Goal: Task Accomplishment & Management: Use online tool/utility

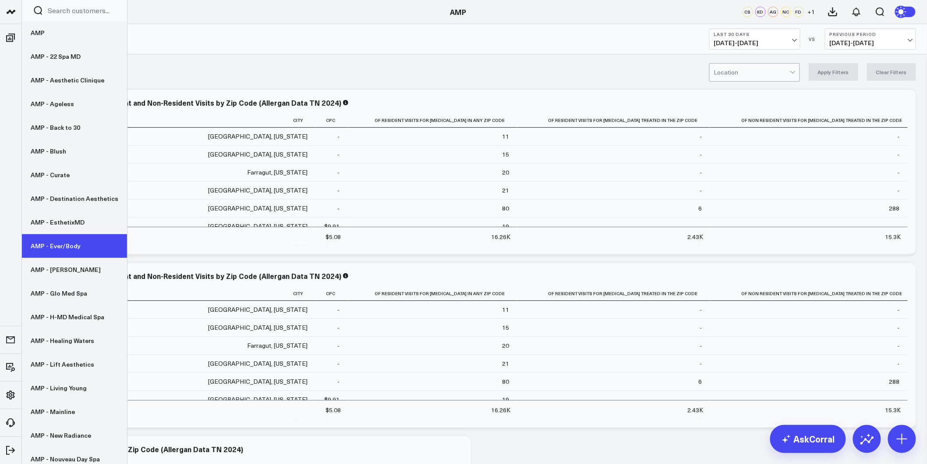
click at [69, 240] on link "AMP - Ever/Body" at bounding box center [74, 246] width 105 height 24
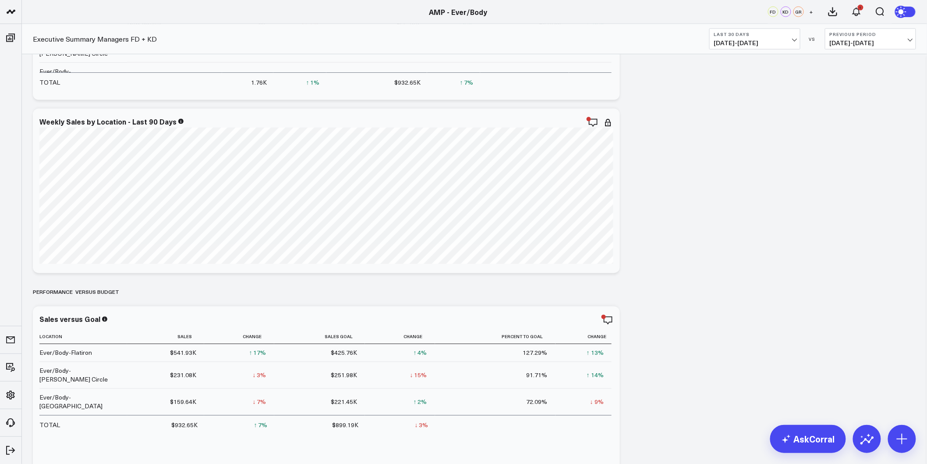
scroll to position [680, 0]
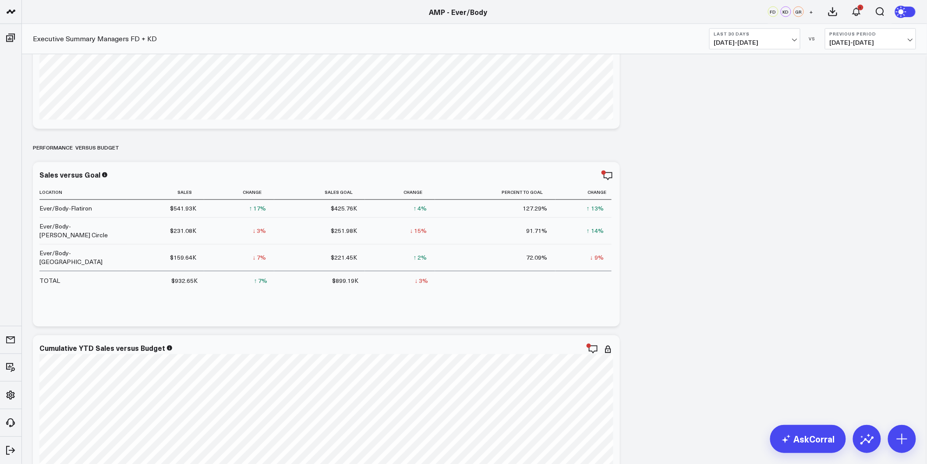
drag, startPoint x: 737, startPoint y: 228, endPoint x: 702, endPoint y: 354, distance: 130.1
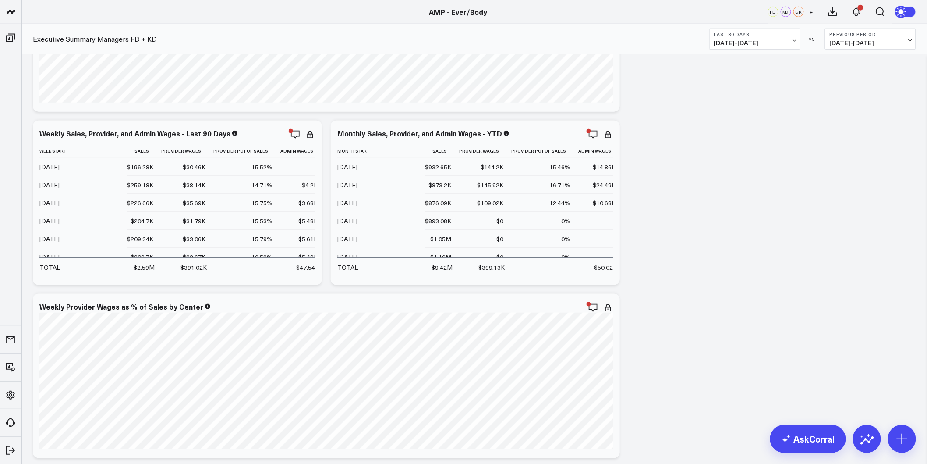
scroll to position [3337, 0]
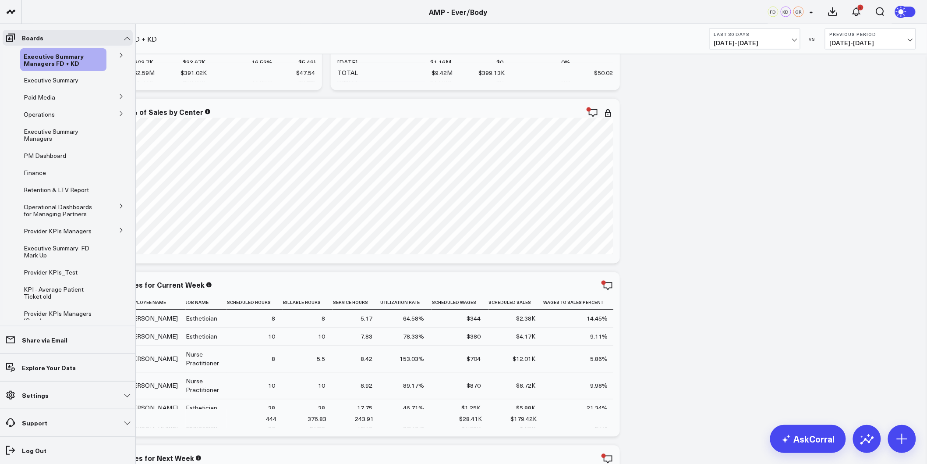
click at [119, 113] on icon at bounding box center [121, 113] width 5 height 5
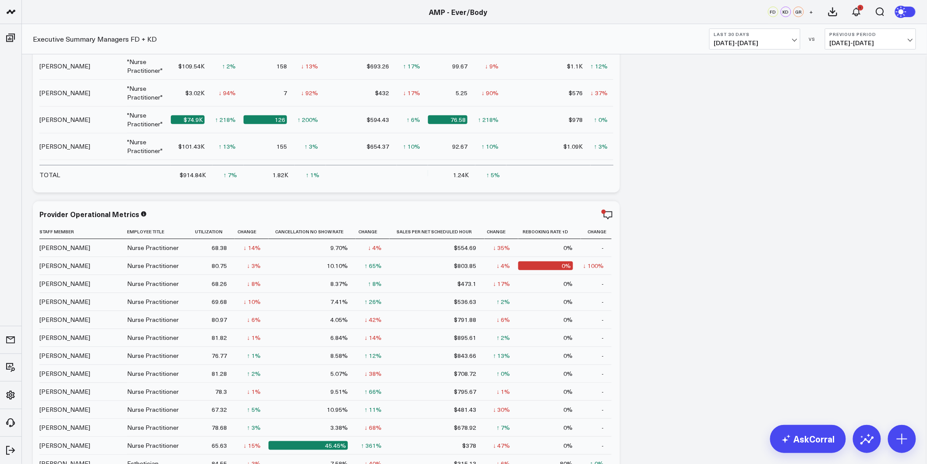
scroll to position [0, 0]
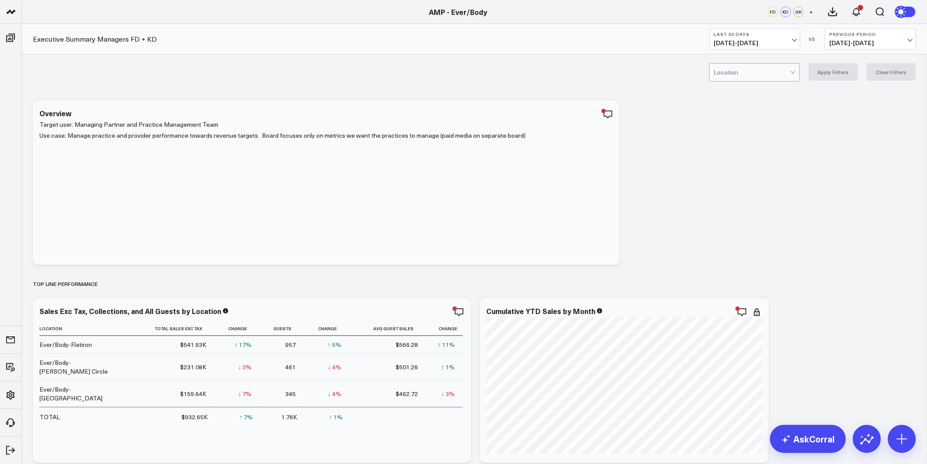
drag, startPoint x: 721, startPoint y: 263, endPoint x: 673, endPoint y: 130, distance: 141.7
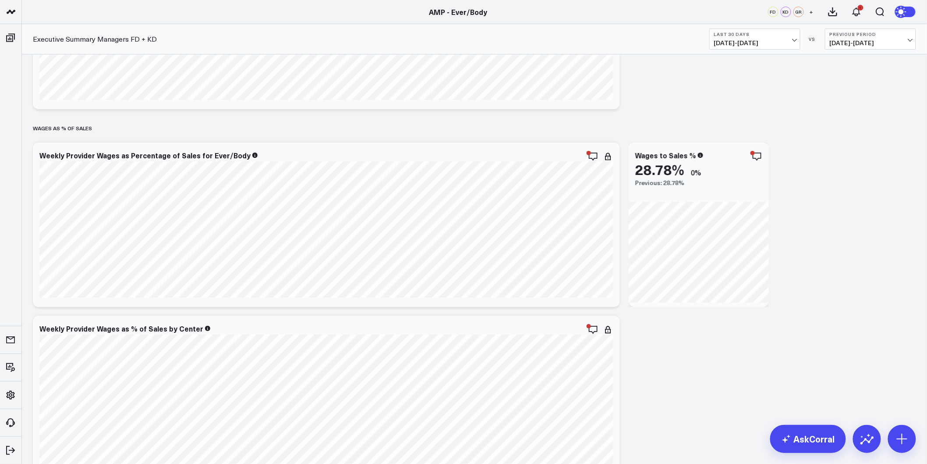
scroll to position [2872, 0]
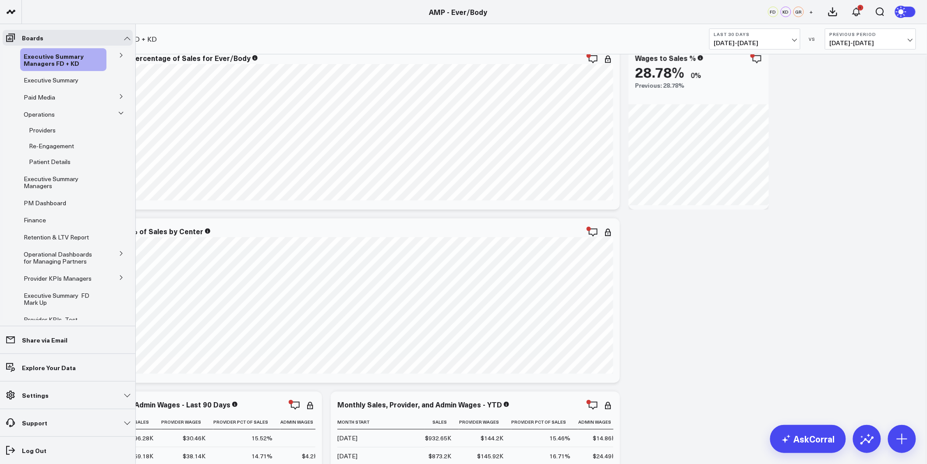
click at [119, 97] on icon at bounding box center [121, 96] width 5 height 5
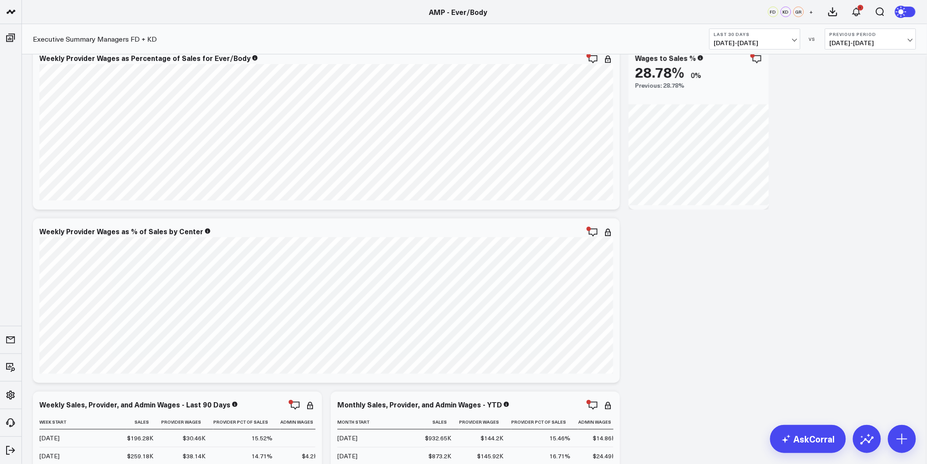
scroll to position [3018, 0]
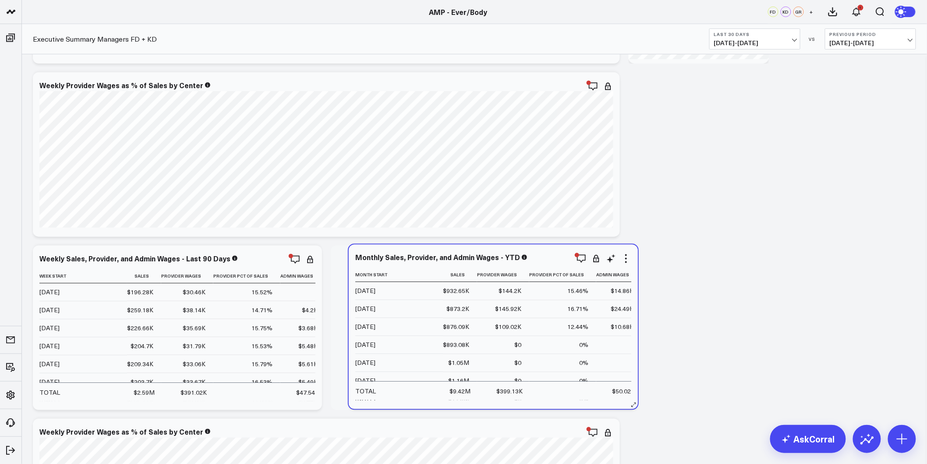
drag, startPoint x: 523, startPoint y: 401, endPoint x: 541, endPoint y: 400, distance: 18.0
click at [541, 400] on div "Monthly Sales, Provider, and Admin Wages - YTD Month Start Sales Provider Wages…" at bounding box center [493, 326] width 289 height 164
drag, startPoint x: 496, startPoint y: 400, endPoint x: 500, endPoint y: 401, distance: 4.4
click at [502, 401] on div "Monthly Sales, Provider, and Admin Wages - YTD Month Start Sales Provider Wages…" at bounding box center [490, 327] width 289 height 164
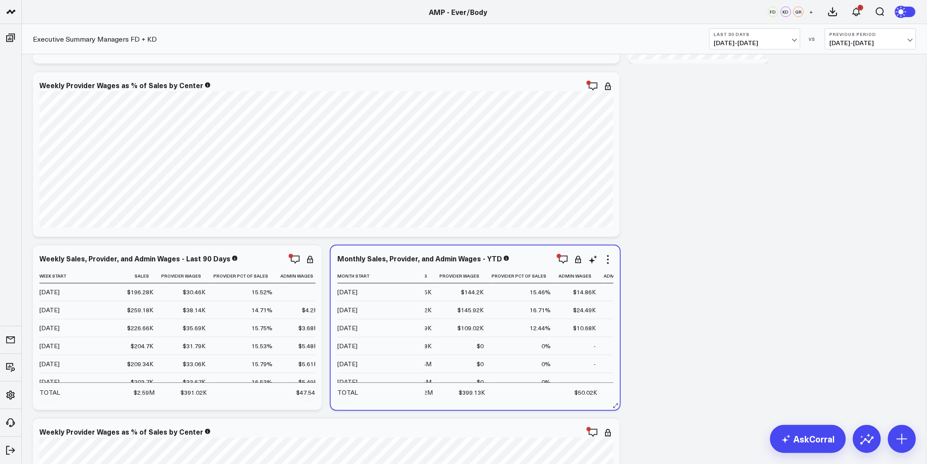
scroll to position [0, 60]
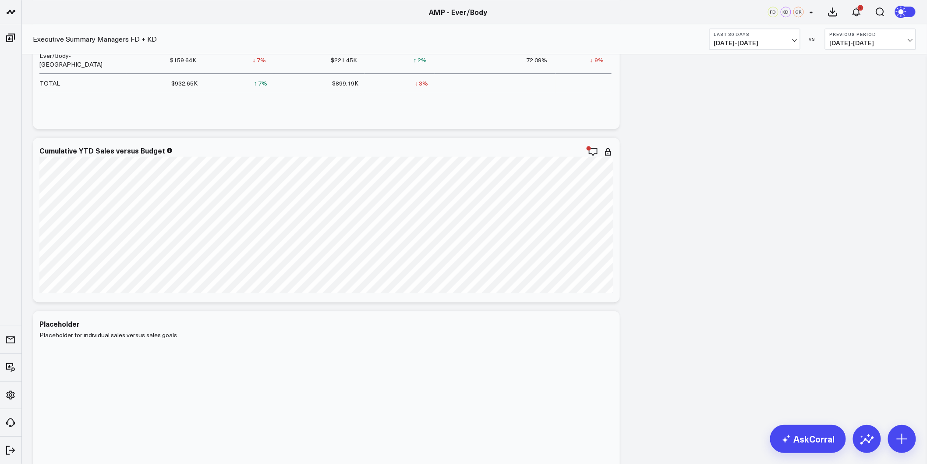
scroll to position [0, 0]
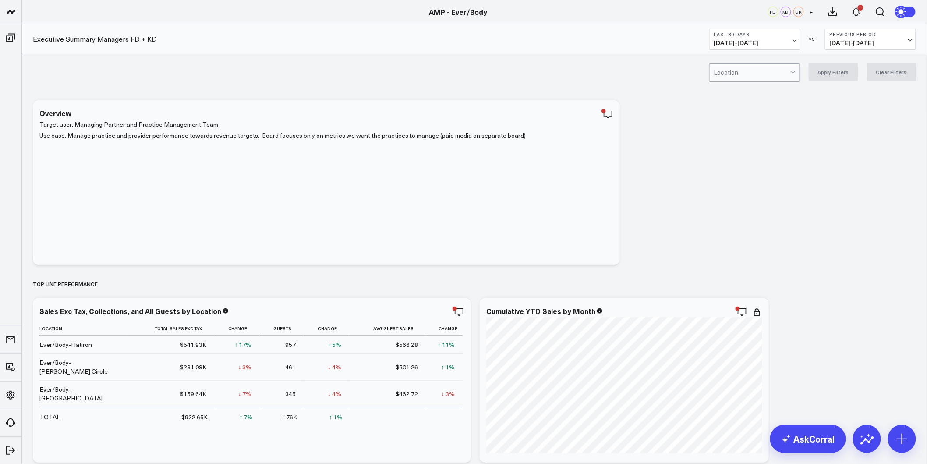
drag, startPoint x: 660, startPoint y: 266, endPoint x: 620, endPoint y: 134, distance: 137.8
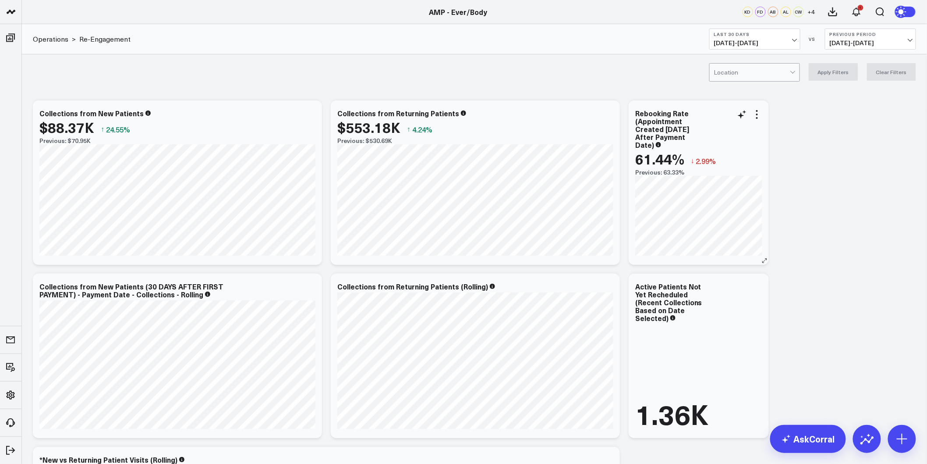
drag, startPoint x: 728, startPoint y: 330, endPoint x: 648, endPoint y: 173, distance: 176.0
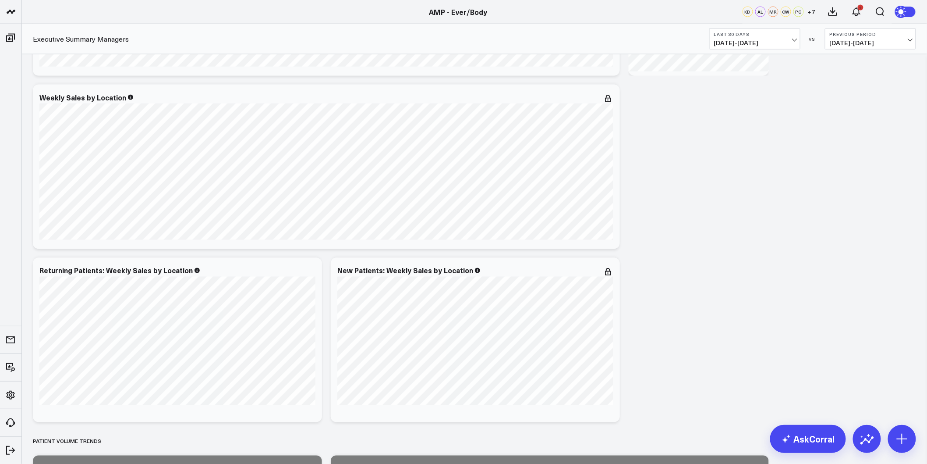
scroll to position [974, 0]
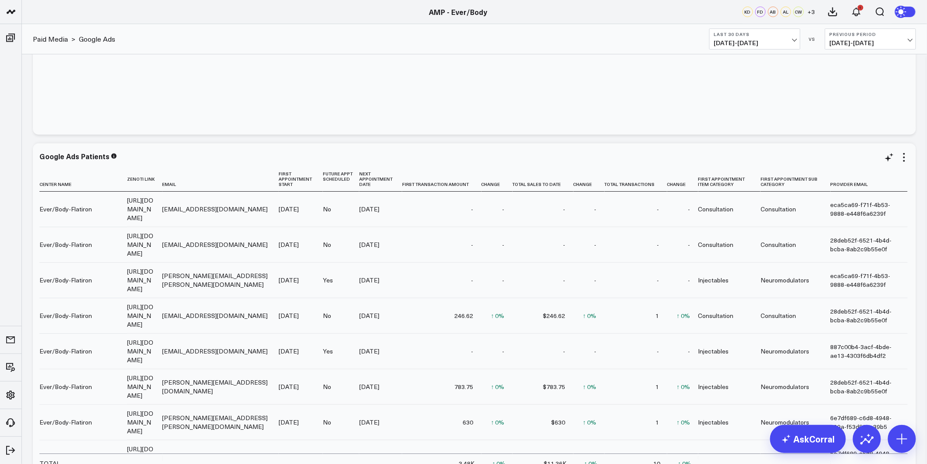
scroll to position [195, 0]
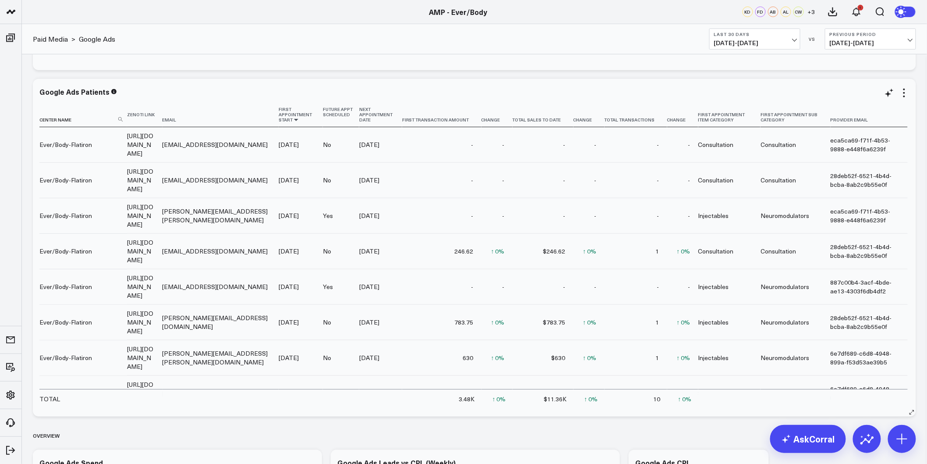
click at [300, 122] on icon at bounding box center [296, 119] width 7 height 5
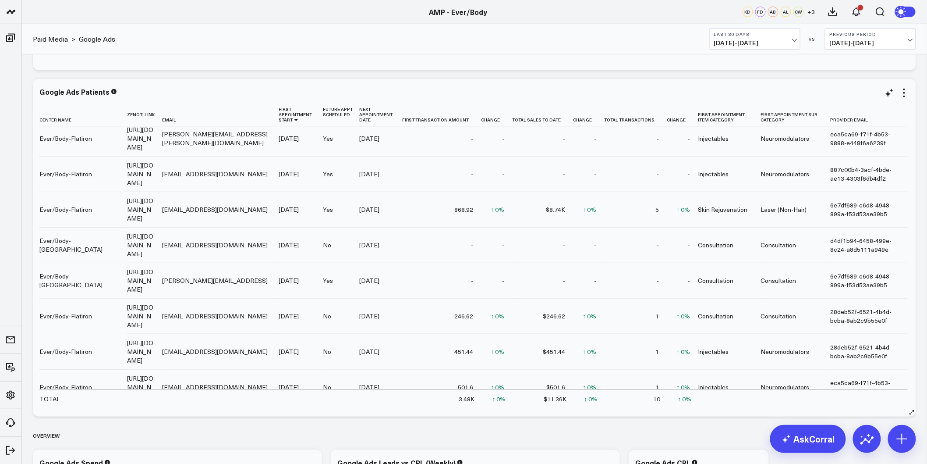
scroll to position [0, 0]
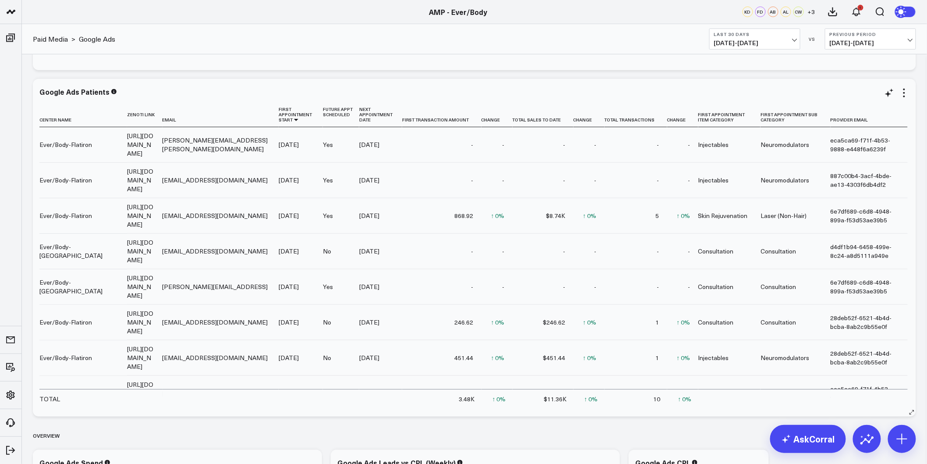
click at [153, 264] on link "[URL][DOMAIN_NAME]" at bounding box center [140, 251] width 26 height 26
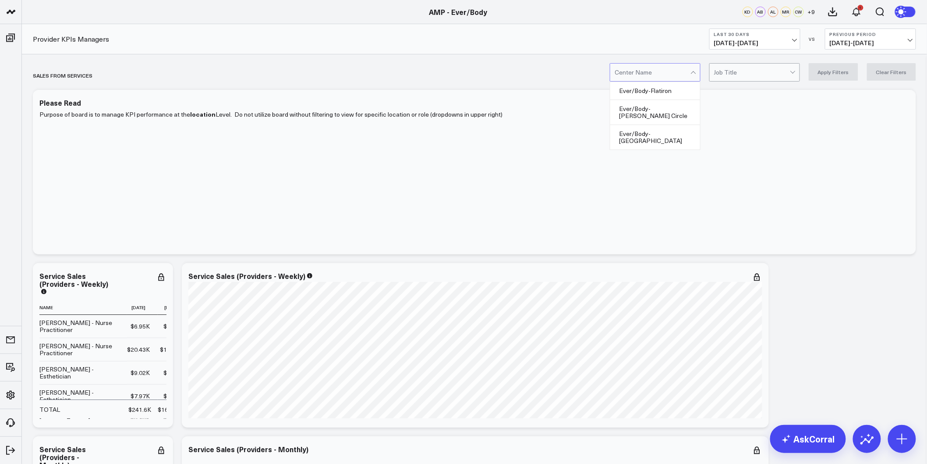
click at [662, 66] on div at bounding box center [653, 73] width 76 height 18
click at [647, 106] on div "Ever/Body-Logan Circle" at bounding box center [655, 112] width 90 height 25
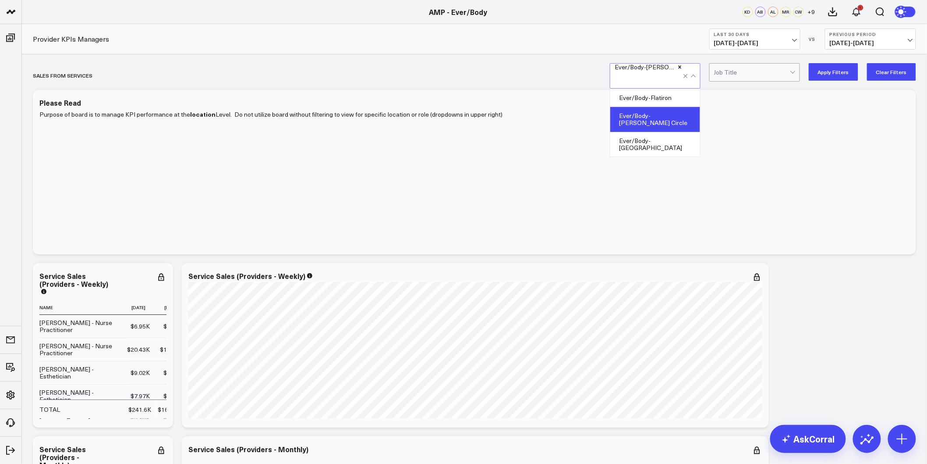
click at [847, 76] on button "Apply Filters" at bounding box center [834, 72] width 50 height 18
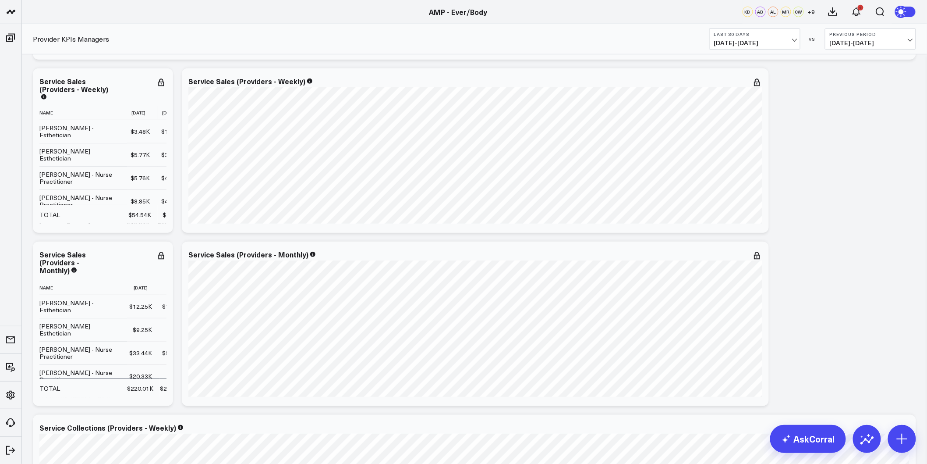
scroll to position [292, 0]
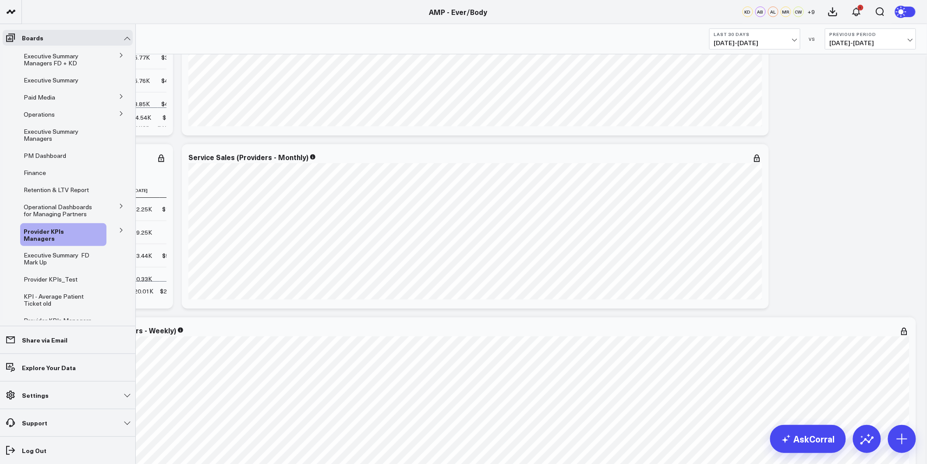
click at [119, 228] on icon at bounding box center [121, 229] width 5 height 5
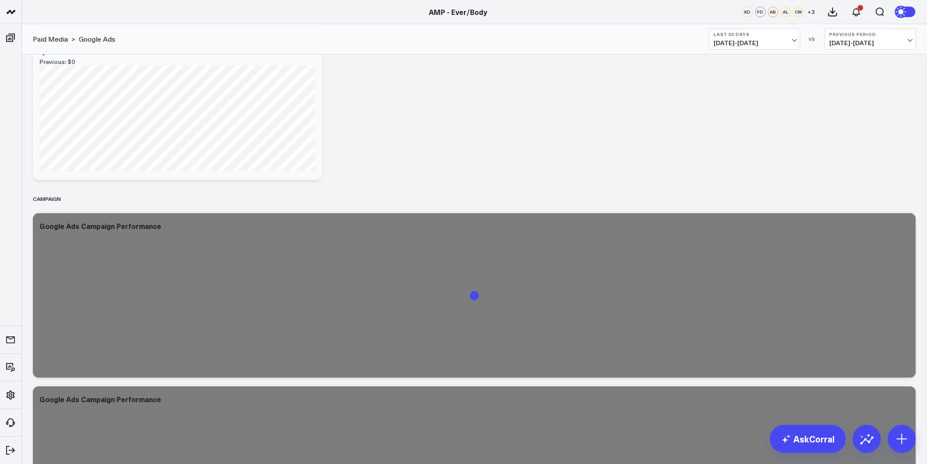
scroll to position [3269, 0]
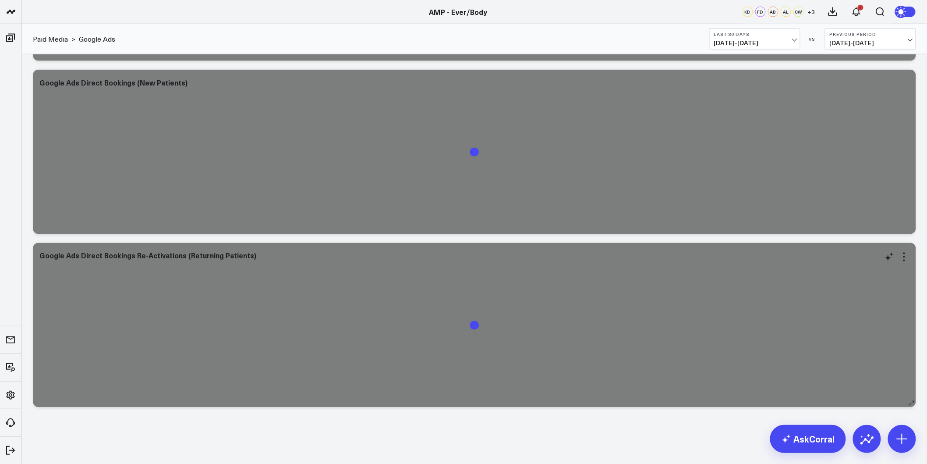
drag, startPoint x: 722, startPoint y: 145, endPoint x: 624, endPoint y: 340, distance: 218.7
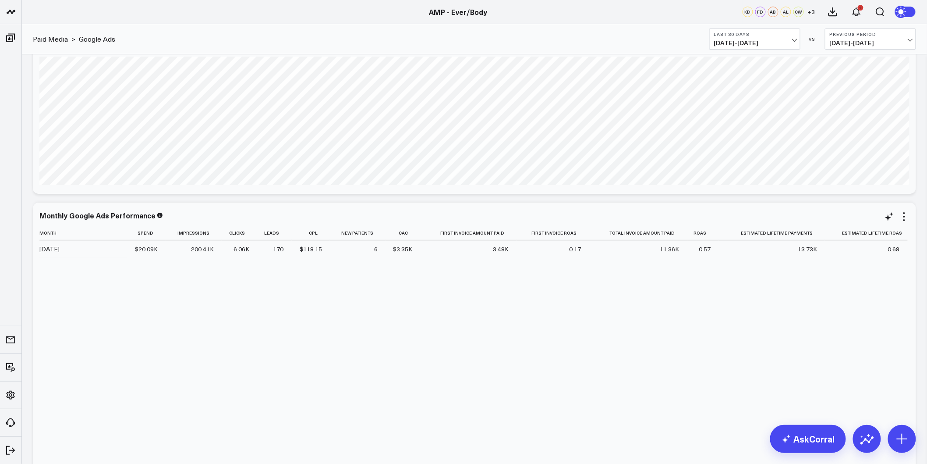
scroll to position [1272, 0]
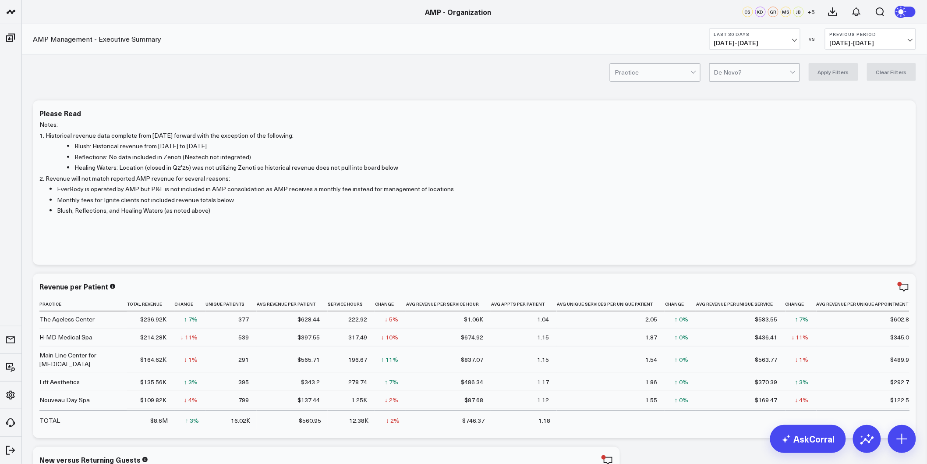
drag, startPoint x: 699, startPoint y: 253, endPoint x: 676, endPoint y: 112, distance: 143.0
click at [792, 43] on span "08/31/25 - 09/29/25" at bounding box center [754, 42] width 81 height 7
click at [730, 230] on link "MTD" at bounding box center [755, 228] width 90 height 17
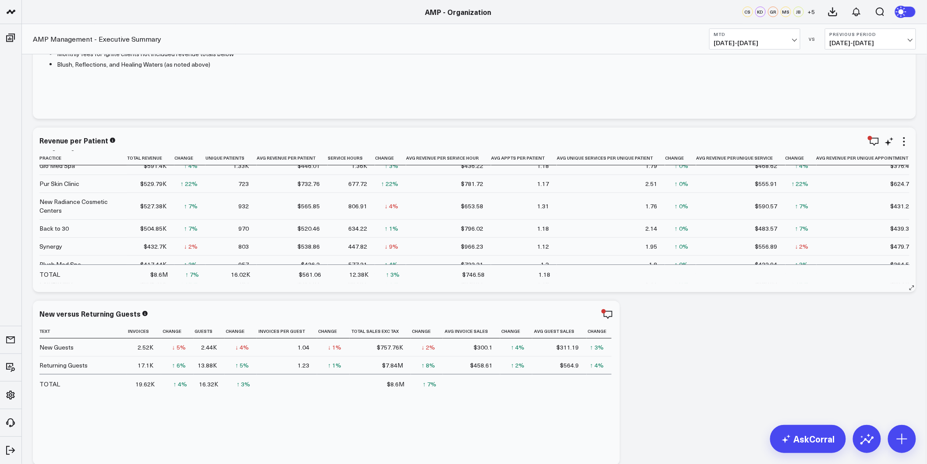
scroll to position [70, 0]
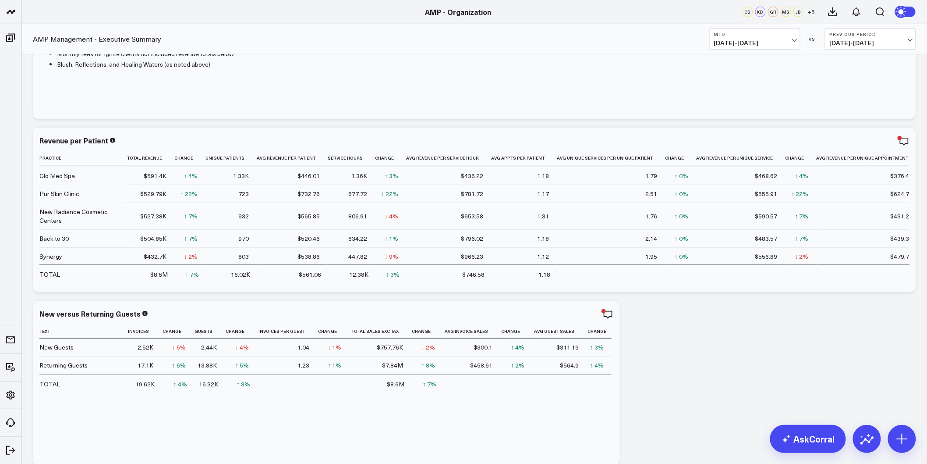
click at [903, 36] on b "Previous Period" at bounding box center [870, 34] width 81 height 5
click at [854, 72] on link "MoM" at bounding box center [870, 75] width 90 height 17
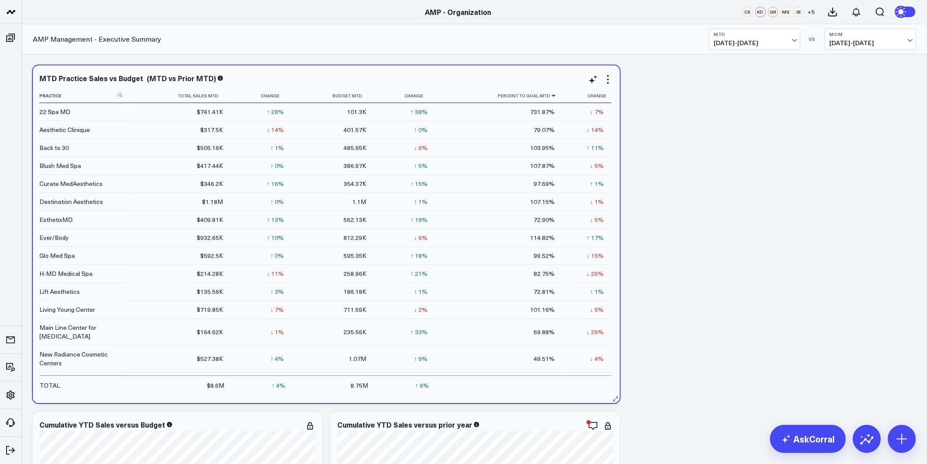
click at [551, 95] on icon at bounding box center [553, 95] width 7 height 5
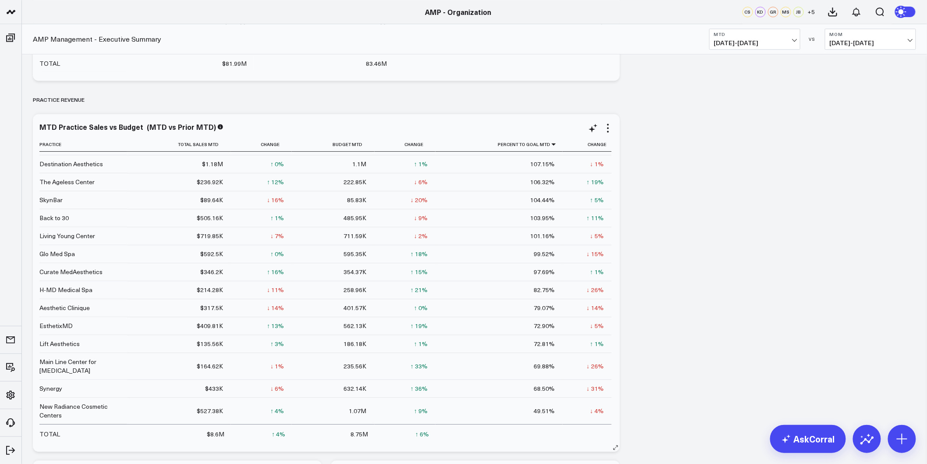
scroll to position [925, 0]
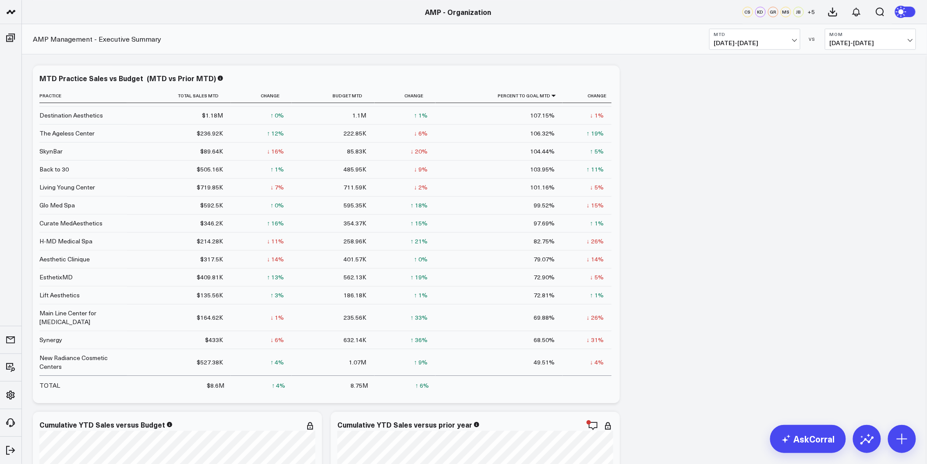
click at [861, 48] on button "MoM 08/01/25 - 08/29/25" at bounding box center [870, 38] width 91 height 21
click at [840, 91] on link "YoY" at bounding box center [870, 92] width 90 height 17
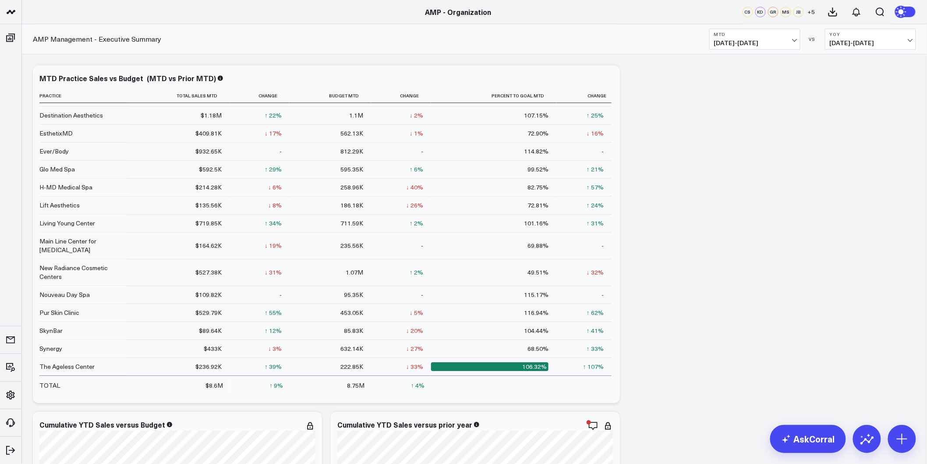
click at [856, 42] on span "09/01/24 - 09/29/24" at bounding box center [870, 42] width 81 height 7
click at [851, 76] on link "MoM" at bounding box center [870, 75] width 90 height 17
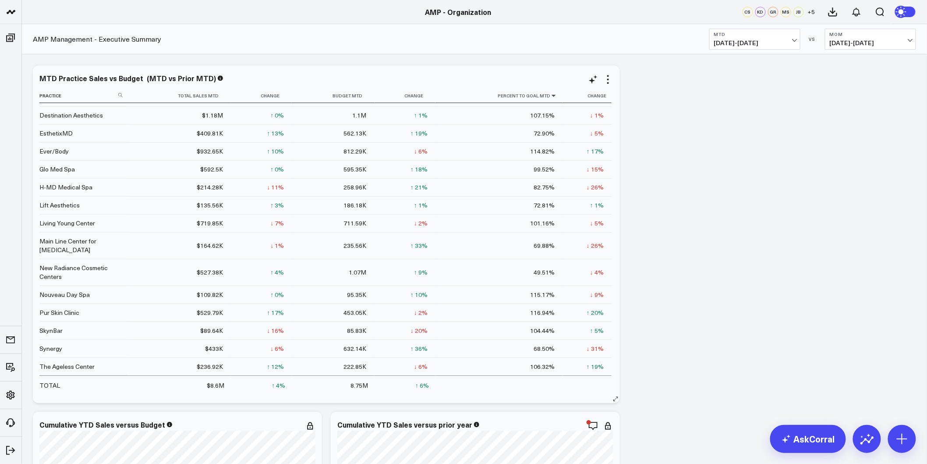
click at [550, 97] on icon at bounding box center [553, 95] width 7 height 5
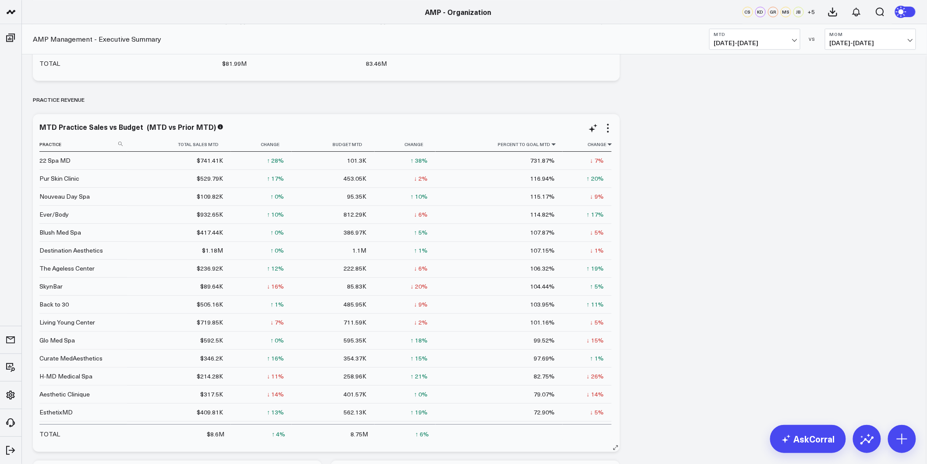
click at [606, 146] on icon at bounding box center [609, 144] width 7 height 5
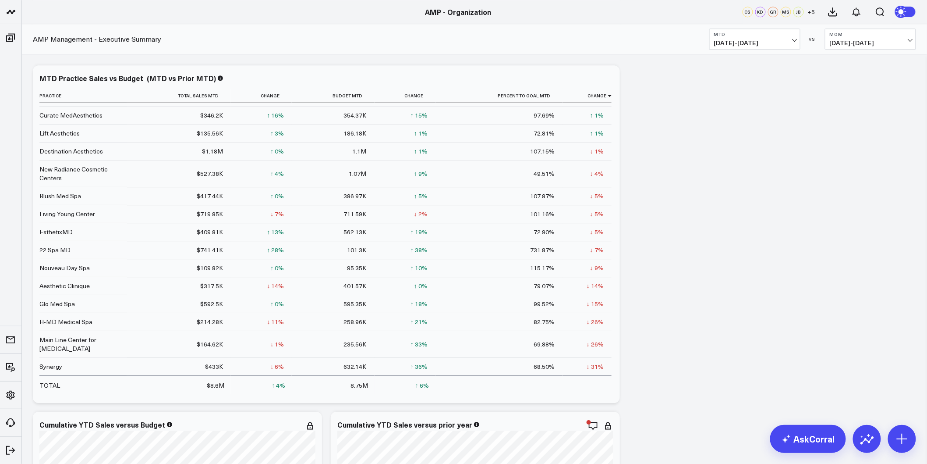
scroll to position [876, 0]
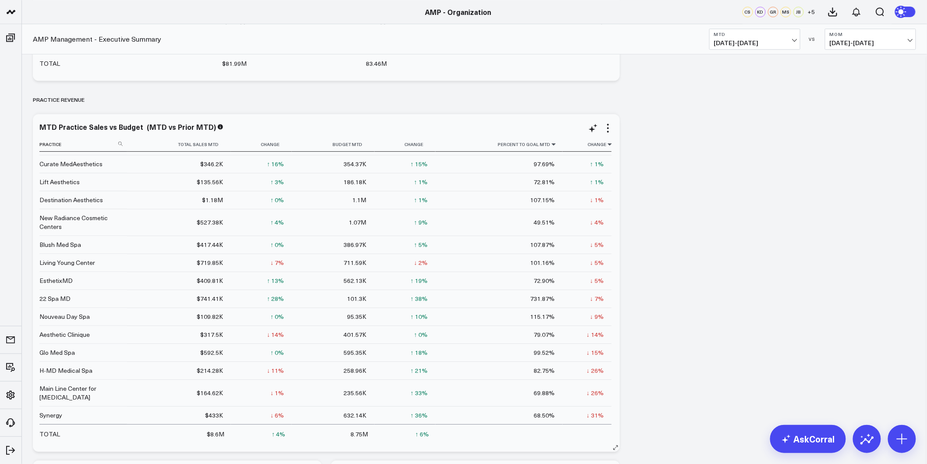
click at [550, 145] on icon at bounding box center [553, 144] width 7 height 5
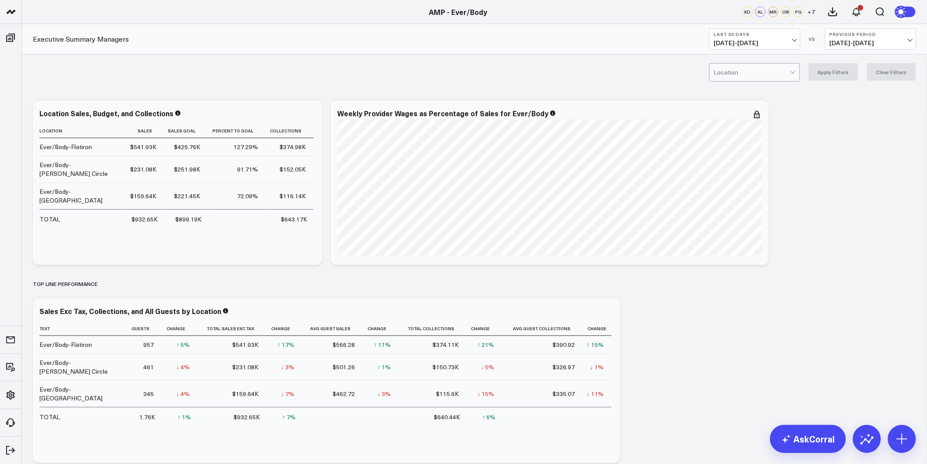
drag, startPoint x: 687, startPoint y: 237, endPoint x: 640, endPoint y: 193, distance: 63.6
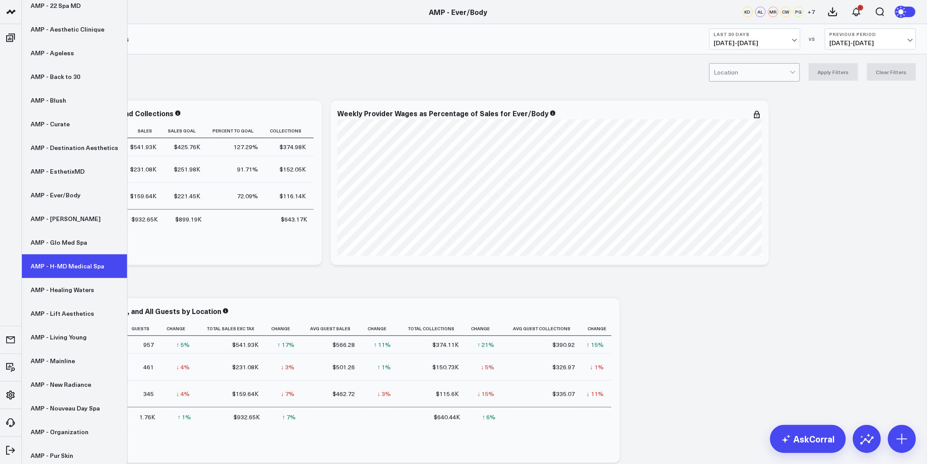
scroll to position [124, 0]
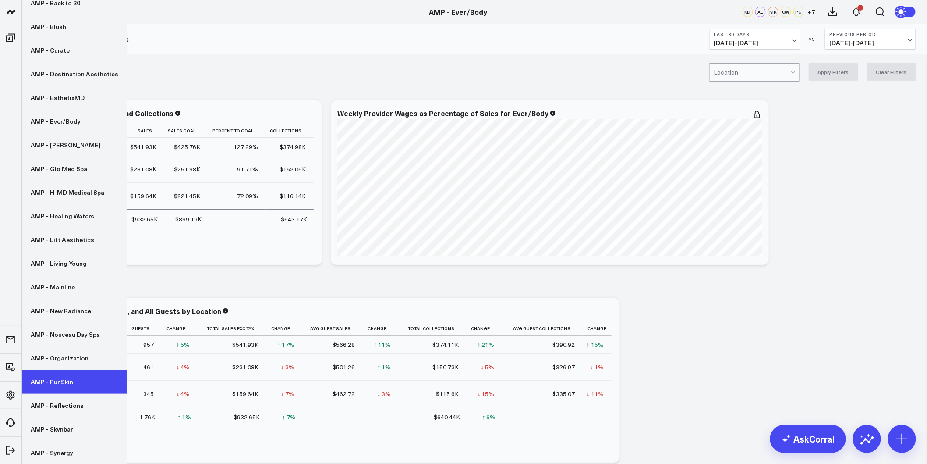
click at [69, 385] on link "AMP - Pur Skin" at bounding box center [74, 382] width 105 height 24
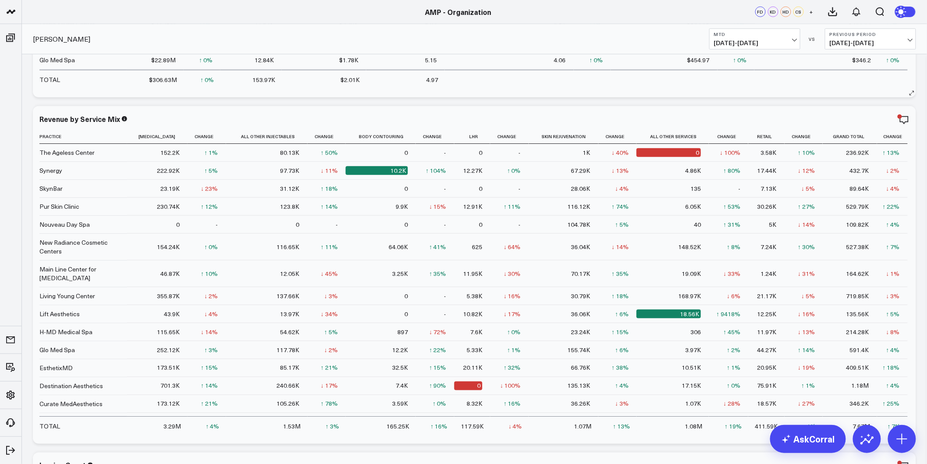
scroll to position [195, 0]
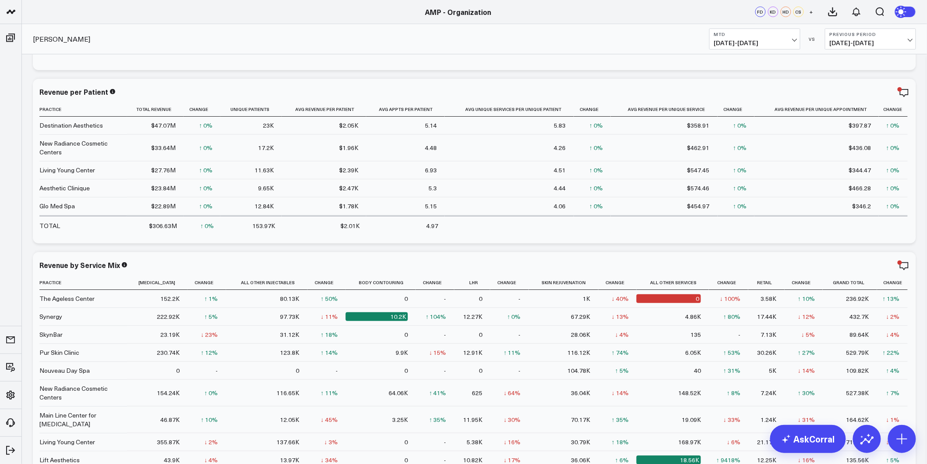
click at [890, 33] on b "Previous Period" at bounding box center [870, 34] width 81 height 5
click at [837, 89] on link "YoY" at bounding box center [870, 92] width 90 height 17
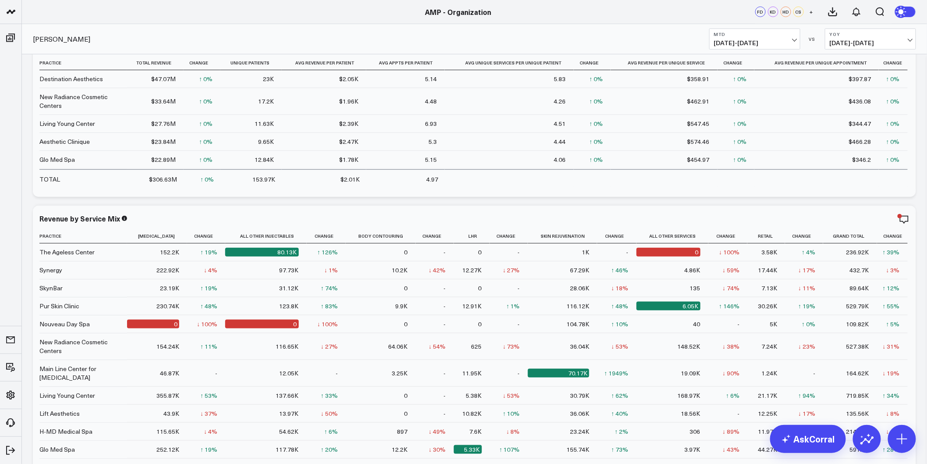
scroll to position [243, 0]
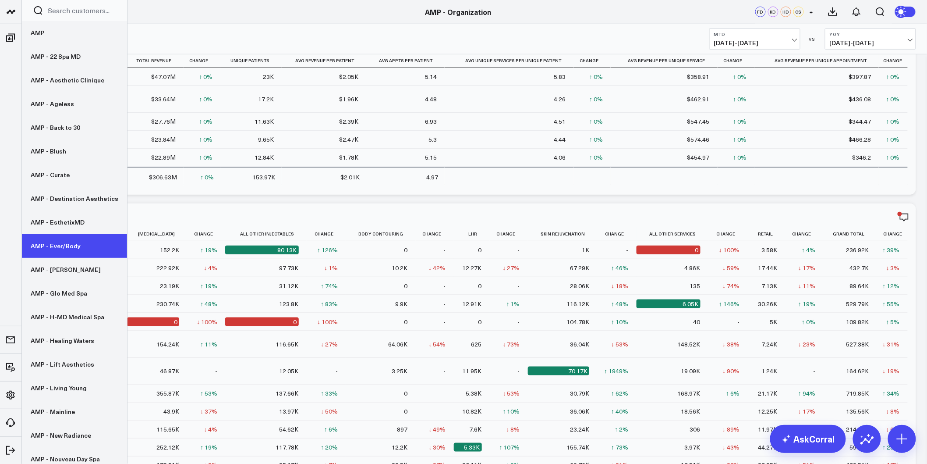
click at [64, 248] on link "AMP - Ever/Body" at bounding box center [74, 246] width 105 height 24
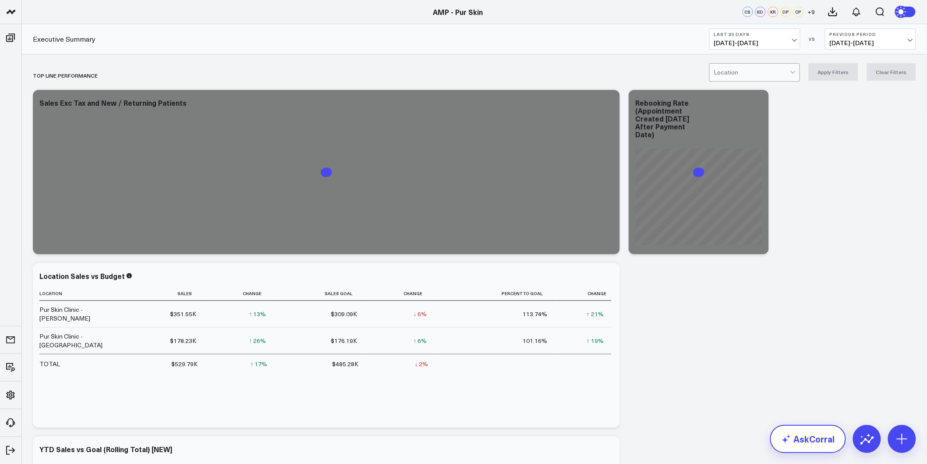
click at [804, 439] on link "AskCorral" at bounding box center [808, 439] width 76 height 28
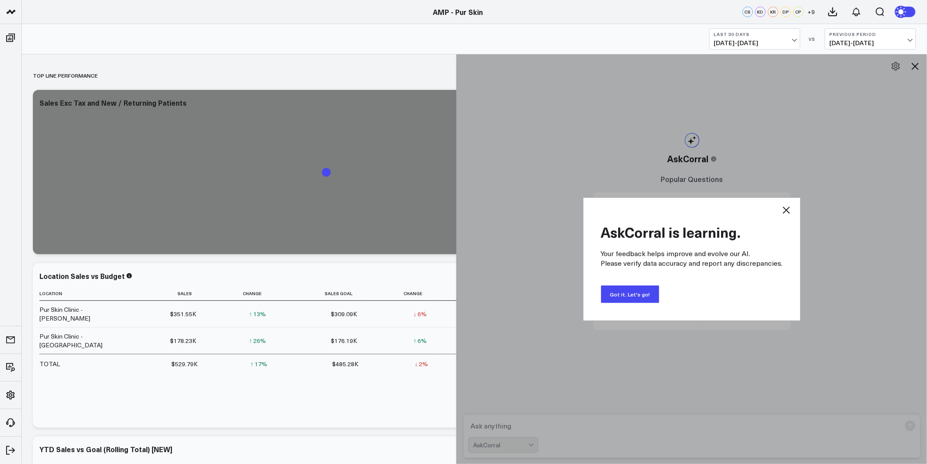
click at [650, 297] on button "Got it. Let's go!" at bounding box center [630, 294] width 58 height 18
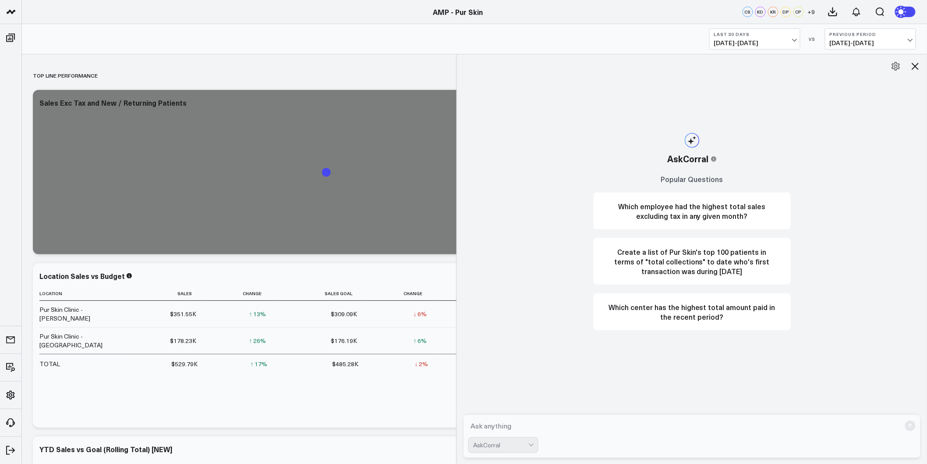
click at [492, 422] on textarea at bounding box center [684, 426] width 432 height 16
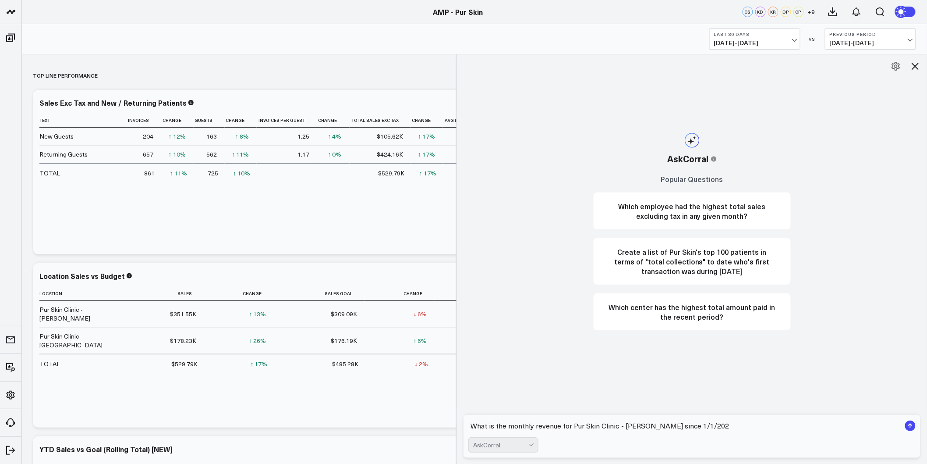
type textarea "What is the monthly revenue for Pur Skin Clinic - [PERSON_NAME] since [DATE]"
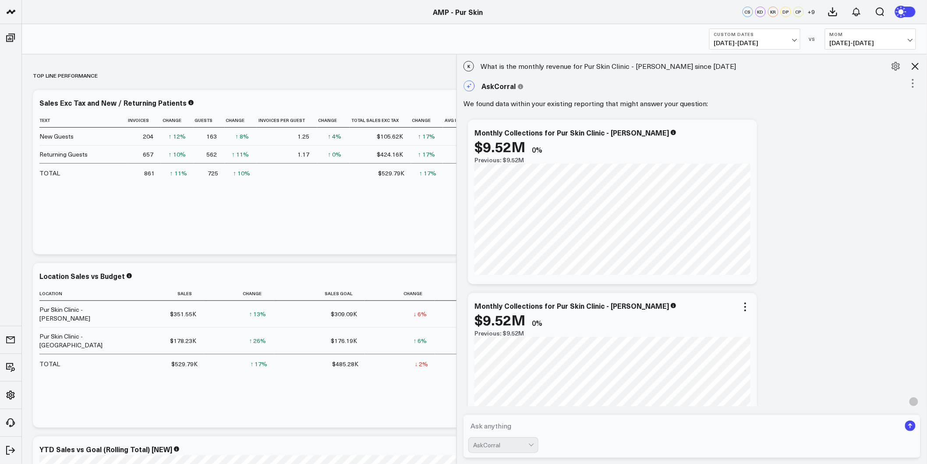
scroll to position [161, 0]
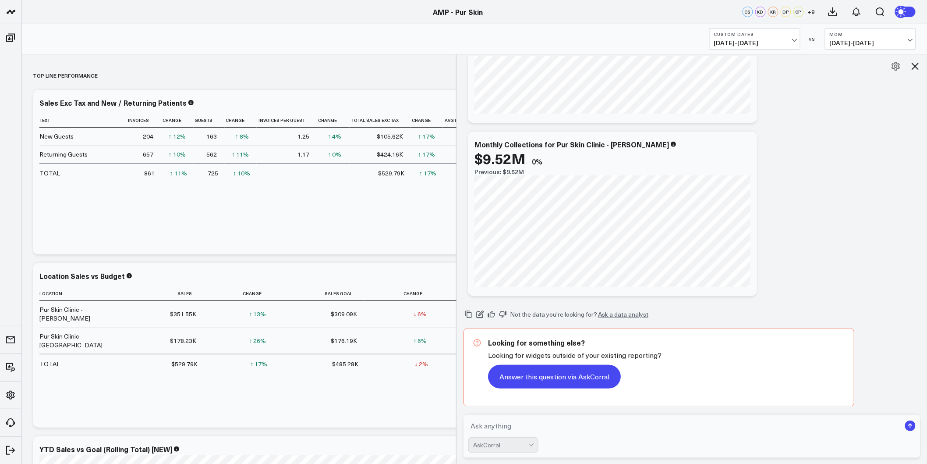
click at [581, 379] on button "Answer this question via AskCorral" at bounding box center [554, 377] width 133 height 24
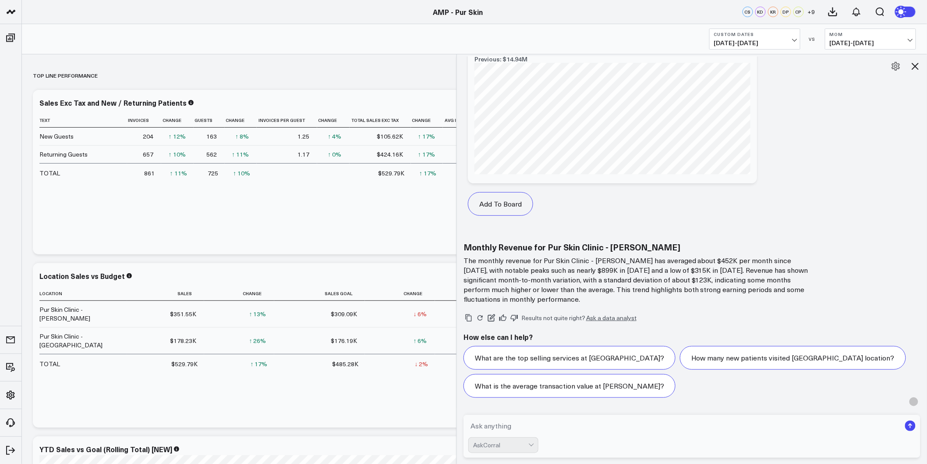
scroll to position [798, 0]
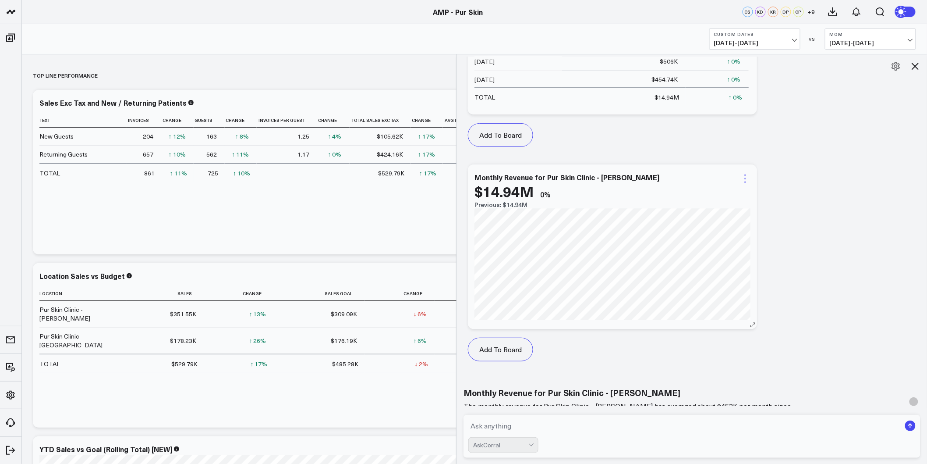
click at [748, 179] on icon at bounding box center [745, 178] width 11 height 11
click at [710, 259] on button "Edit Widget" at bounding box center [711, 261] width 60 height 8
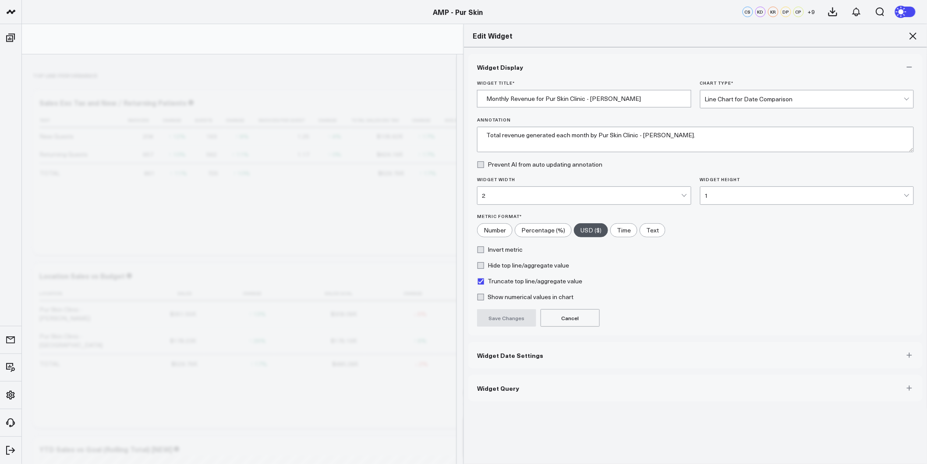
click at [917, 36] on icon at bounding box center [913, 36] width 11 height 11
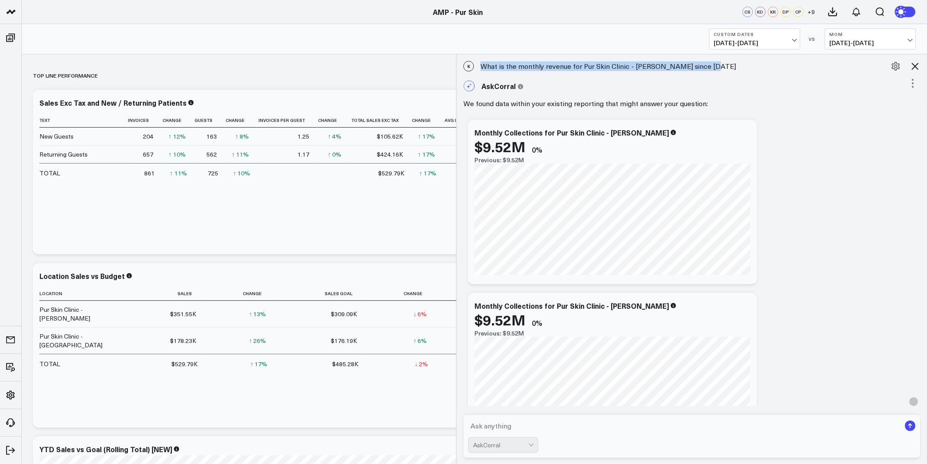
drag, startPoint x: 485, startPoint y: 68, endPoint x: 713, endPoint y: 69, distance: 227.8
click at [713, 69] on div "K What is the monthly revenue for Pur Skin Clinic - Edmonds since 1/1/2023" at bounding box center [692, 66] width 470 height 19
copy div "What is the monthly revenue for Pur Skin Clinic - [PERSON_NAME] since [DATE]"
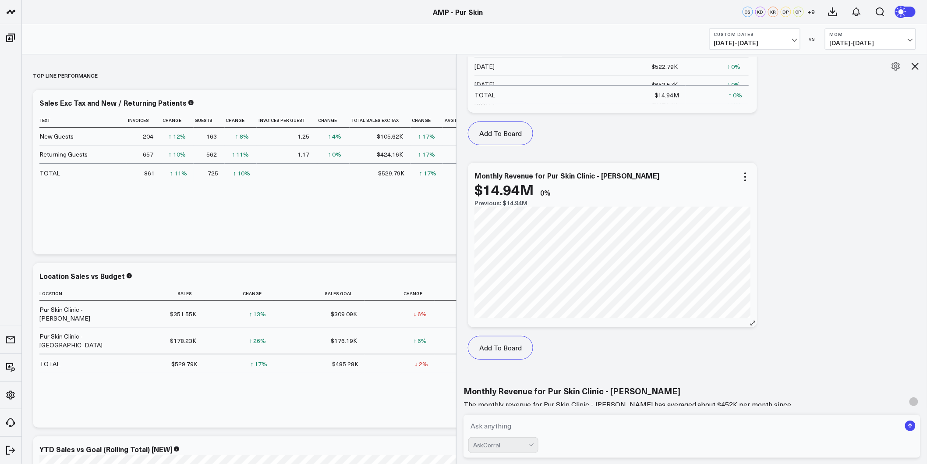
scroll to position [798, 0]
click at [747, 179] on icon at bounding box center [745, 179] width 11 height 11
click at [509, 349] on button "Add To Board" at bounding box center [500, 350] width 65 height 24
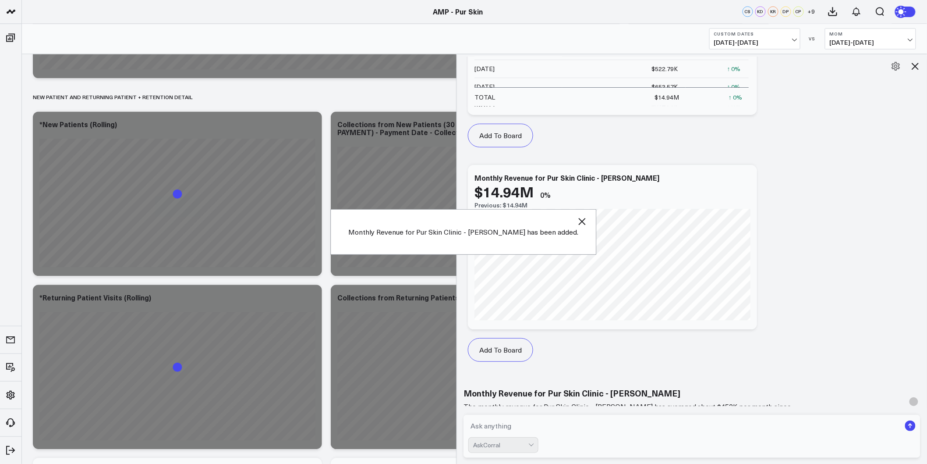
click at [914, 65] on icon at bounding box center [915, 66] width 11 height 11
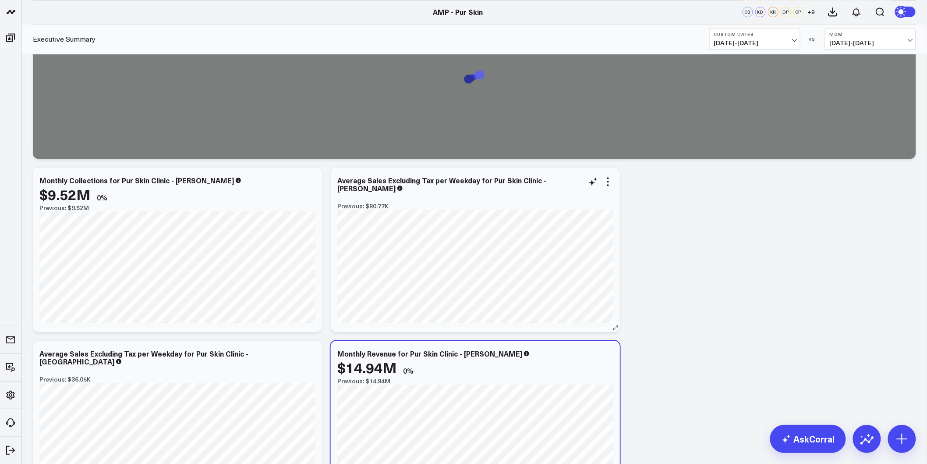
scroll to position [3728, 0]
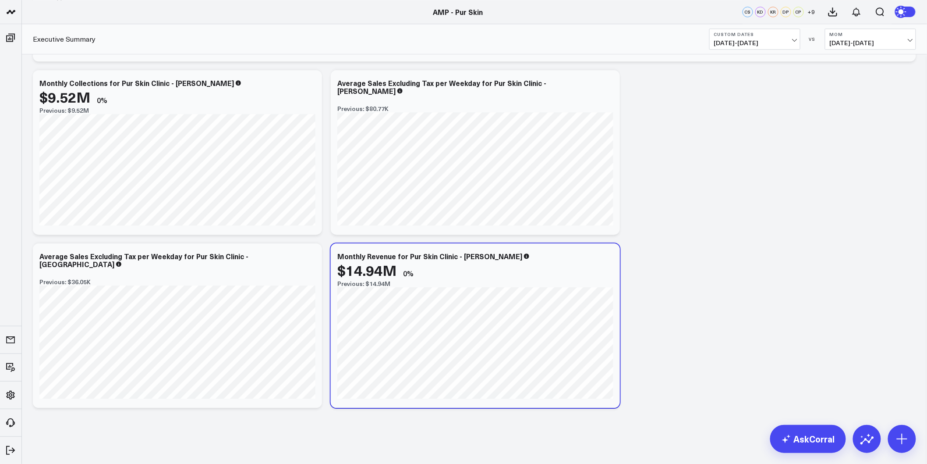
click at [609, 83] on icon at bounding box center [608, 84] width 11 height 11
click at [413, 79] on div "Average Sales Excluding Tax per Weekday for Pur Skin Clinic - [PERSON_NAME]" at bounding box center [441, 87] width 209 height 18
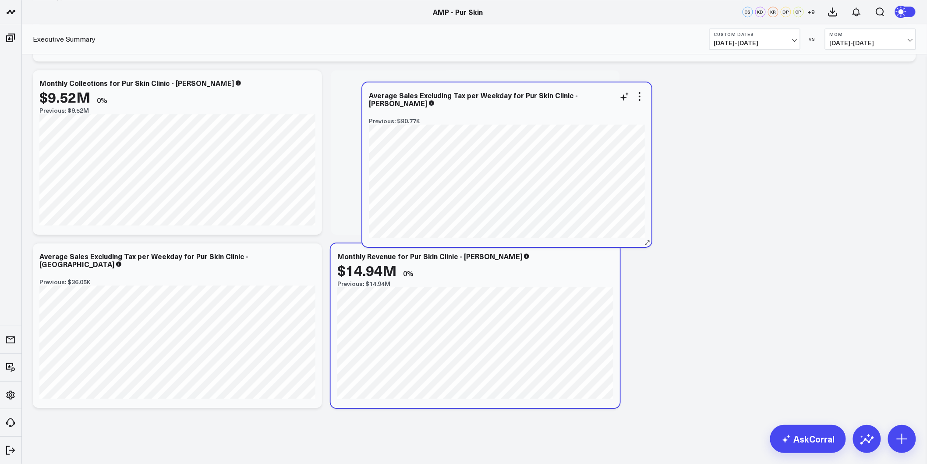
drag, startPoint x: 336, startPoint y: 79, endPoint x: 357, endPoint y: 90, distance: 23.5
click at [362, 90] on div "Average Sales Excluding Tax per Weekday for Pur Skin Clinic - Edmonds Previous:…" at bounding box center [506, 164] width 289 height 164
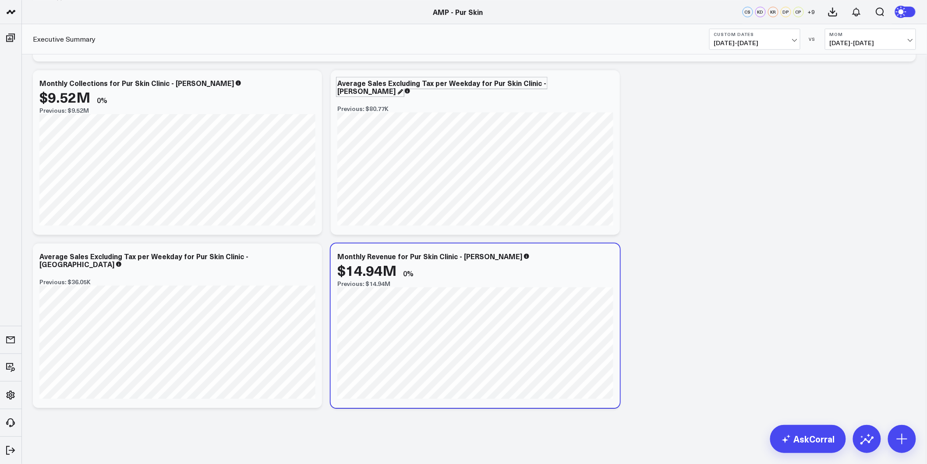
click at [339, 87] on div "Average Sales Excluding Tax per Weekday for Pur Skin Clinic - [PERSON_NAME]" at bounding box center [441, 87] width 209 height 18
drag, startPoint x: 339, startPoint y: 81, endPoint x: 370, endPoint y: 92, distance: 33.0
click at [372, 92] on div "Average Sales Excluding Tax per Weekday for Pur Skin Clinic - [PERSON_NAME]" at bounding box center [475, 87] width 276 height 16
copy div "Average Sales Excluding Tax per Weekday for Pur Skin Clinic - [PERSON_NAME]"
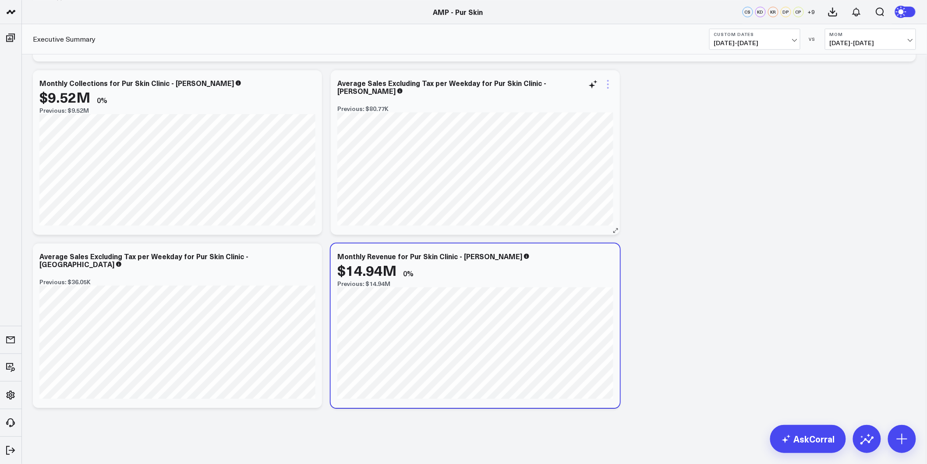
click at [612, 81] on icon at bounding box center [608, 84] width 11 height 11
click at [609, 81] on icon at bounding box center [608, 84] width 11 height 11
click at [311, 259] on icon at bounding box center [310, 257] width 11 height 11
click at [263, 440] on button "Edit Widget" at bounding box center [275, 442] width 64 height 8
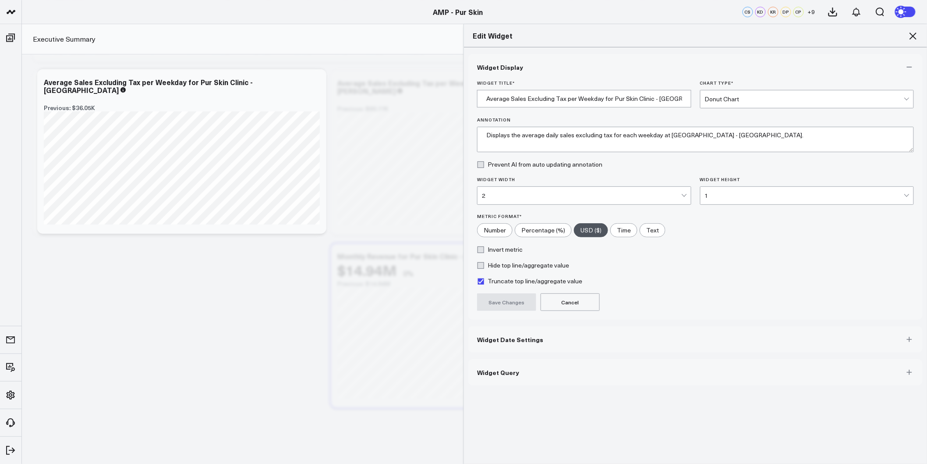
click at [552, 378] on button "Widget Query" at bounding box center [695, 372] width 454 height 26
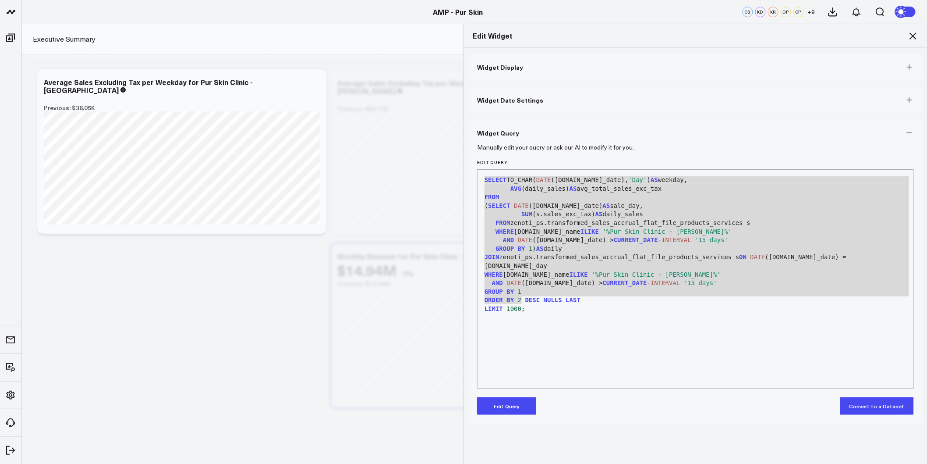
drag, startPoint x: 526, startPoint y: 305, endPoint x: 376, endPoint y: 139, distance: 224.0
click at [376, 139] on div "Edit Widget Widget Display Widget Date Settings Widget Query Manually edit your…" at bounding box center [463, 244] width 927 height 440
copy div "SELECT TO_CHAR( DATE (s.sale_date), 'Day' ) AS weekday, AVG (daily_sales) AS av…"
click at [561, 365] on div "SELECT TO_CHAR( DATE (s.sale_date), 'Day' ) AS weekday, AVG (daily_sales) AS av…" at bounding box center [695, 278] width 427 height 209
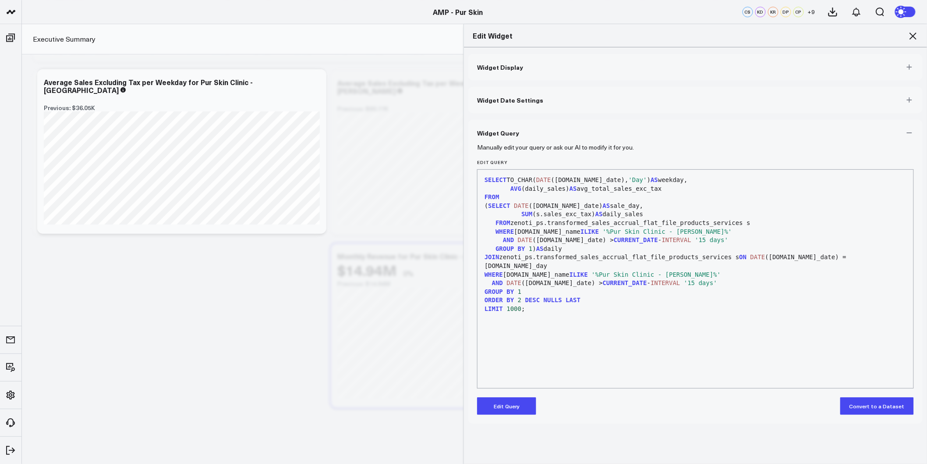
click at [514, 402] on button "Edit Query" at bounding box center [506, 406] width 59 height 18
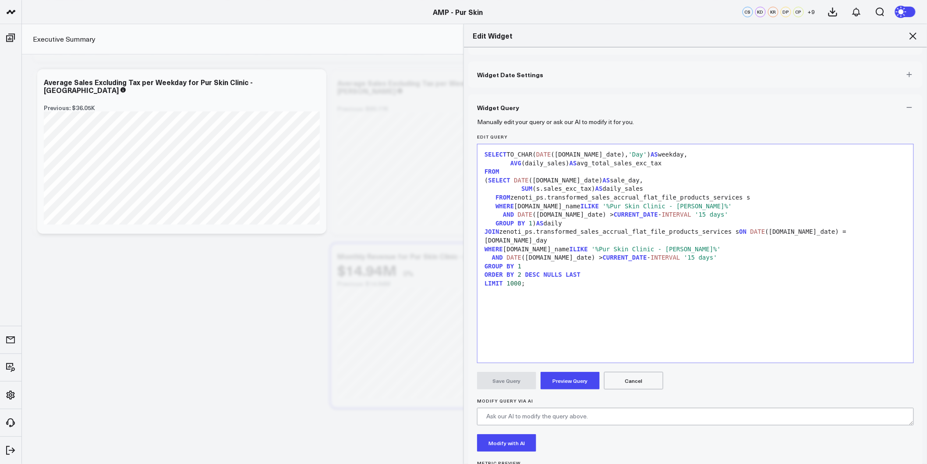
scroll to position [49, 0]
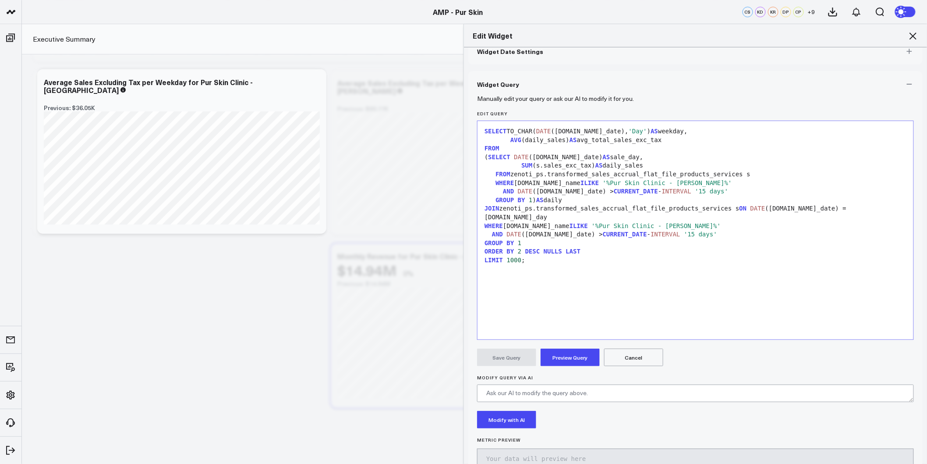
click at [554, 298] on div "SELECT TO_CHAR( DATE (s.sale_date), 'Day' ) AS weekday, AVG (daily_sales) AS av…" at bounding box center [695, 229] width 427 height 209
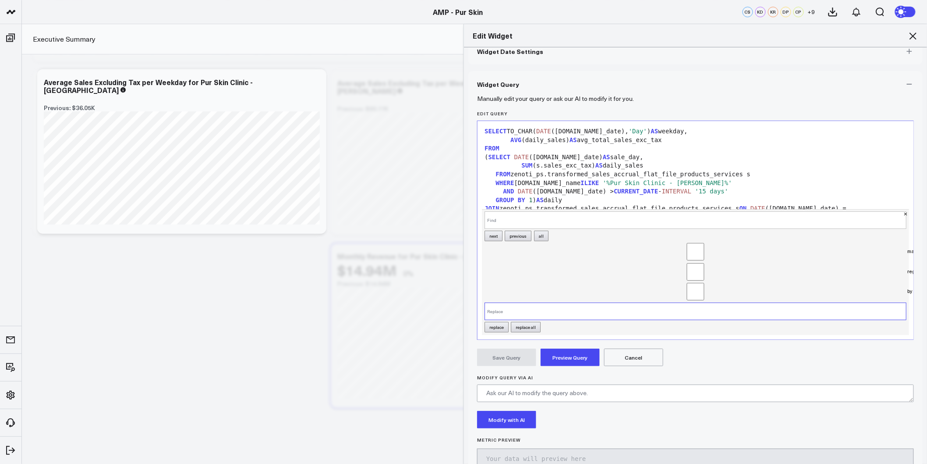
click at [543, 309] on input "Replace" at bounding box center [696, 311] width 422 height 18
paste input "Ever/Body-Williamsburg"
type input "Ever/Body-Williamsburg"
click at [526, 211] on input "Find" at bounding box center [696, 220] width 422 height 18
drag, startPoint x: 583, startPoint y: 183, endPoint x: 677, endPoint y: 182, distance: 93.3
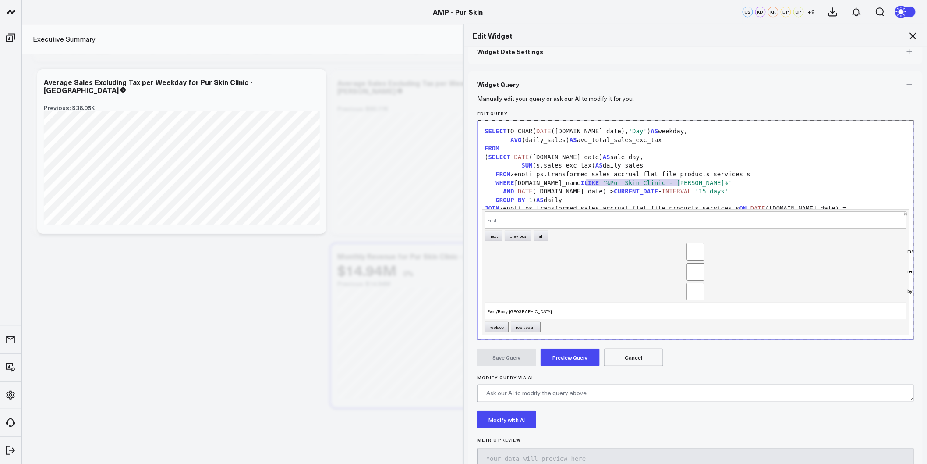
click at [677, 182] on span "'%Pur Skin Clinic - Kirkland%'" at bounding box center [667, 182] width 129 height 7
copy span "%Pur Skin Clinic - Kirkland%"
click at [514, 214] on input "Find" at bounding box center [696, 220] width 422 height 18
paste input "%Pur Skin Clinic - Kirkland%"
type input "%Pur Skin Clinic - Kirkland%"
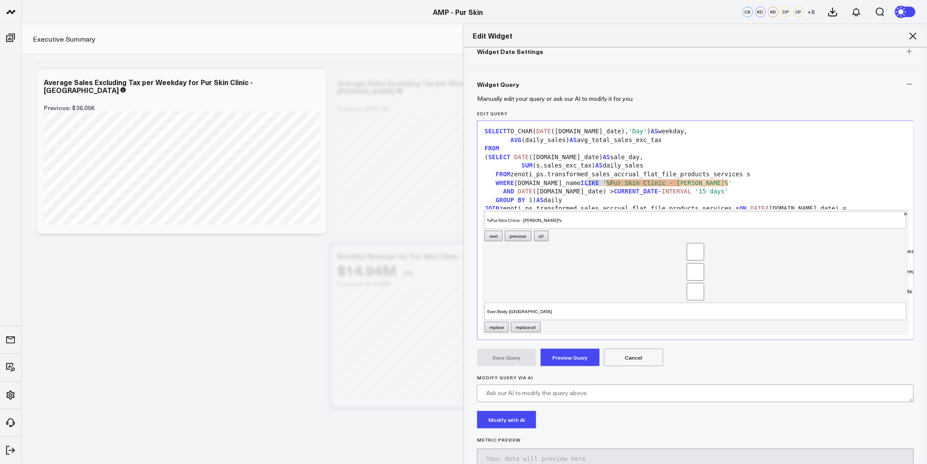
click at [531, 322] on button "replace all" at bounding box center [526, 327] width 30 height 11
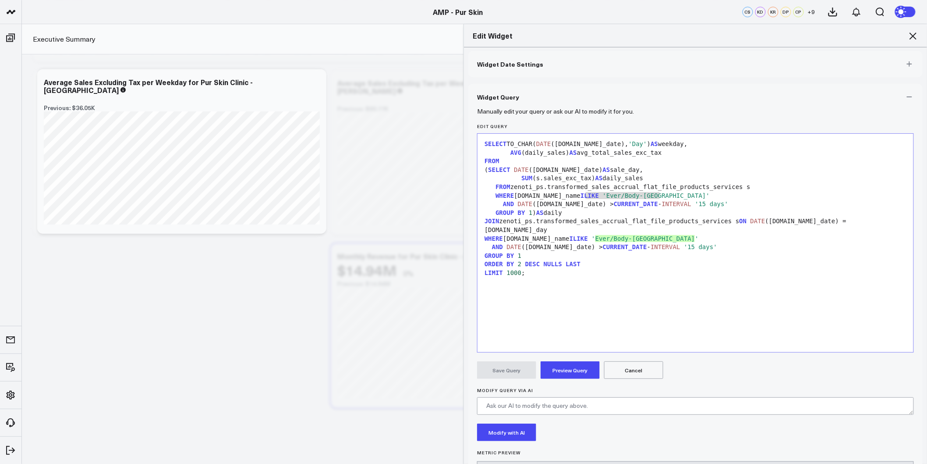
scroll to position [0, 0]
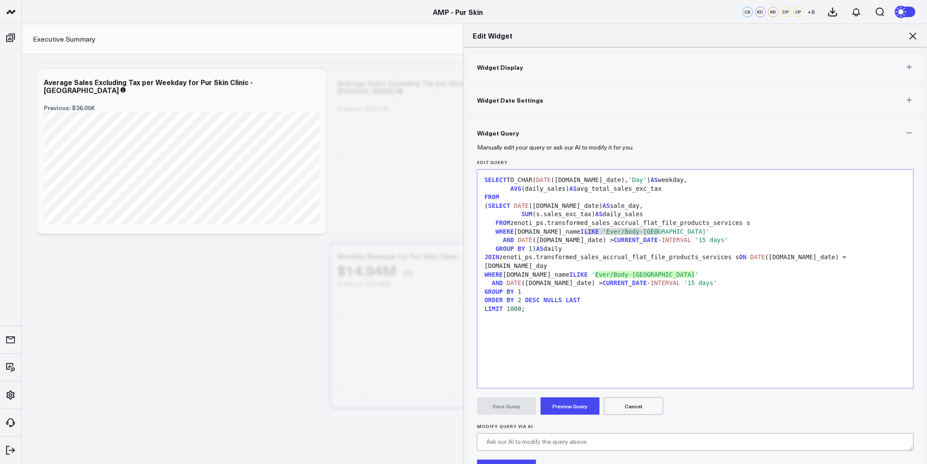
click at [570, 405] on button "Preview Query" at bounding box center [570, 406] width 59 height 18
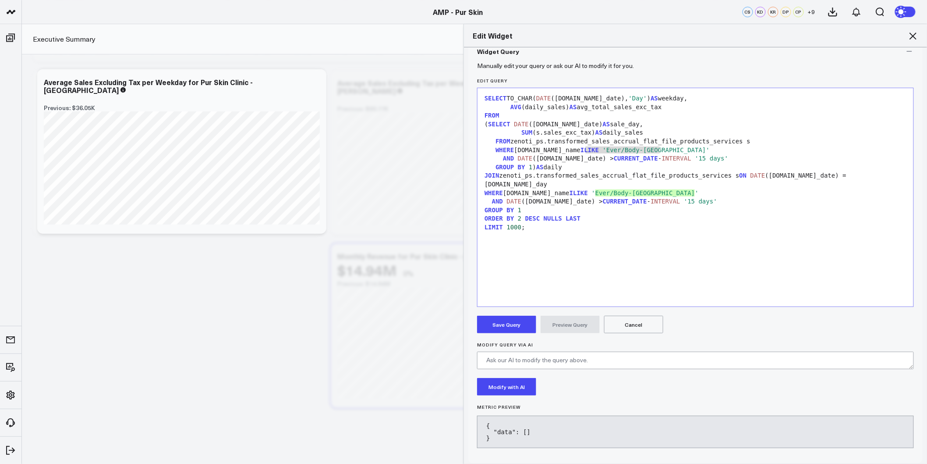
scroll to position [86, 0]
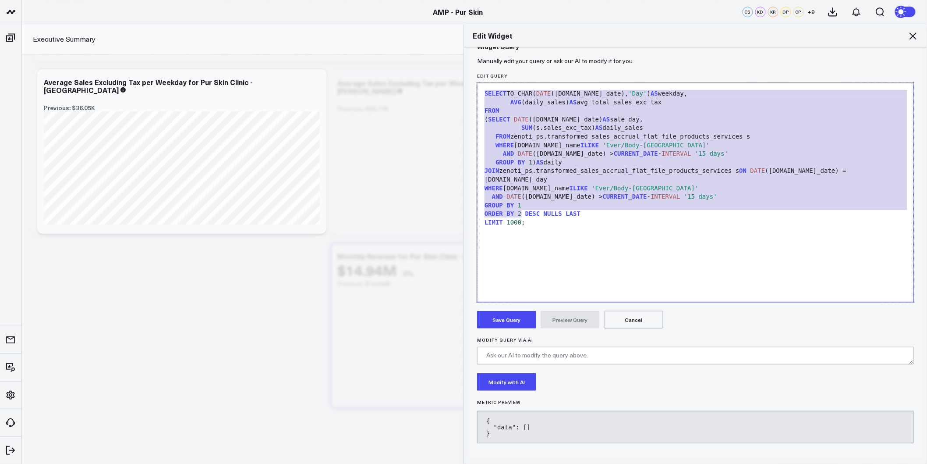
drag, startPoint x: 541, startPoint y: 218, endPoint x: 448, endPoint y: 58, distance: 184.7
click at [448, 58] on div "Edit Widget Widget Display Widget Date Settings Widget Query Manually edit your…" at bounding box center [463, 244] width 927 height 440
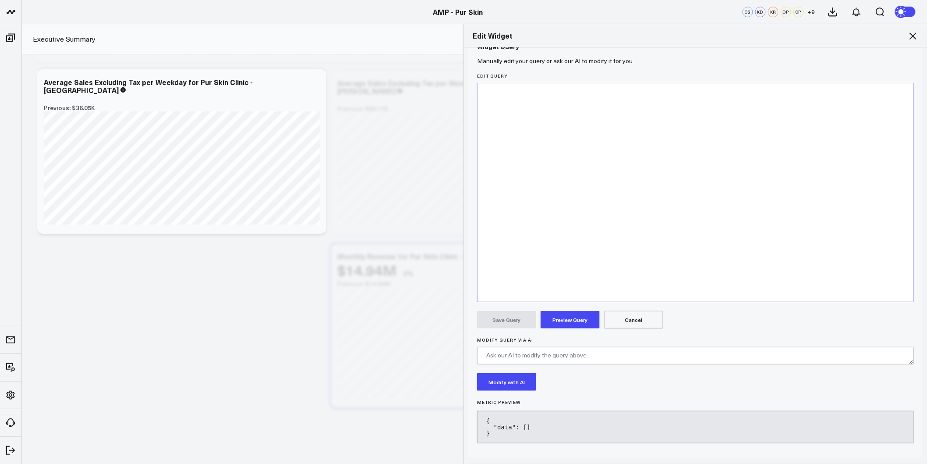
click at [916, 36] on icon at bounding box center [913, 36] width 11 height 11
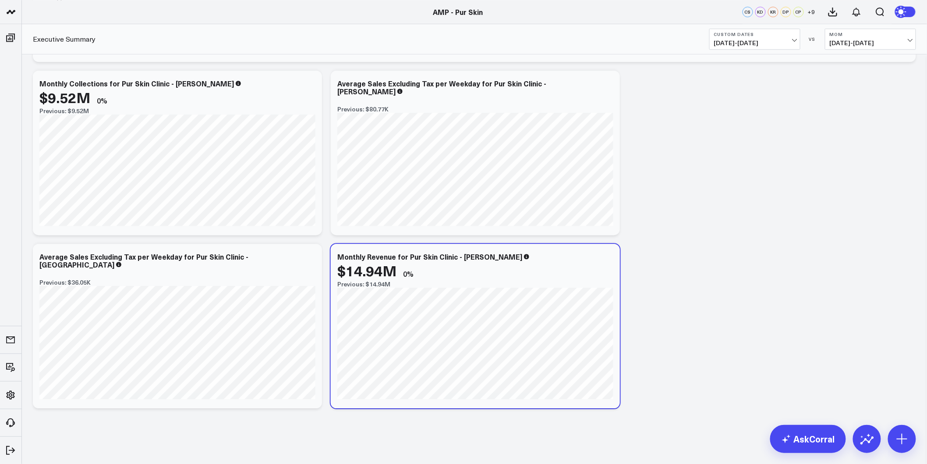
scroll to position [3485, 0]
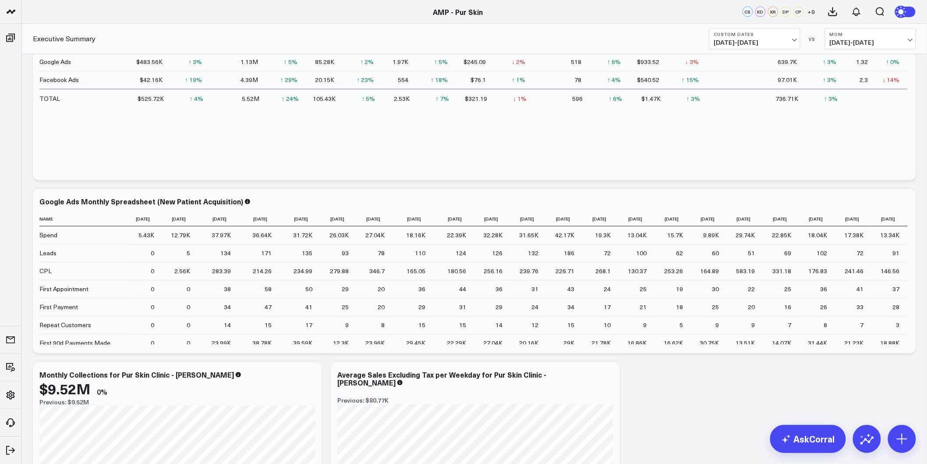
drag, startPoint x: 651, startPoint y: 397, endPoint x: 651, endPoint y: 386, distance: 11.4
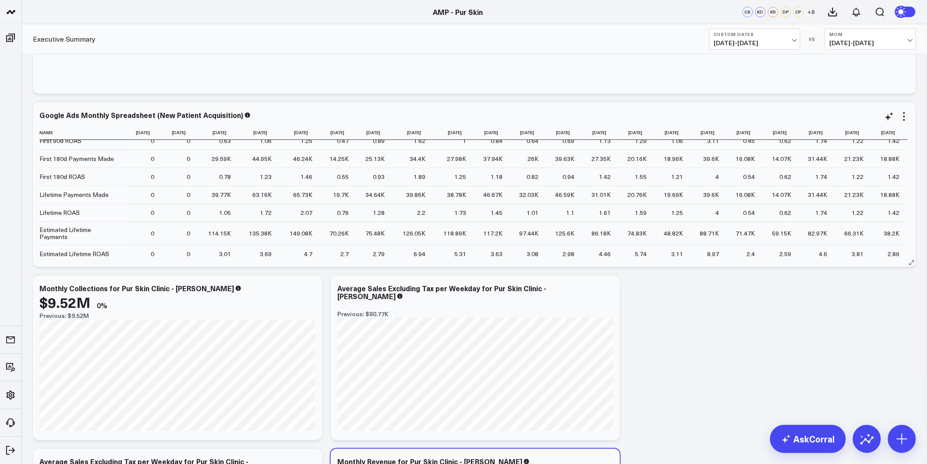
scroll to position [3527, 0]
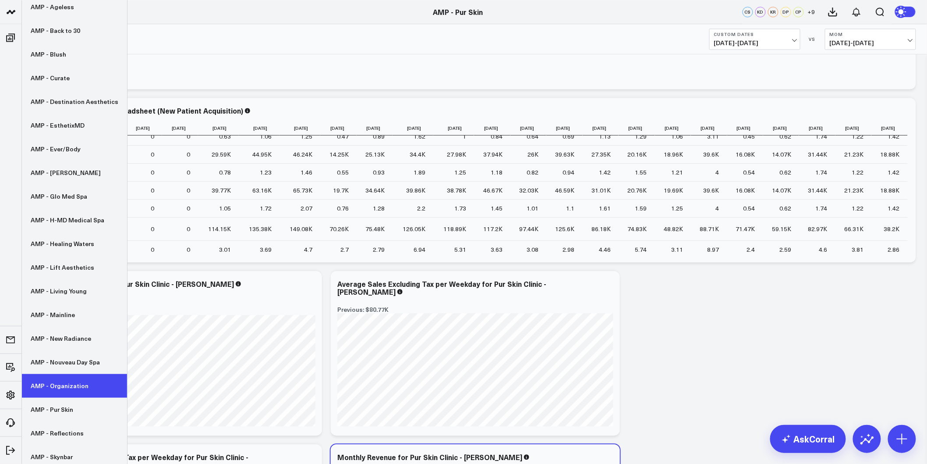
click at [67, 386] on link "AMP - Organization" at bounding box center [74, 385] width 105 height 24
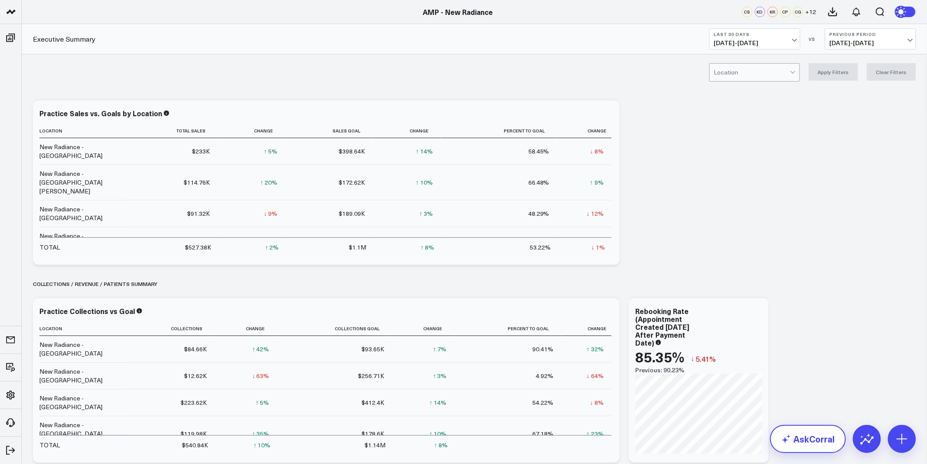
click at [803, 446] on link "AskCorral" at bounding box center [808, 439] width 76 height 28
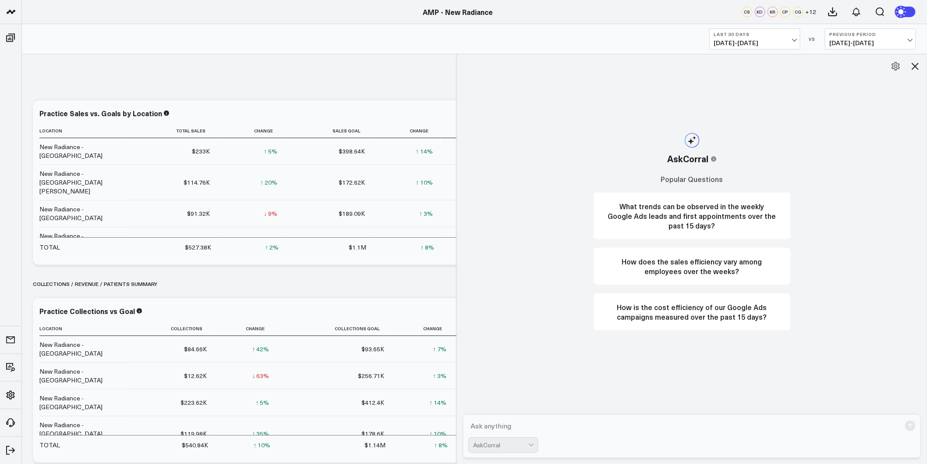
click at [485, 431] on form "AskCorral" at bounding box center [692, 435] width 457 height 43
click at [484, 426] on textarea at bounding box center [684, 426] width 432 height 16
paste textarea "What is the monthly revenue for Pur Skin Clinic - [PERSON_NAME] since [DATE]"
click at [673, 426] on textarea "What is the monthly revenue for Pur Skin Clinic - [PERSON_NAME] since [DATE]" at bounding box center [684, 426] width 432 height 16
type textarea "What is the monthly revenue for Pur Skin Clinic - [PERSON_NAME] since [DATE]"
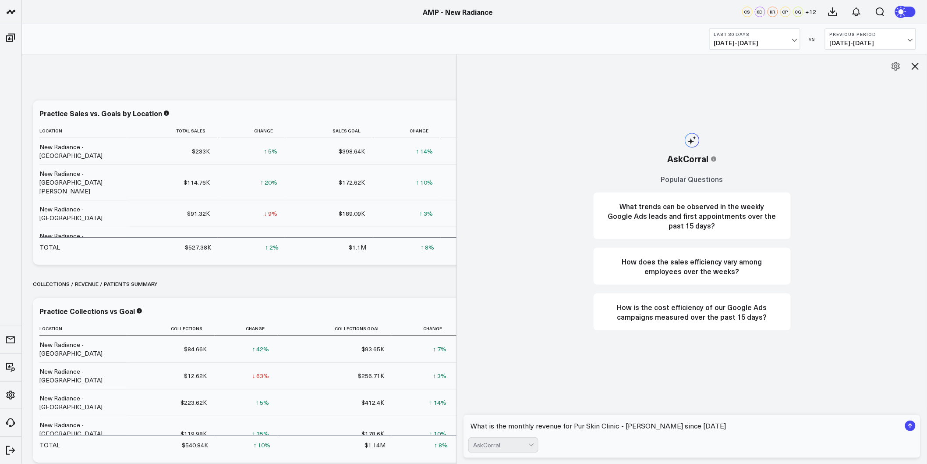
click at [909, 68] on button at bounding box center [915, 66] width 15 height 15
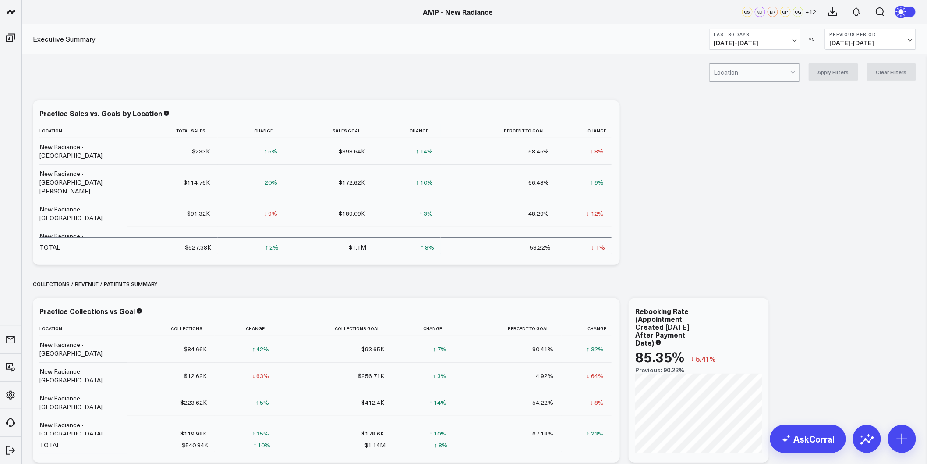
click at [795, 34] on b "Last 30 Days" at bounding box center [754, 34] width 81 height 5
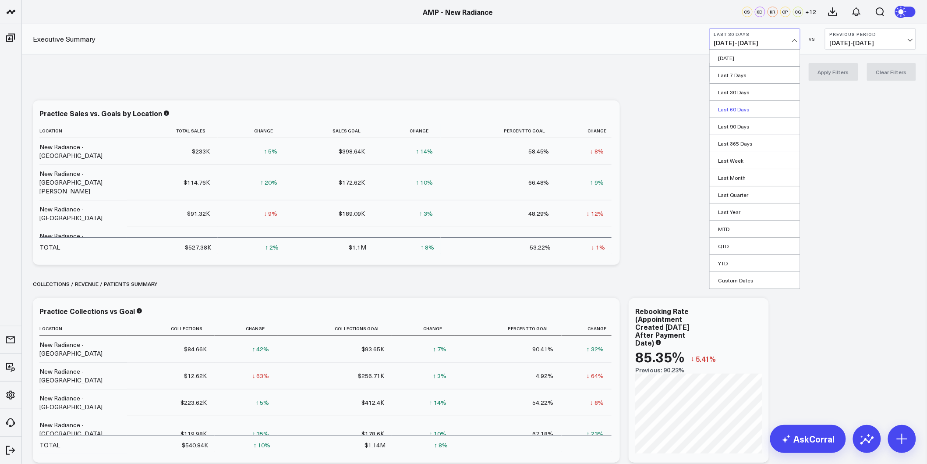
click at [749, 110] on link "Last 60 Days" at bounding box center [755, 109] width 90 height 17
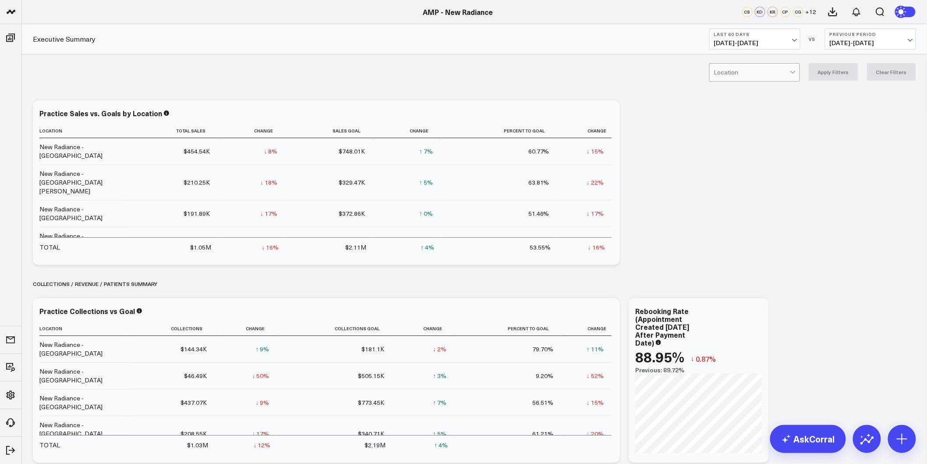
click at [881, 42] on span "[DATE] - [DATE]" at bounding box center [870, 42] width 81 height 7
click at [851, 89] on link "YoY" at bounding box center [870, 92] width 90 height 17
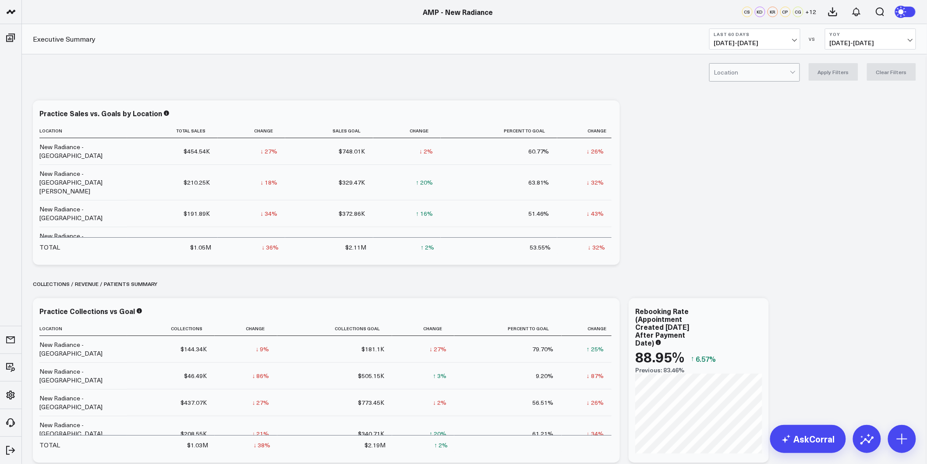
click at [794, 39] on span "08/01/25 - 09/29/25" at bounding box center [754, 42] width 81 height 7
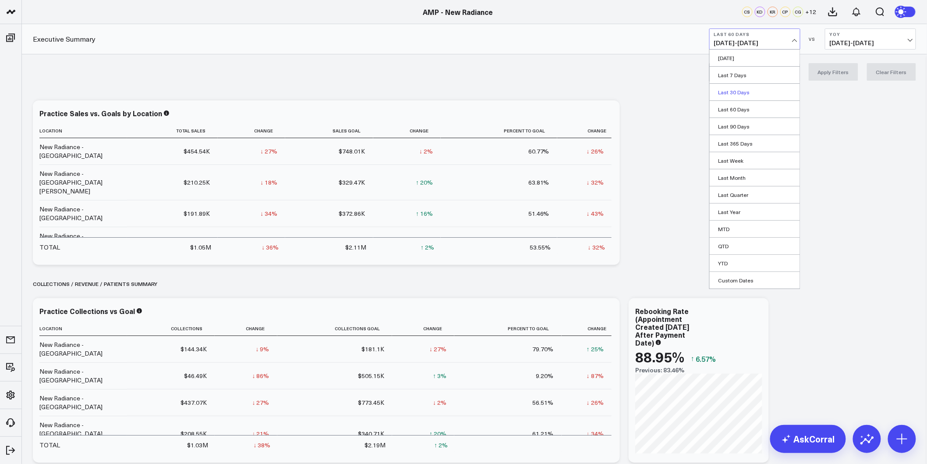
click at [738, 92] on link "Last 30 Days" at bounding box center [755, 92] width 90 height 17
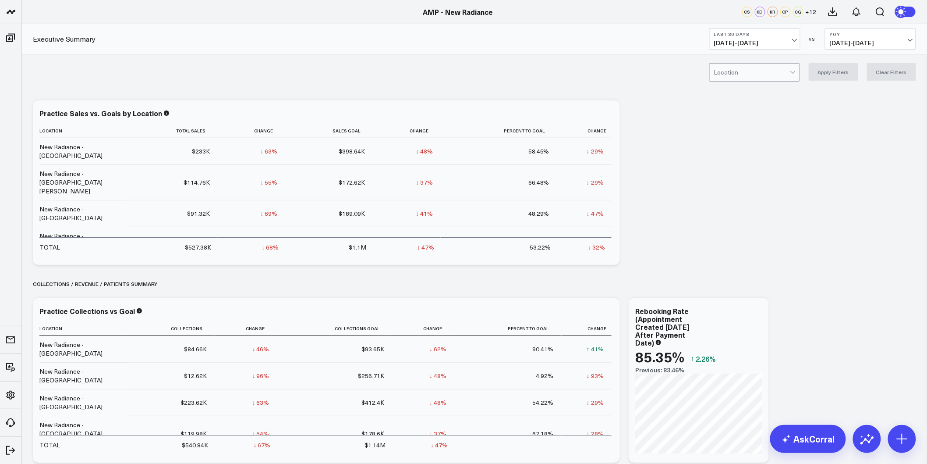
click at [850, 37] on button "YoY 08/01/24 - 09/29/24" at bounding box center [870, 38] width 91 height 21
click at [851, 79] on link "MoM" at bounding box center [870, 75] width 90 height 17
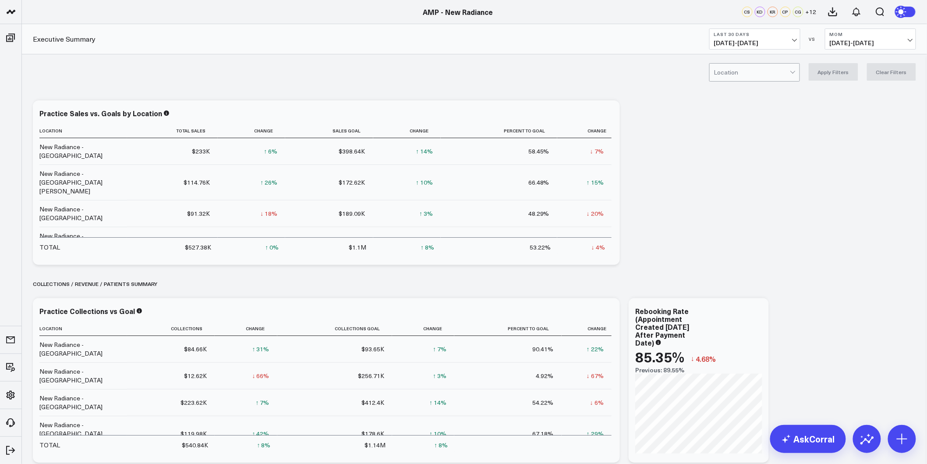
click at [777, 38] on button "Last 30 Days [DATE] - [DATE]" at bounding box center [754, 38] width 91 height 21
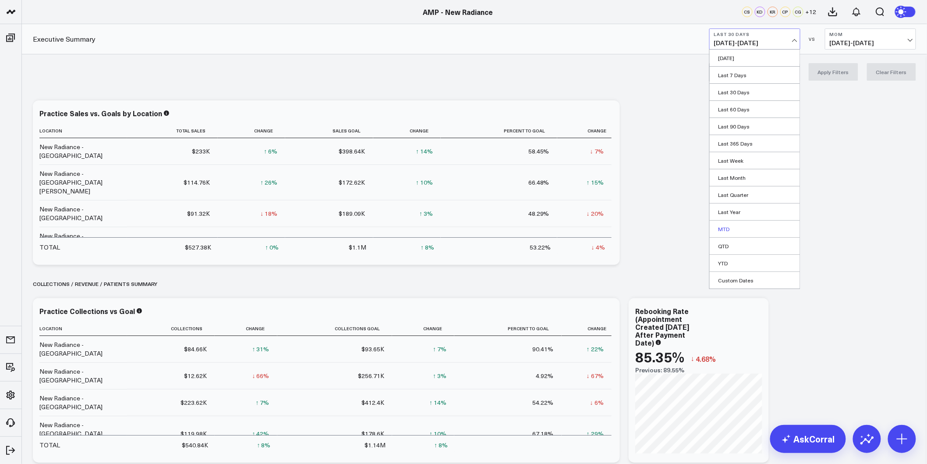
click at [731, 225] on link "MTD" at bounding box center [755, 228] width 90 height 17
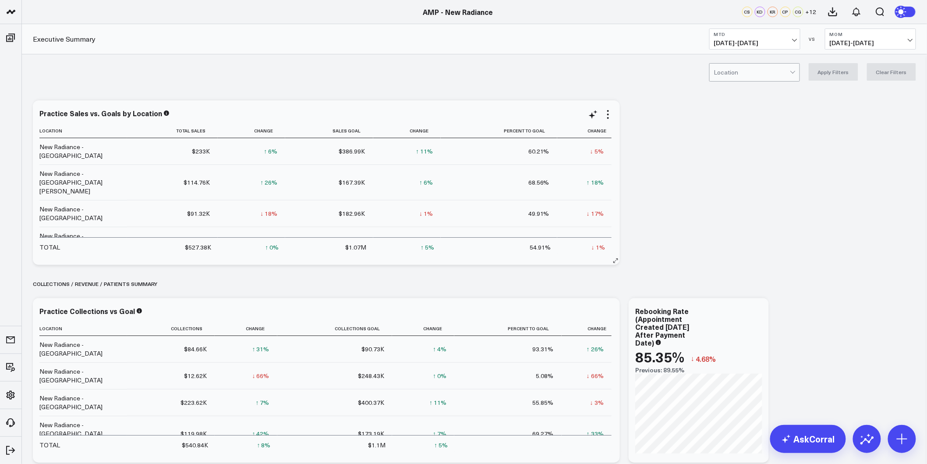
scroll to position [17, 0]
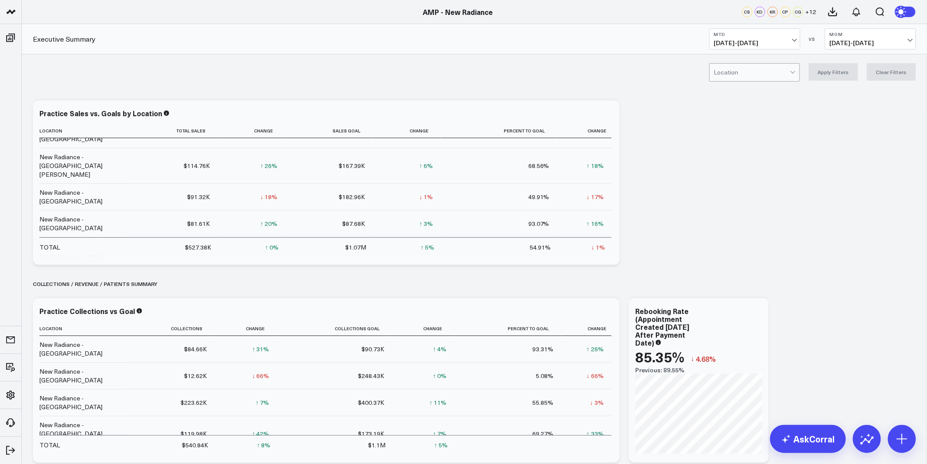
click at [778, 41] on span "09/01/25 - 09/29/25" at bounding box center [754, 42] width 81 height 7
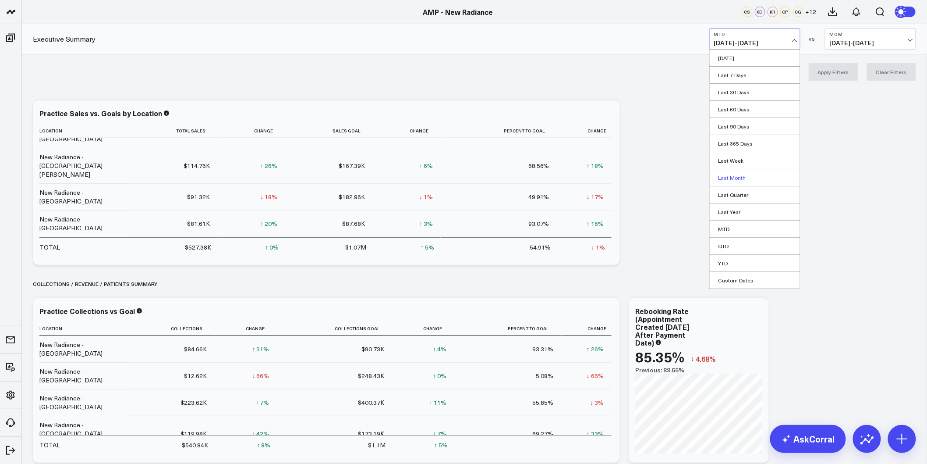
click at [738, 179] on link "Last Month" at bounding box center [755, 177] width 90 height 17
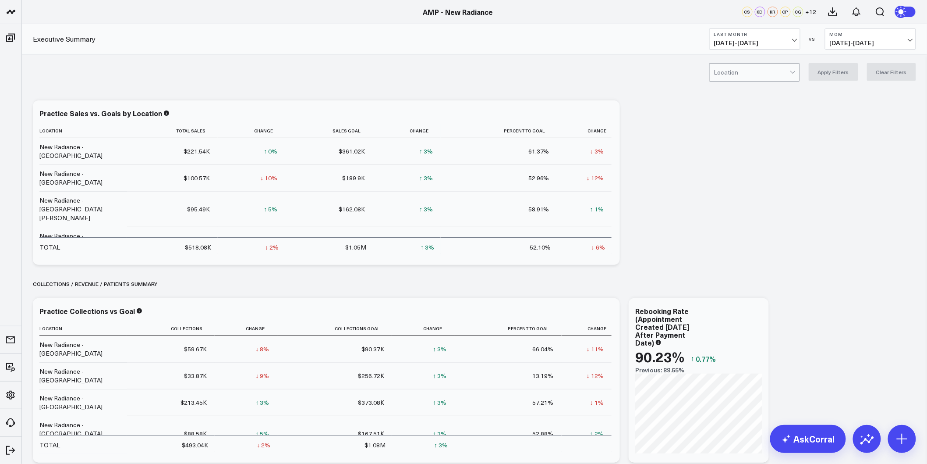
click at [769, 45] on span "08/01/25 - 08/31/25" at bounding box center [754, 42] width 81 height 7
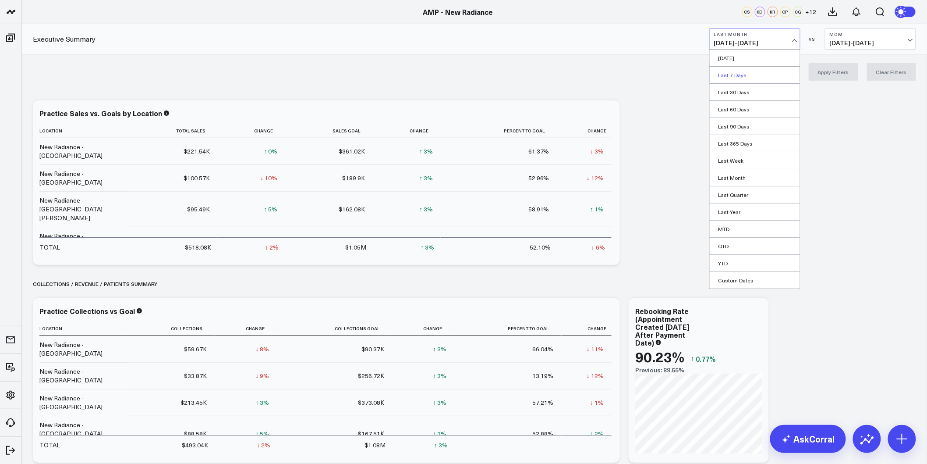
click at [757, 76] on link "Last 7 Days" at bounding box center [755, 75] width 90 height 17
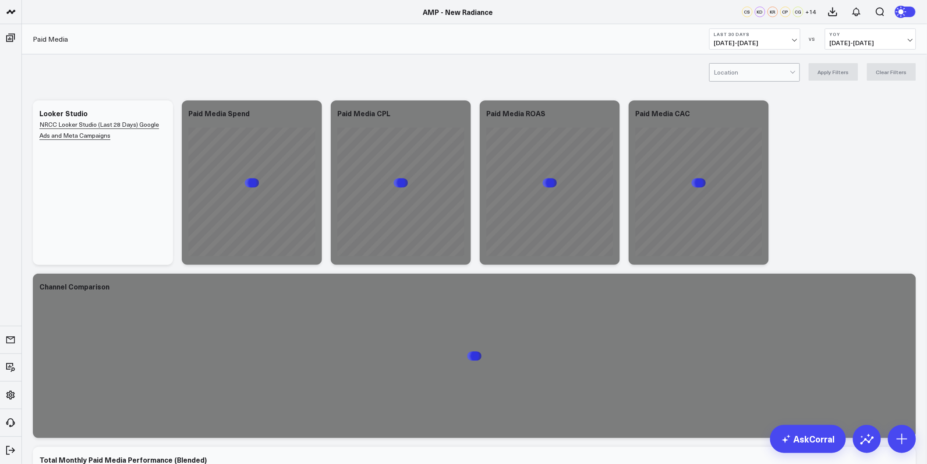
click at [770, 37] on button "Last 30 Days [DATE] - [DATE]" at bounding box center [754, 38] width 91 height 21
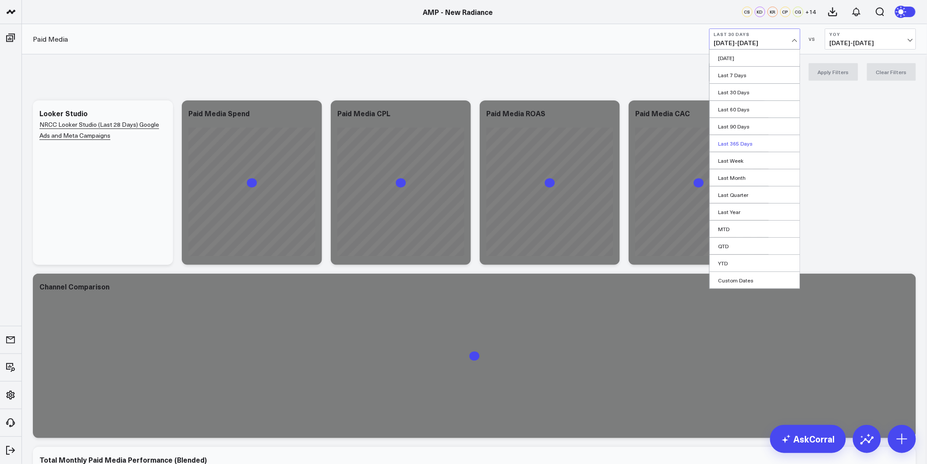
click at [748, 144] on link "Last 365 Days" at bounding box center [755, 143] width 90 height 17
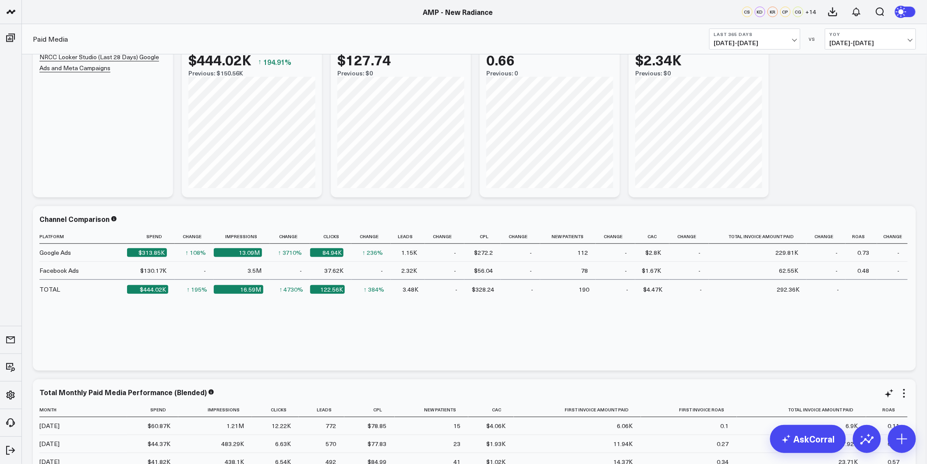
scroll to position [9, 0]
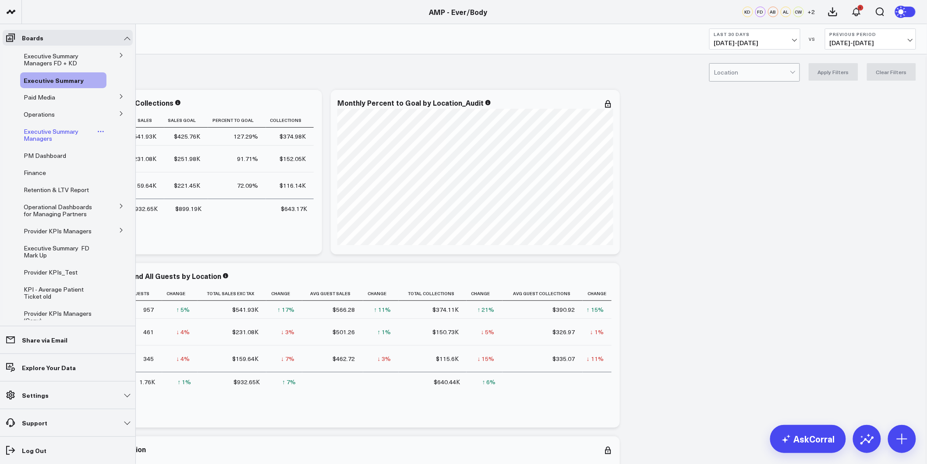
click at [37, 133] on span "Executive Summary Managers" at bounding box center [51, 134] width 55 height 15
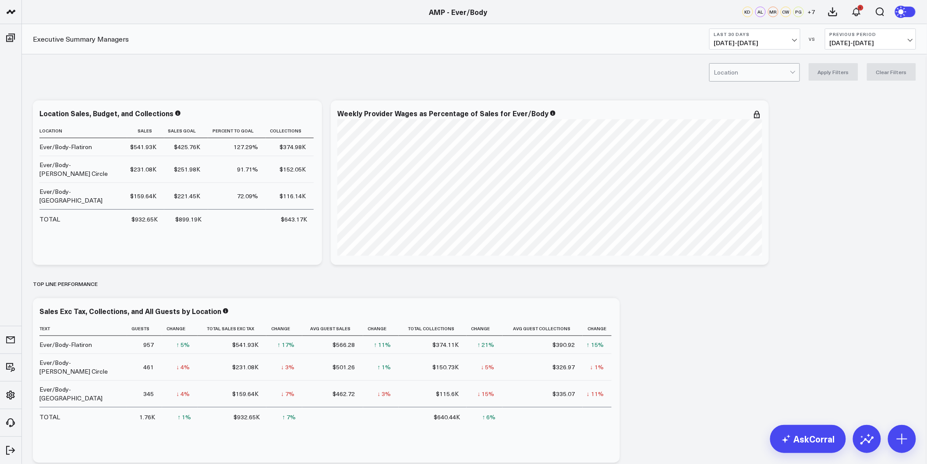
scroll to position [195, 0]
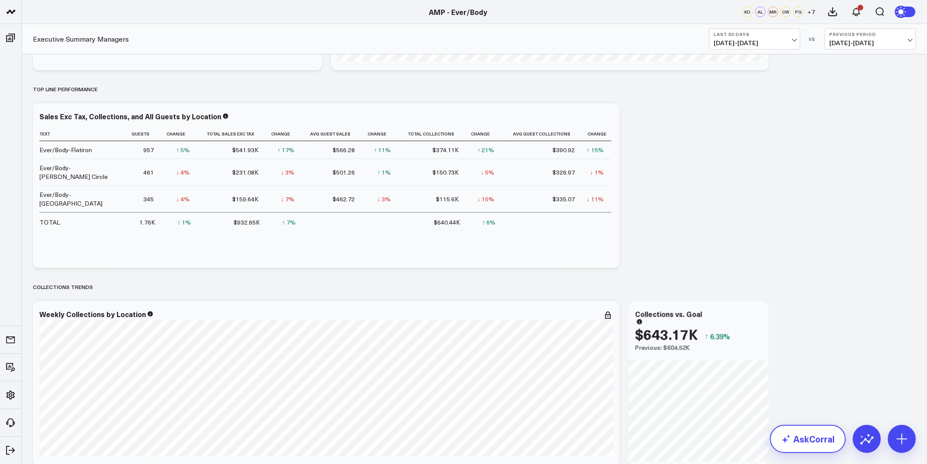
click at [820, 450] on link "AskCorral" at bounding box center [808, 439] width 76 height 28
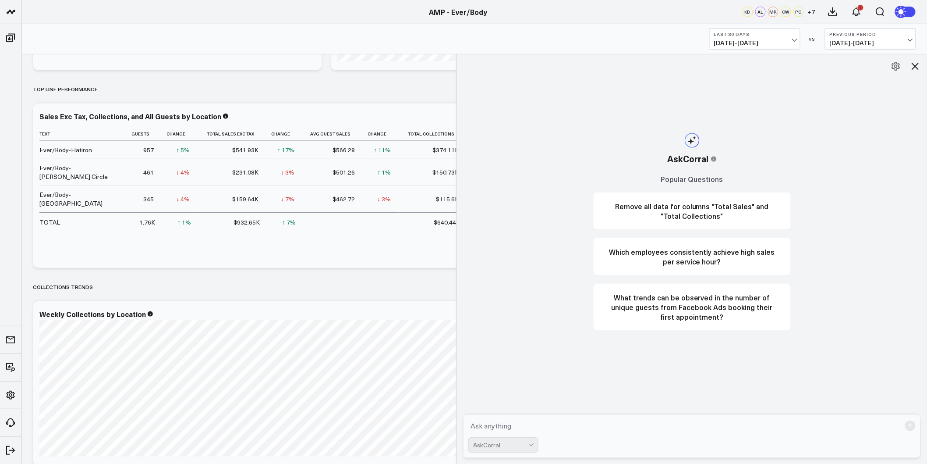
click at [539, 425] on textarea at bounding box center [684, 426] width 432 height 16
click at [502, 425] on textarea at bounding box center [684, 426] width 432 height 16
paste textarea "Average Sales Excluding Tax per Weekday for Pur Skin Clinic - [PERSON_NAME]"
click at [475, 422] on textarea "Average Sales Excluding Tax per Weekday for Pur Skin Clinic - [PERSON_NAME]" at bounding box center [684, 426] width 432 height 16
type textarea "Calculate the Average Sales Excluding Tax per day of the week for "Ever/Body-Fl…"
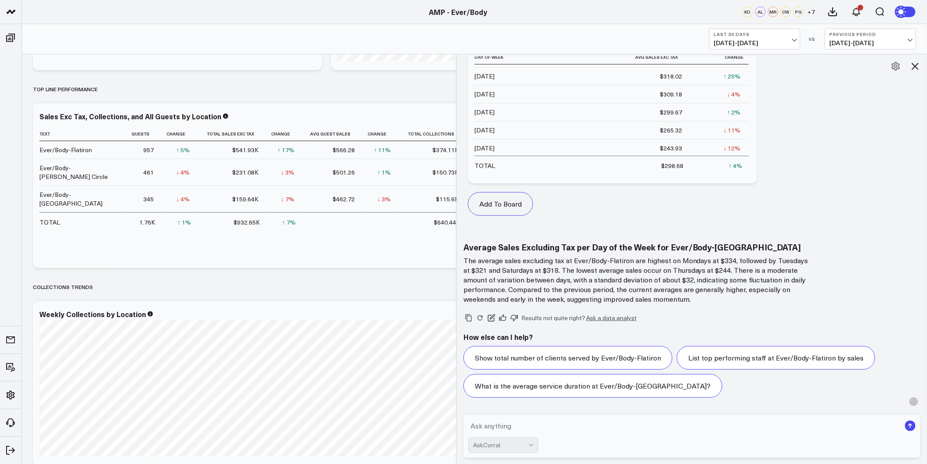
scroll to position [438, 0]
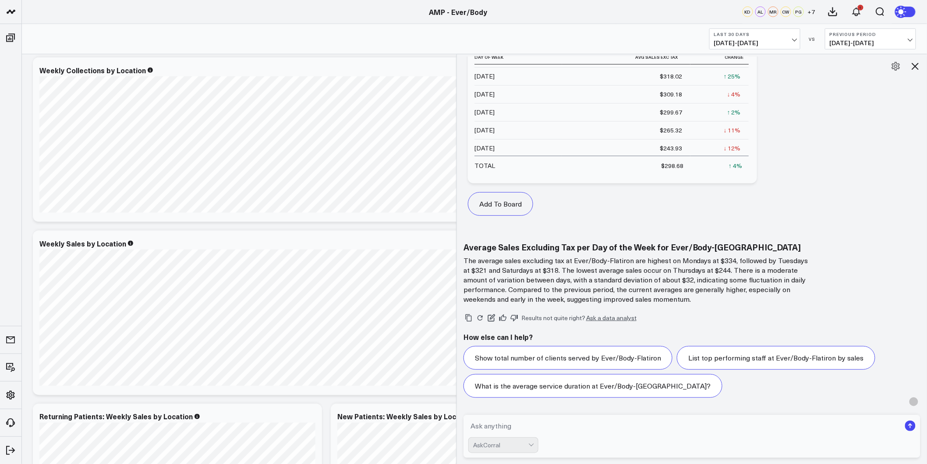
drag, startPoint x: 912, startPoint y: 66, endPoint x: 865, endPoint y: 175, distance: 119.2
click at [873, 177] on div "K Calculate the Average Sales Excluding Tax per day of the week for "Ever/Body-…" at bounding box center [692, 259] width 471 height 410
click at [916, 69] on icon at bounding box center [915, 66] width 11 height 11
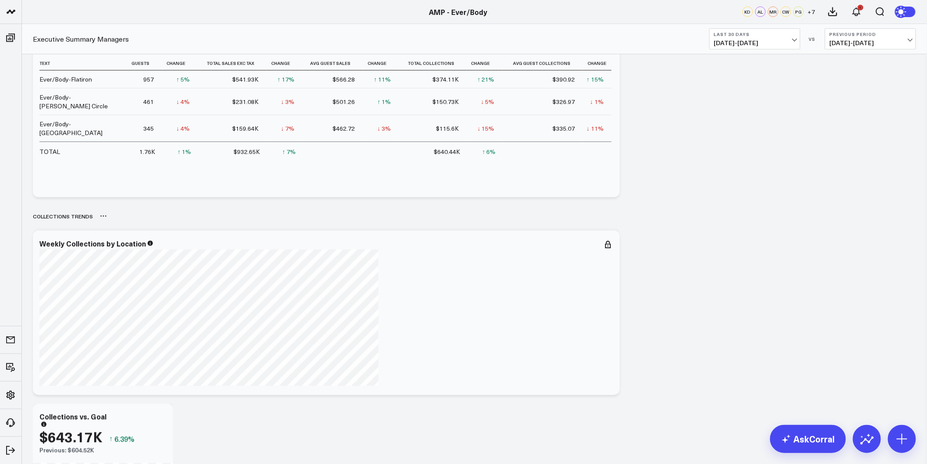
scroll to position [476, 0]
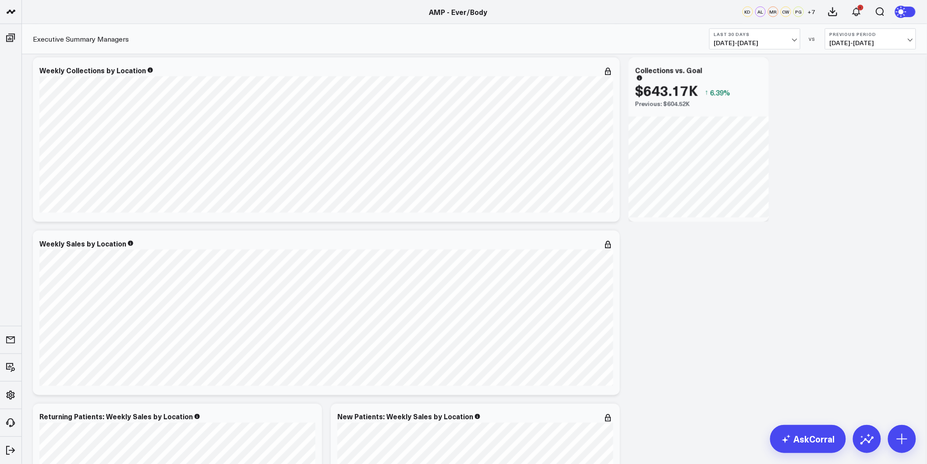
click at [825, 444] on link "AskCorral" at bounding box center [808, 439] width 76 height 28
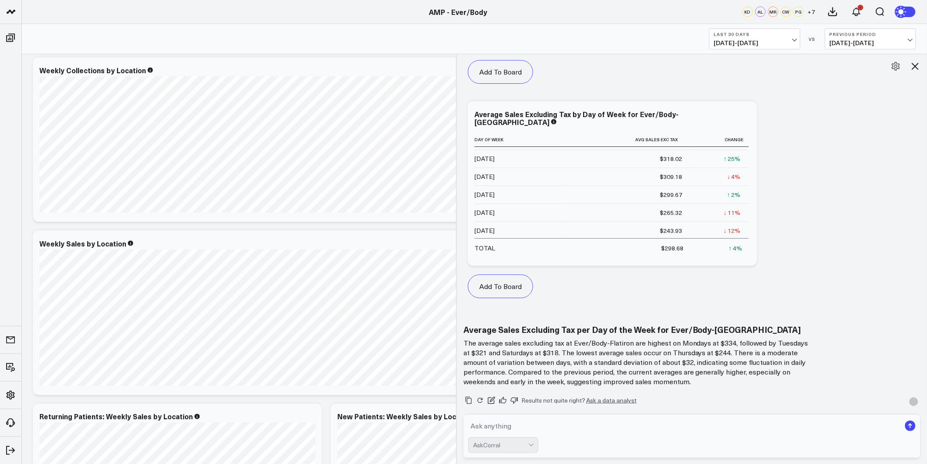
click at [601, 424] on textarea at bounding box center [684, 426] width 432 height 16
click at [917, 66] on icon at bounding box center [915, 66] width 11 height 11
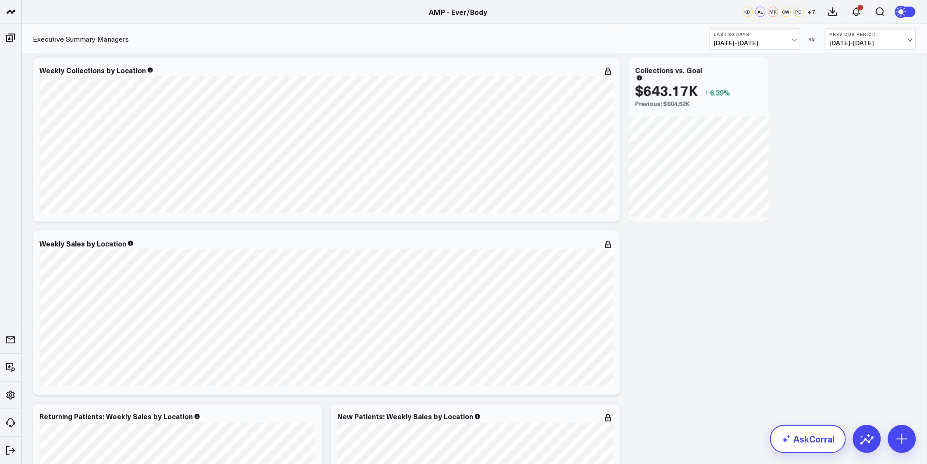
click at [807, 443] on link "AskCorral" at bounding box center [808, 439] width 76 height 28
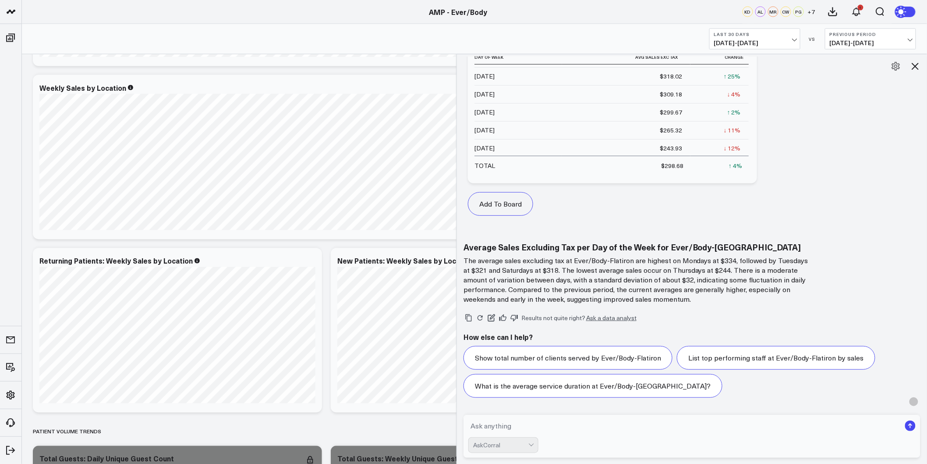
scroll to position [633, 0]
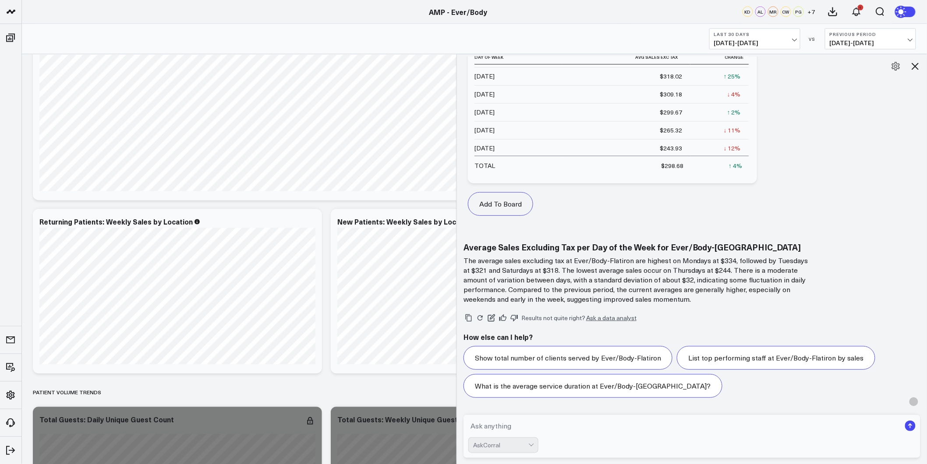
click at [516, 429] on textarea at bounding box center [684, 426] width 432 height 16
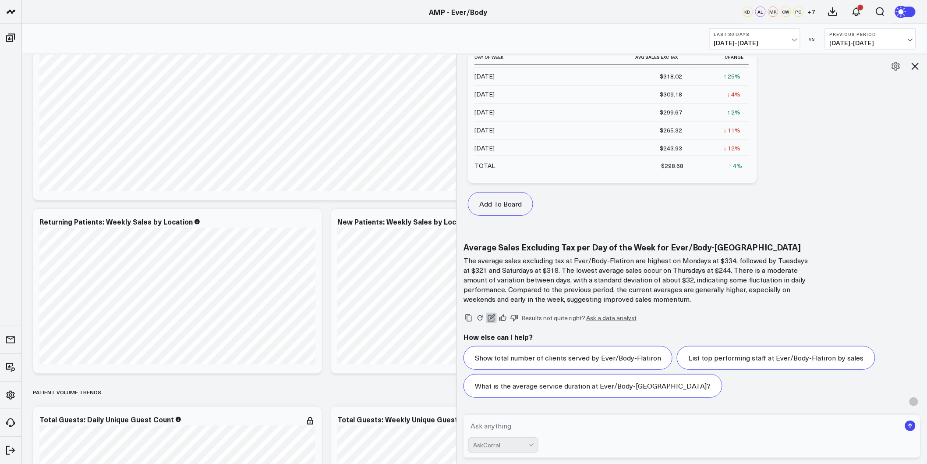
click at [496, 318] on icon at bounding box center [492, 318] width 8 height 8
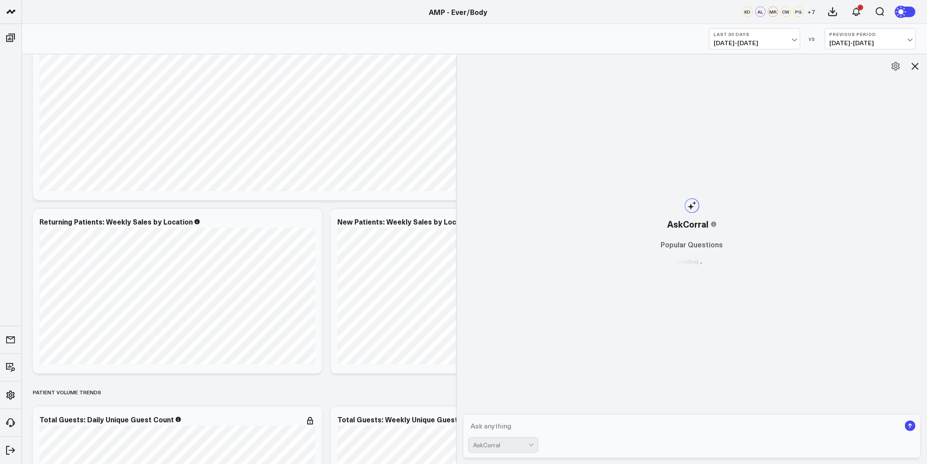
click at [537, 426] on textarea at bounding box center [684, 426] width 432 height 16
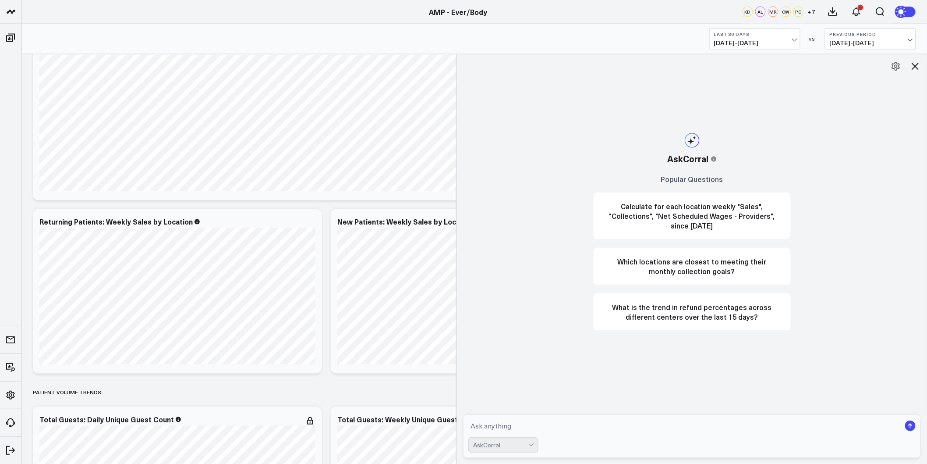
type textarea "W"
click at [567, 427] on textarea "Calculate the average total says per day of the week for "Ever/Body-Williamsbur…" at bounding box center [684, 426] width 432 height 16
type textarea "Calculate the average total sales per day of the week for "Ever/Body-Williamsbu…"
click at [780, 434] on form "Calculate the average total sales per day of the week for "Ever/Body-Williamsbu…" at bounding box center [692, 435] width 457 height 43
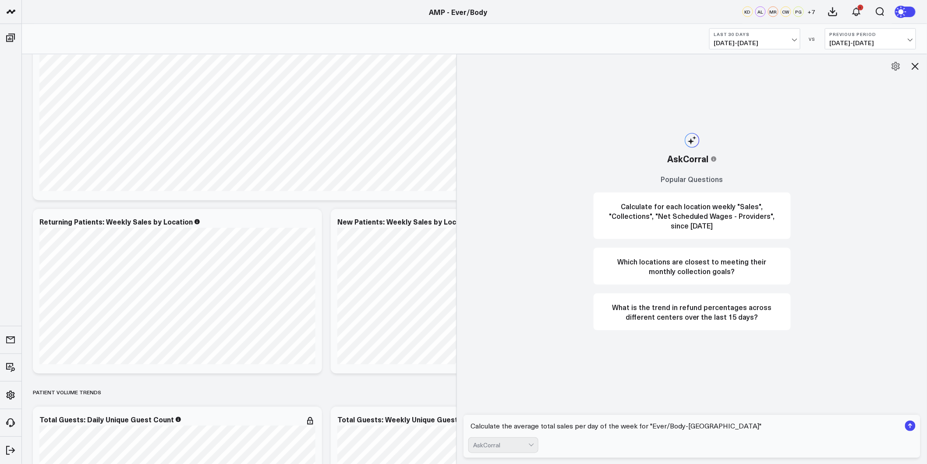
click at [585, 427] on textarea "Calculate the average total sales per day of the week for "Ever/Body-Williamsbu…" at bounding box center [684, 426] width 432 height 16
click at [909, 426] on rect "submit" at bounding box center [910, 425] width 11 height 11
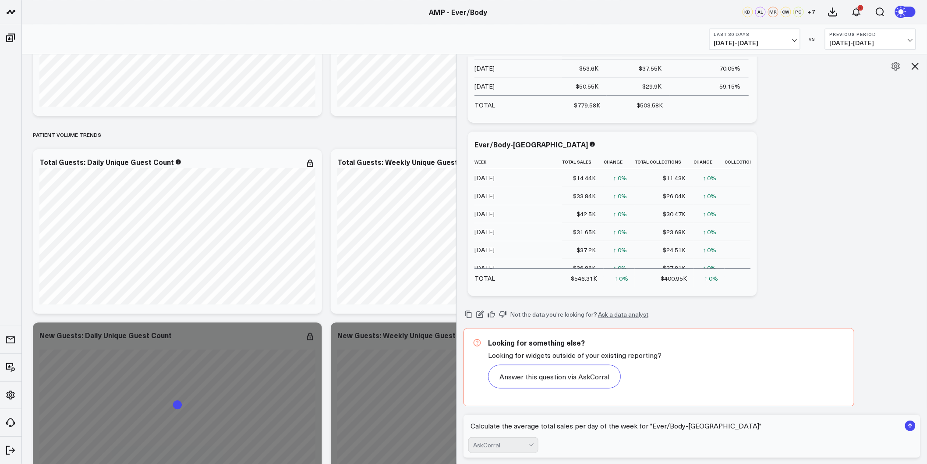
scroll to position [925, 0]
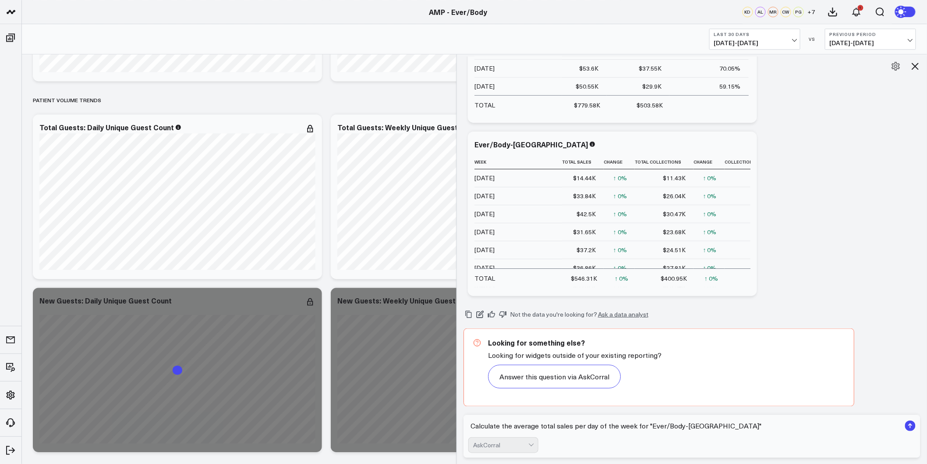
click at [508, 418] on textarea "Calculate the average total sales per day of the week for "Ever/Body-Williamsbu…" at bounding box center [684, 426] width 432 height 16
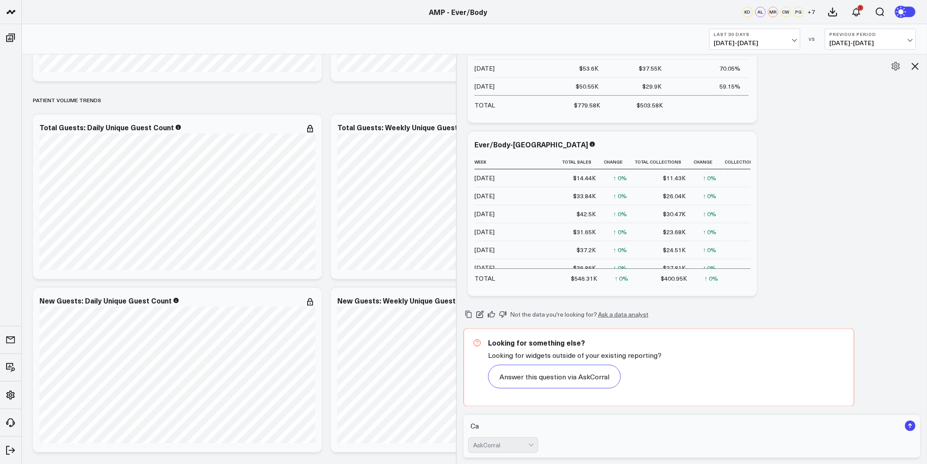
type textarea "C"
click at [917, 64] on icon at bounding box center [915, 66] width 11 height 11
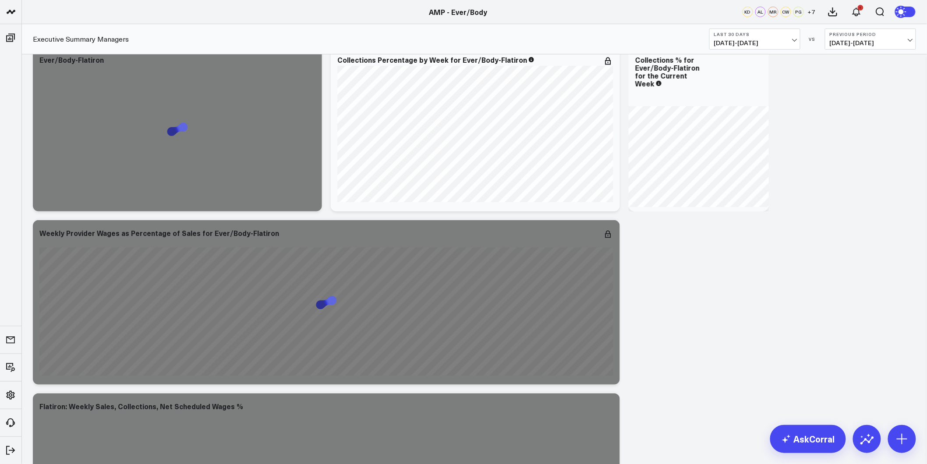
scroll to position [1265, 0]
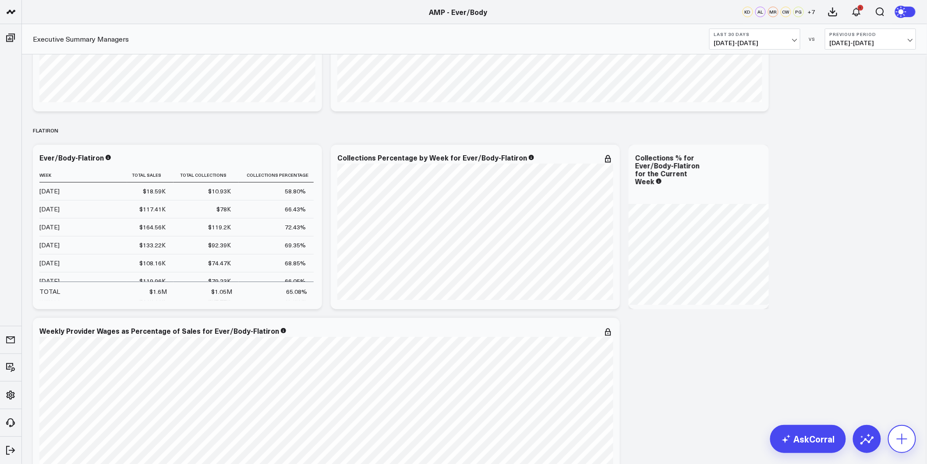
click at [903, 439] on icon at bounding box center [902, 439] width 14 height 14
click at [870, 376] on button "Add Metric via SQL" at bounding box center [859, 372] width 83 height 17
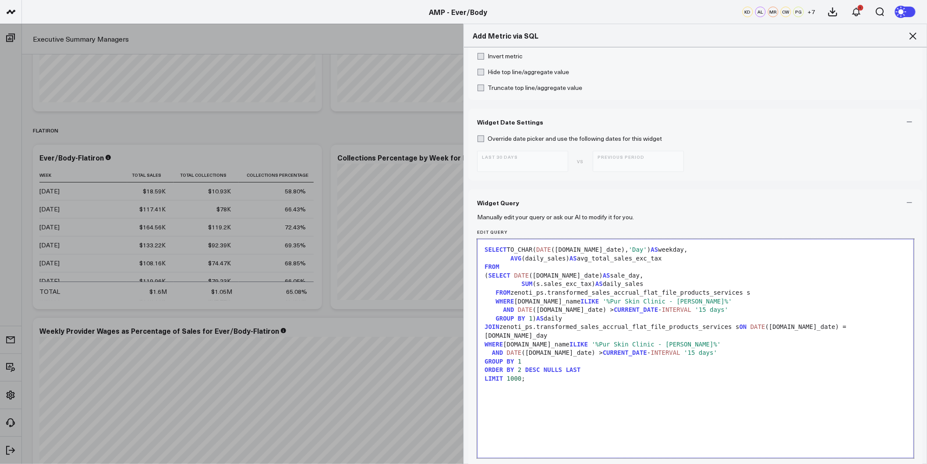
scroll to position [299, 0]
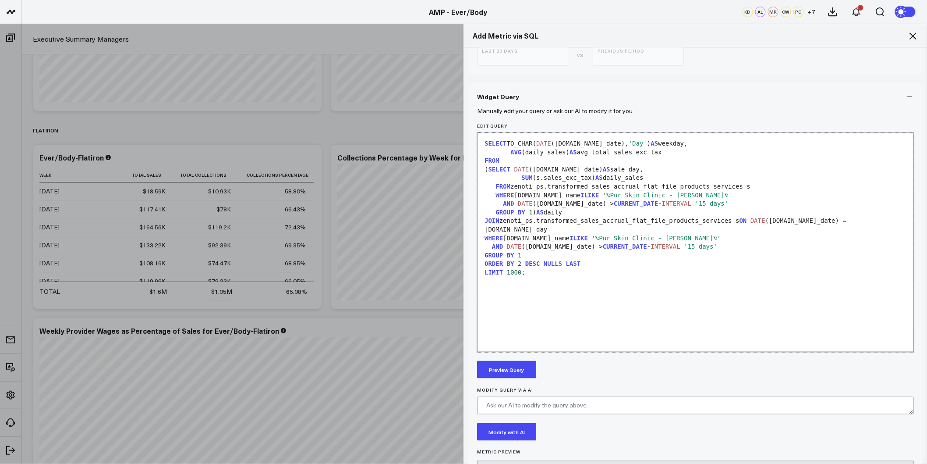
click at [546, 285] on div "SELECT TO_CHAR( DATE (s.sale_date), 'Day' ) AS weekday, AVG (daily_sales) AS av…" at bounding box center [695, 242] width 427 height 209
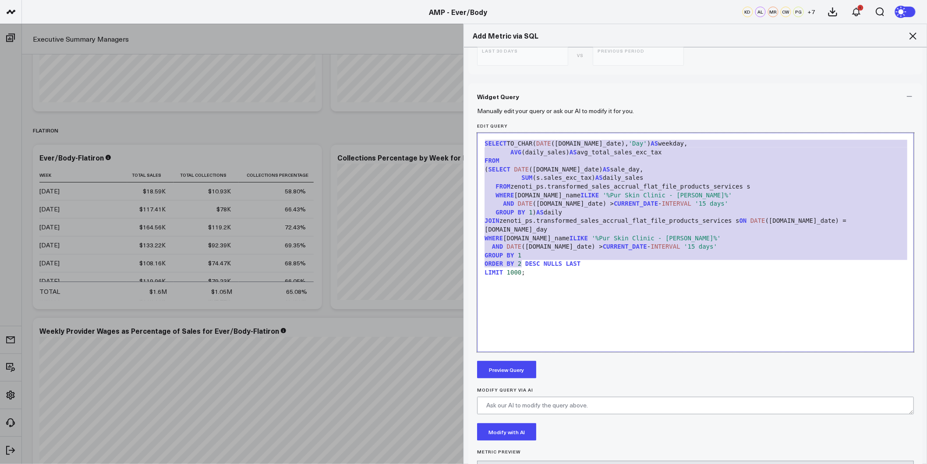
drag, startPoint x: 535, startPoint y: 273, endPoint x: 335, endPoint y: 69, distance: 286.3
click at [335, 69] on div "Add Metric via SQL Widget Display Widget Title * Chart Type * Fuel Gauge Annota…" at bounding box center [463, 244] width 927 height 440
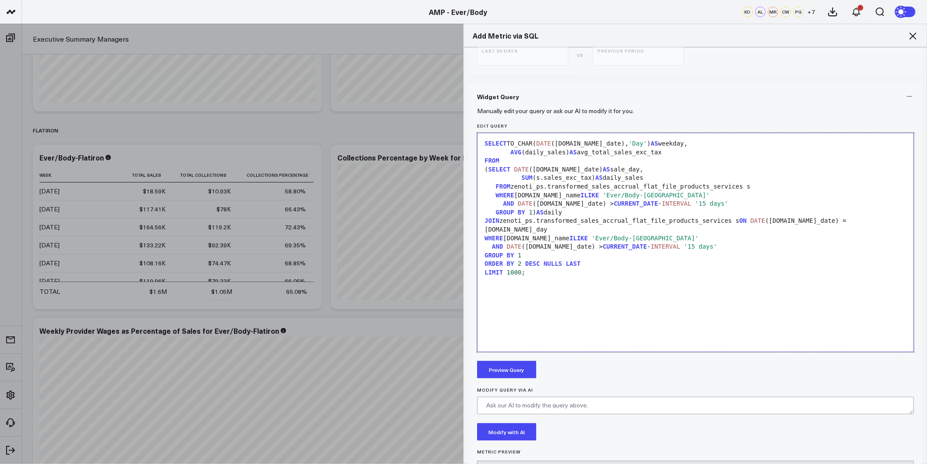
click at [512, 367] on button "Preview Query" at bounding box center [506, 370] width 59 height 18
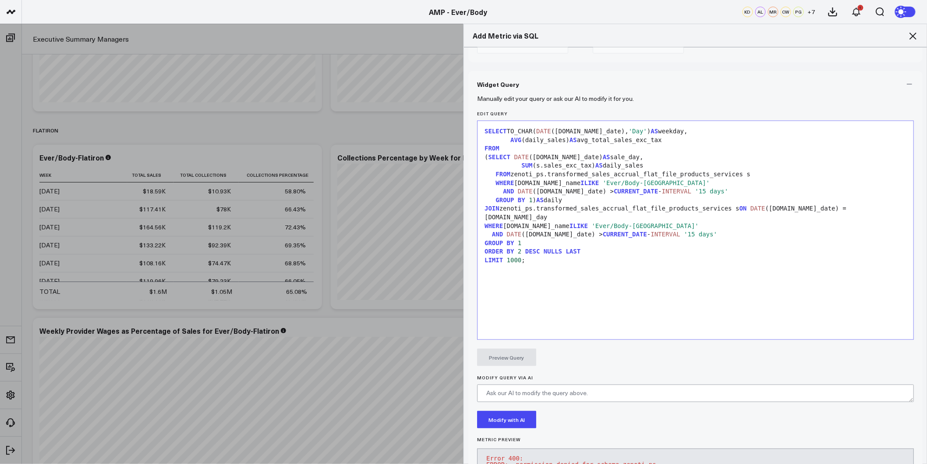
scroll to position [327, 0]
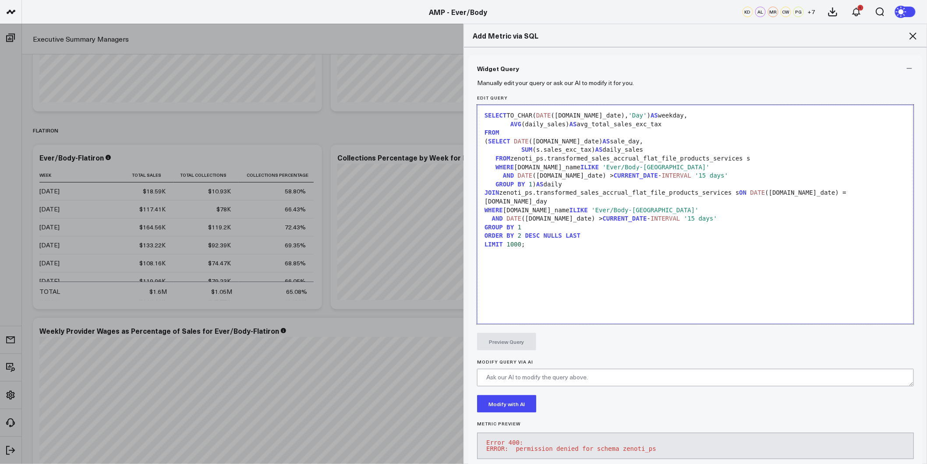
click at [634, 163] on span "'Ever/Body-Williamsburg'" at bounding box center [656, 166] width 107 height 7
click at [614, 174] on span "CURRENT_DATE" at bounding box center [636, 175] width 44 height 7
click at [539, 159] on div "FROM zenoti_ps.transformed_sales_accrual_flat_file_products_services s" at bounding box center [695, 158] width 427 height 9
click at [542, 342] on div "Preview Query" at bounding box center [695, 342] width 437 height 18
click at [535, 254] on div "SELECT TO_CHAR( DATE (s.sale_date), 'Day' ) AS weekday, AVG (daily_sales) AS av…" at bounding box center [695, 214] width 427 height 209
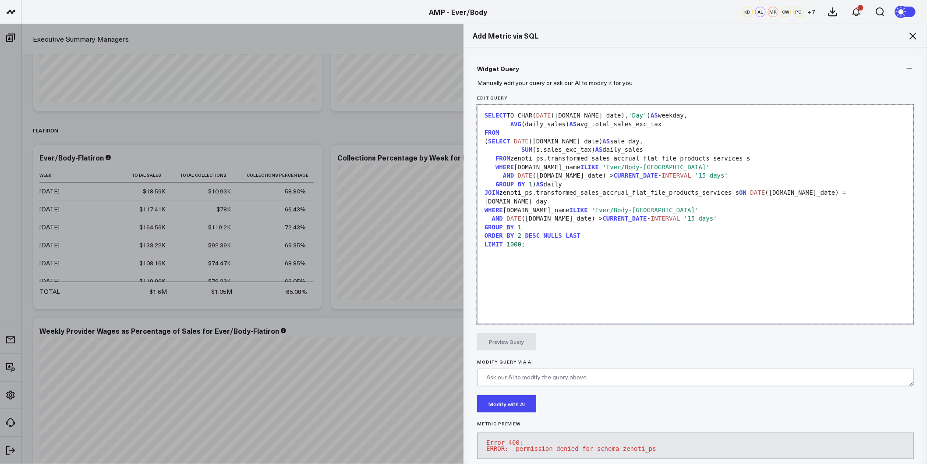
click at [553, 174] on div "AND DATE (s.sale_date) > CURRENT_DATE - INTERVAL '15 days'" at bounding box center [695, 175] width 427 height 9
click at [537, 160] on div "FROM zenoti_ps.transformed_sales_accrual_flat_file_products_services s" at bounding box center [695, 158] width 427 height 9
click at [616, 125] on div "AVG (daily_sales) AS avg_total_sales_exc_tax" at bounding box center [695, 124] width 427 height 9
click at [546, 194] on div "JOIN zenoti_ps.transformed_sales_accrual_flat_file_products_services s ON DATE …" at bounding box center [695, 196] width 427 height 17
click at [527, 193] on div "JOIN zenoti_ps.transformed_sales_accrual_flat_file_products_services s ON DATE …" at bounding box center [695, 196] width 427 height 17
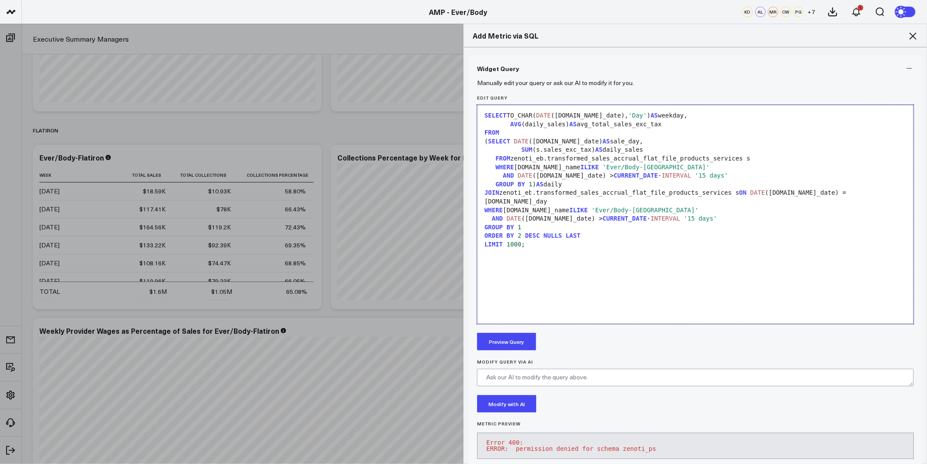
click at [507, 343] on button "Preview Query" at bounding box center [506, 342] width 59 height 18
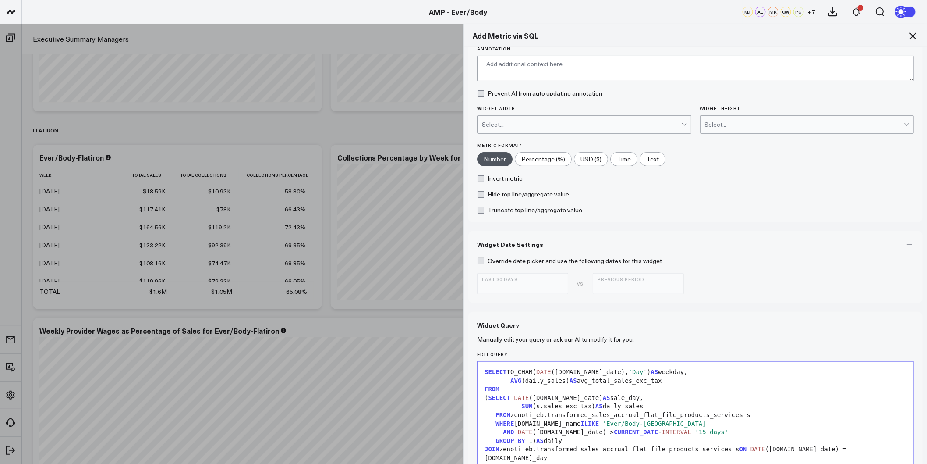
scroll to position [0, 0]
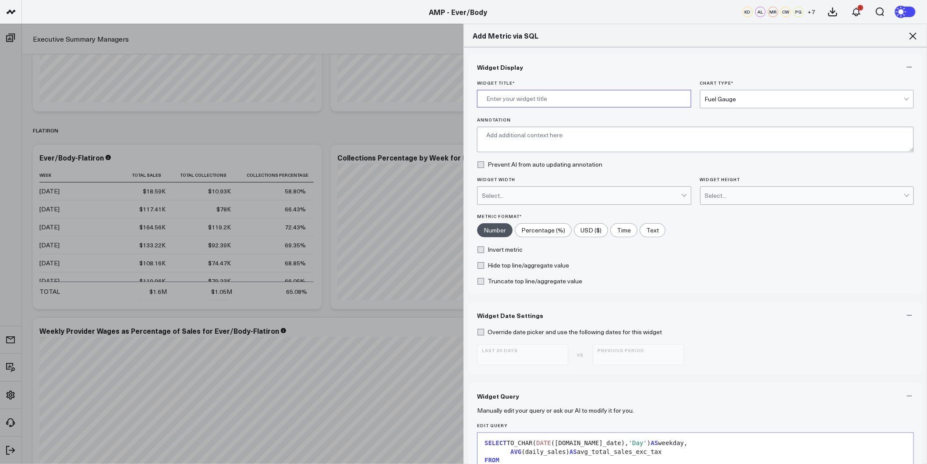
click at [548, 102] on input "Widget Title *" at bounding box center [584, 99] width 214 height 18
click at [593, 102] on input "Williamsburg: Average Sales by Day" at bounding box center [584, 99] width 214 height 18
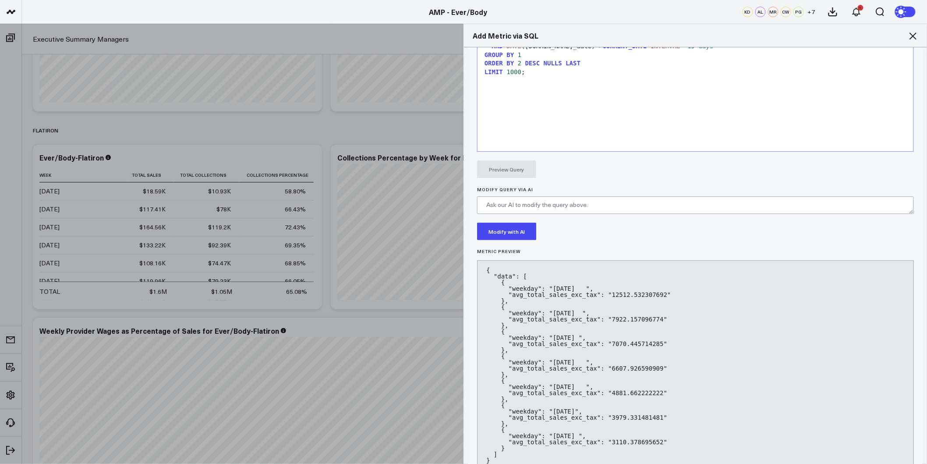
scroll to position [554, 0]
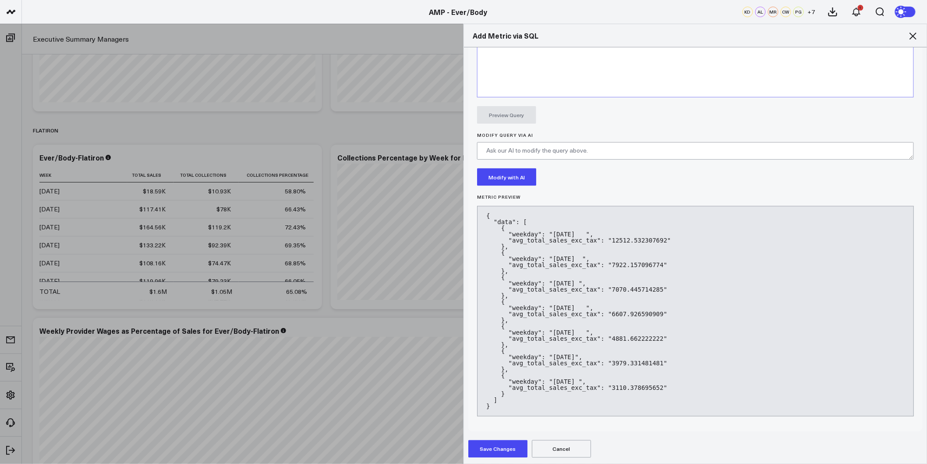
type input "Williamsburg: Average Sales by Day of Week"
click at [486, 453] on button "Save Changes" at bounding box center [497, 449] width 59 height 18
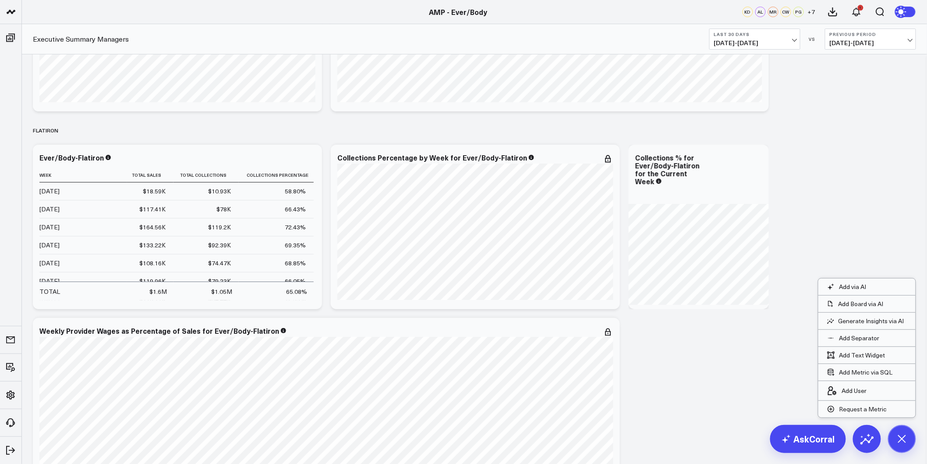
scroll to position [5320, 0]
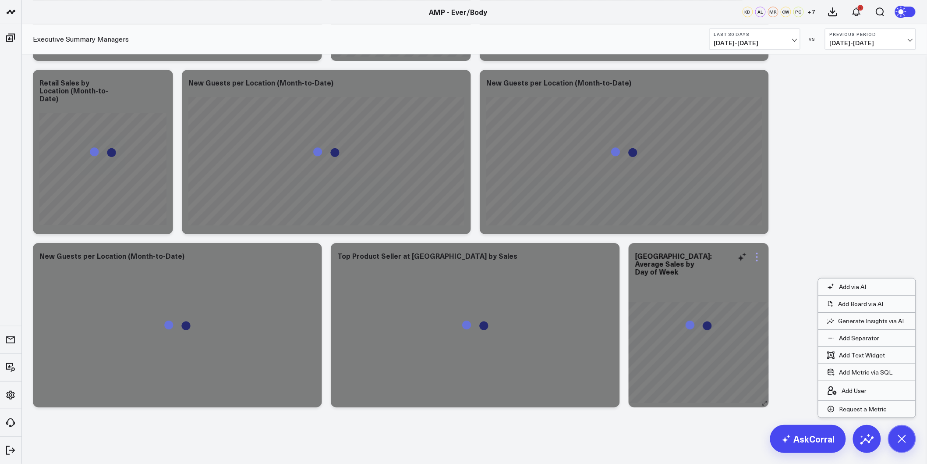
click at [757, 256] on icon at bounding box center [757, 257] width 2 height 2
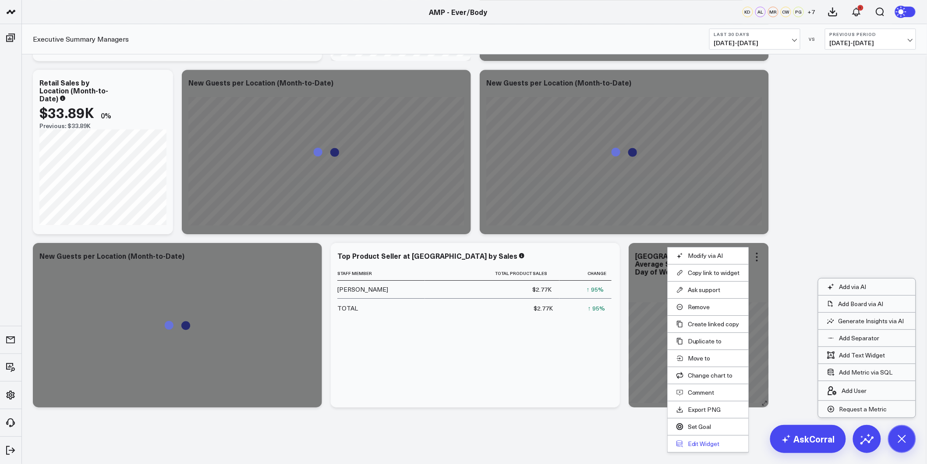
click at [707, 445] on button "Edit Widget" at bounding box center [709, 443] width 64 height 8
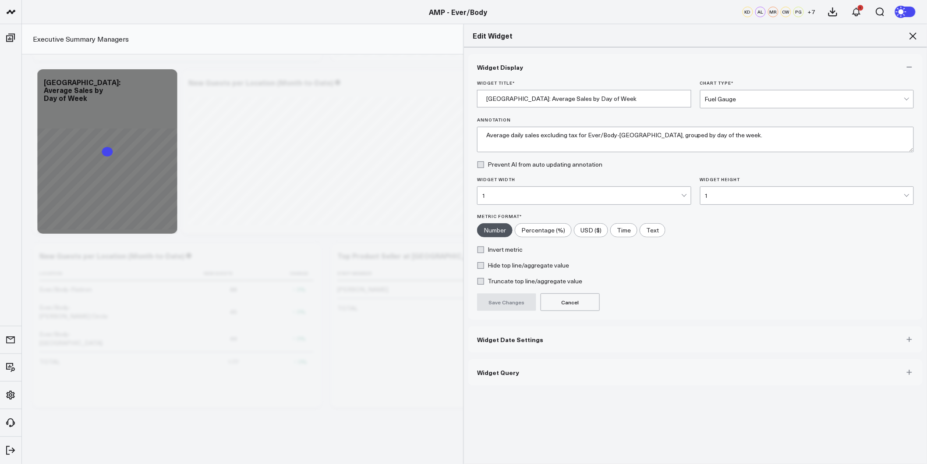
click at [724, 103] on div "Fuel Gauge" at bounding box center [804, 99] width 199 height 18
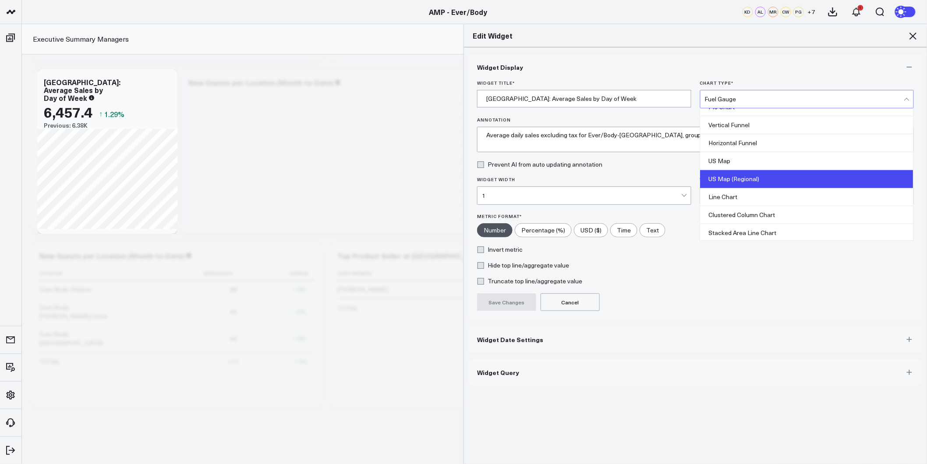
scroll to position [159, 0]
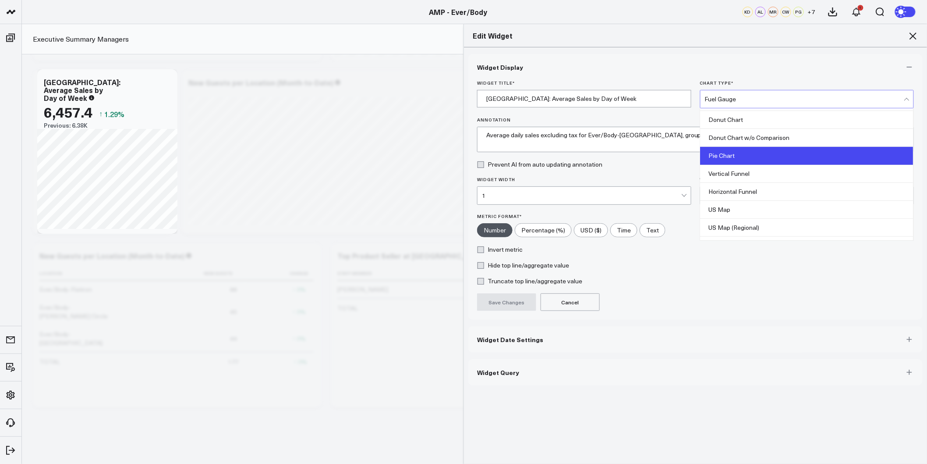
click at [747, 158] on div "Pie Chart" at bounding box center [807, 156] width 213 height 18
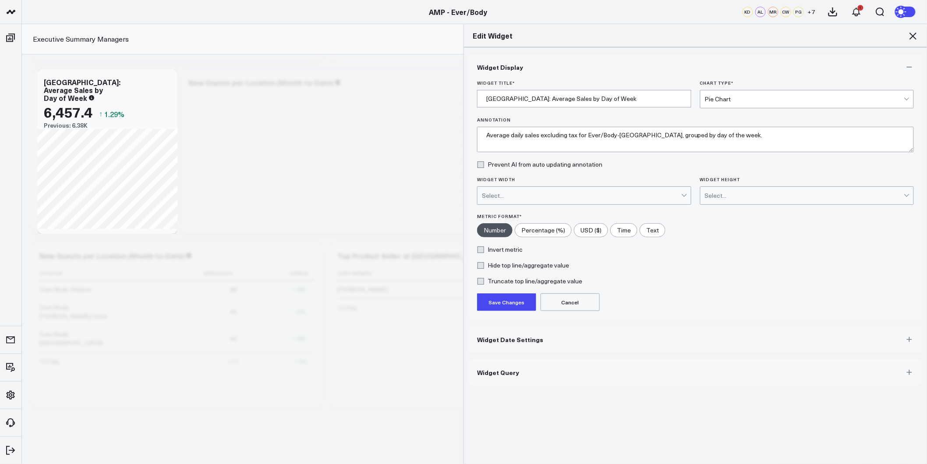
click at [507, 303] on button "Save Changes" at bounding box center [506, 302] width 59 height 18
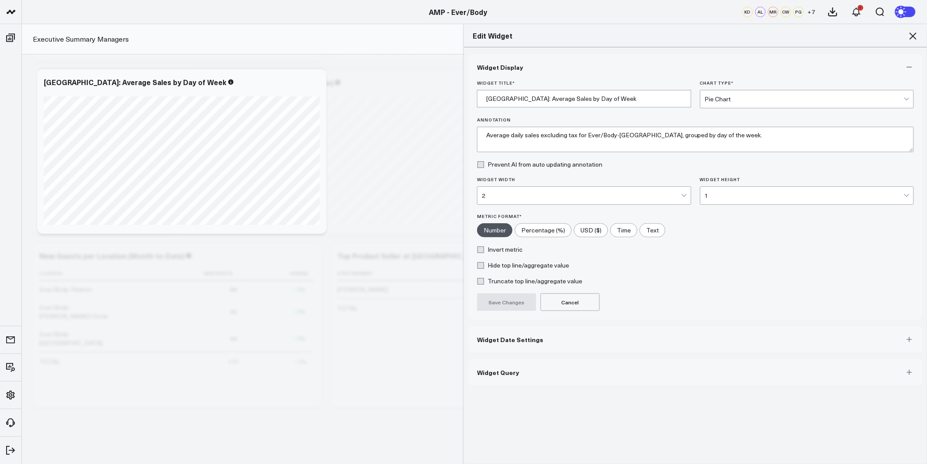
click at [768, 101] on div "Pie Chart" at bounding box center [804, 99] width 199 height 7
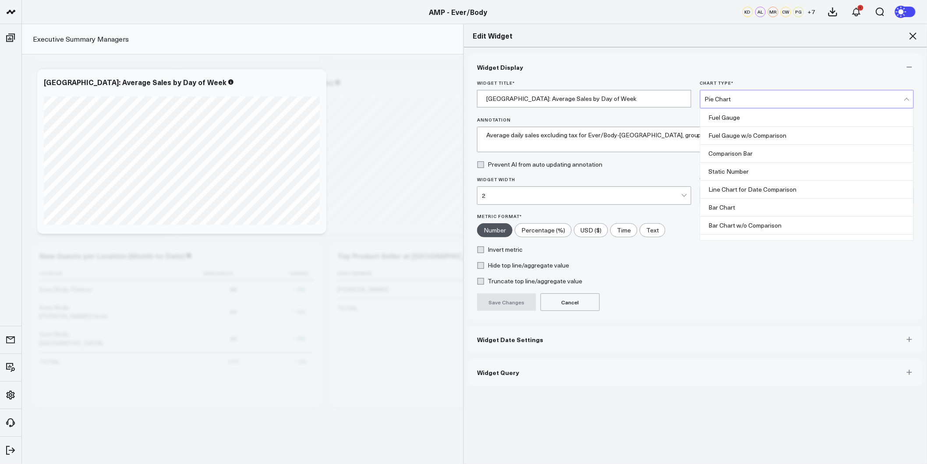
scroll to position [90, 0]
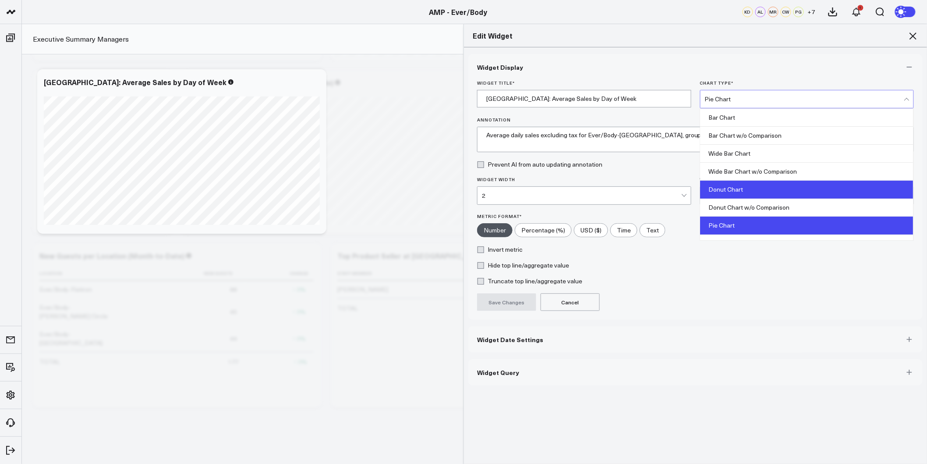
click at [736, 185] on div "Donut Chart" at bounding box center [807, 190] width 213 height 18
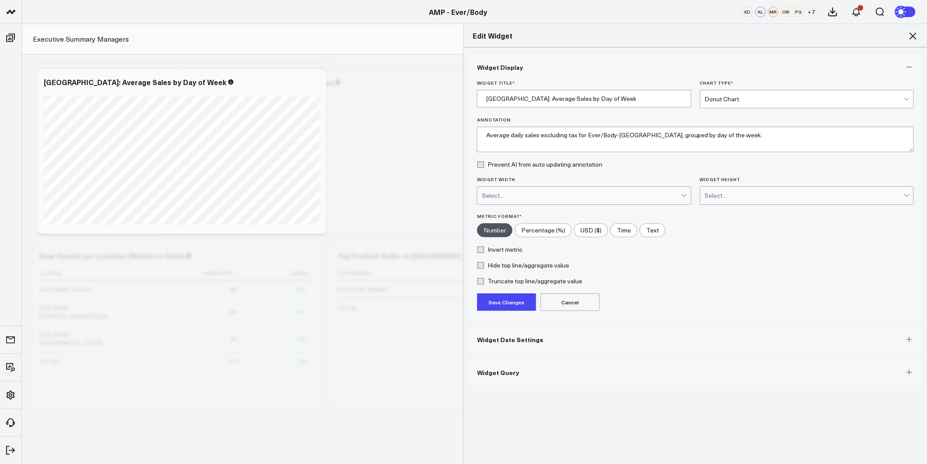
click at [507, 300] on button "Save Changes" at bounding box center [506, 302] width 59 height 18
click at [914, 36] on icon at bounding box center [913, 35] width 7 height 7
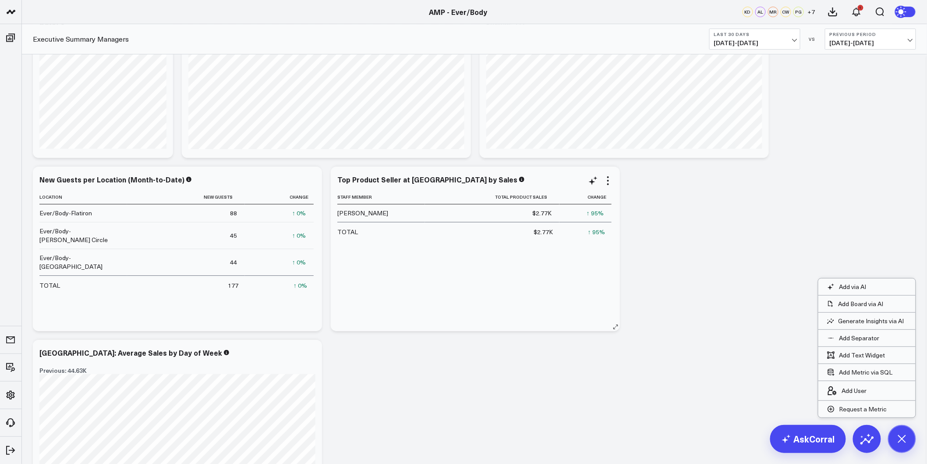
scroll to position [5396, 0]
click at [608, 178] on icon at bounding box center [608, 178] width 2 height 2
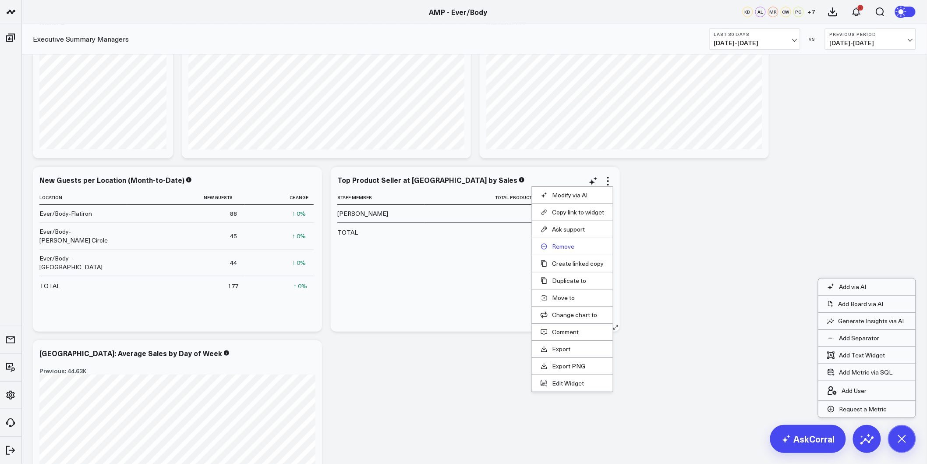
click at [568, 247] on button "Remove" at bounding box center [573, 246] width 64 height 8
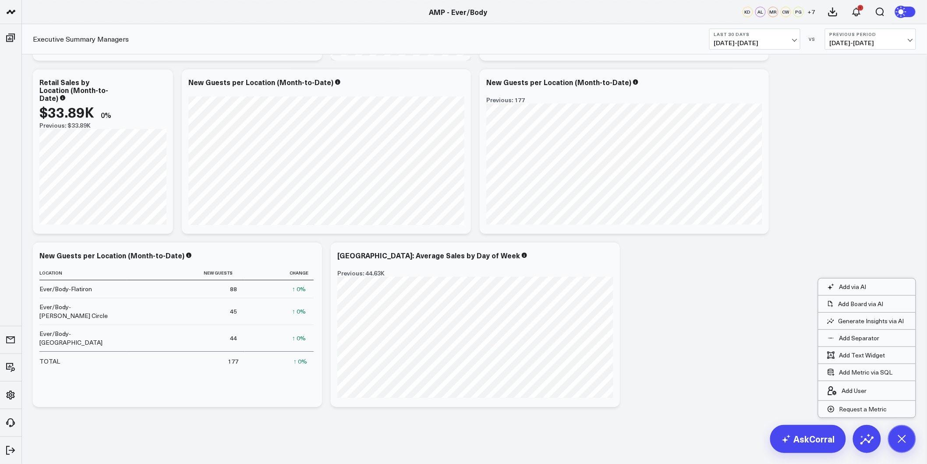
scroll to position [5320, 0]
click at [787, 43] on span "08/31/25 - 09/29/25" at bounding box center [754, 42] width 81 height 7
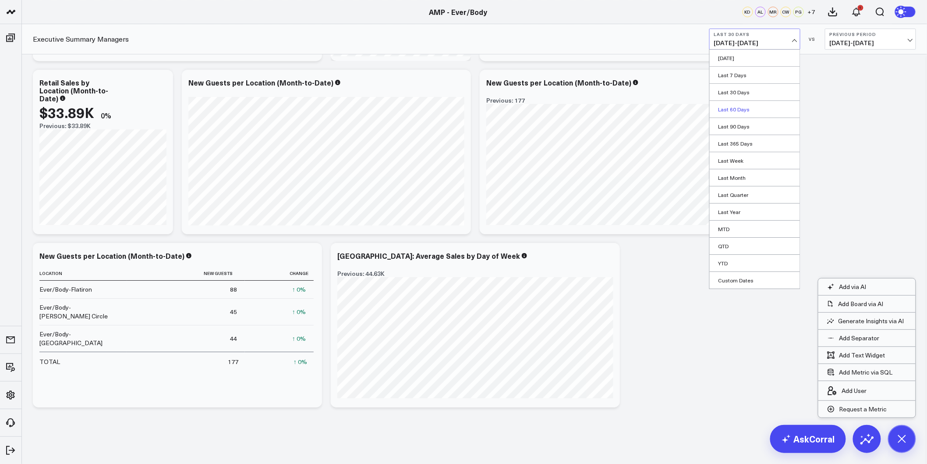
click at [737, 108] on link "Last 60 Days" at bounding box center [755, 109] width 90 height 17
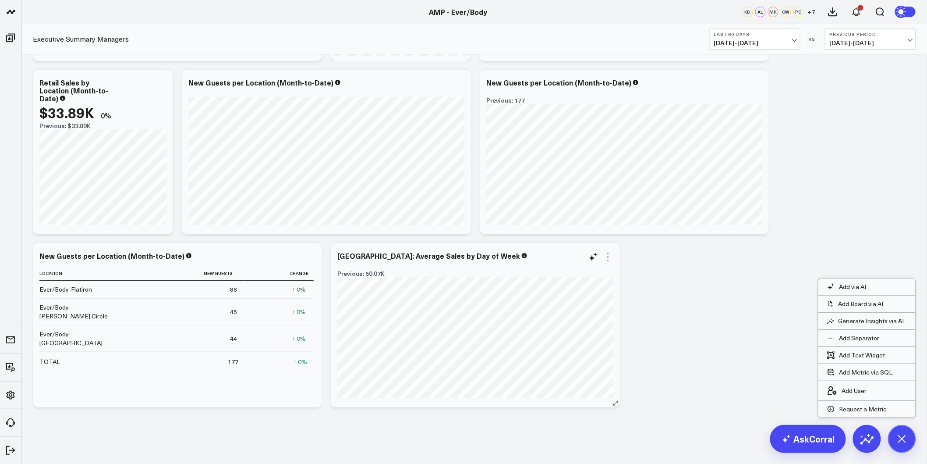
click at [608, 252] on icon at bounding box center [608, 257] width 11 height 11
click at [796, 42] on button "Last 60 Days 08/01/25 - 09/29/25" at bounding box center [754, 38] width 91 height 21
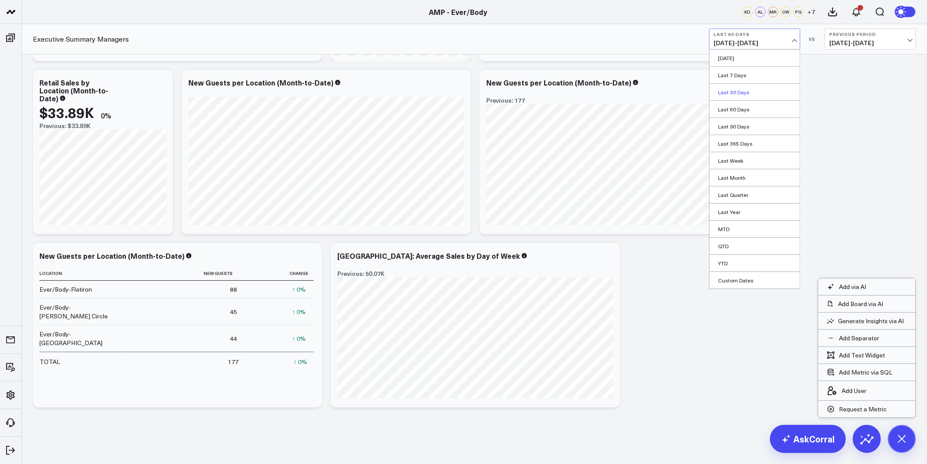
click at [732, 91] on link "Last 30 Days" at bounding box center [755, 92] width 90 height 17
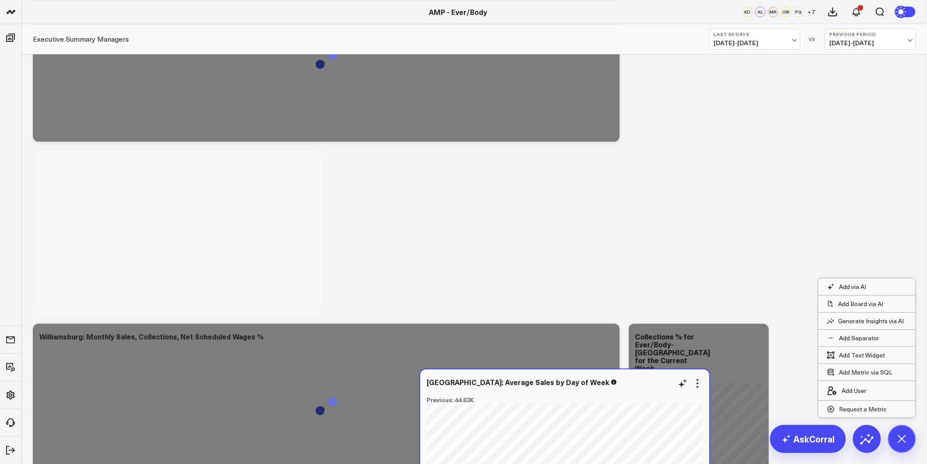
scroll to position [2593, 0]
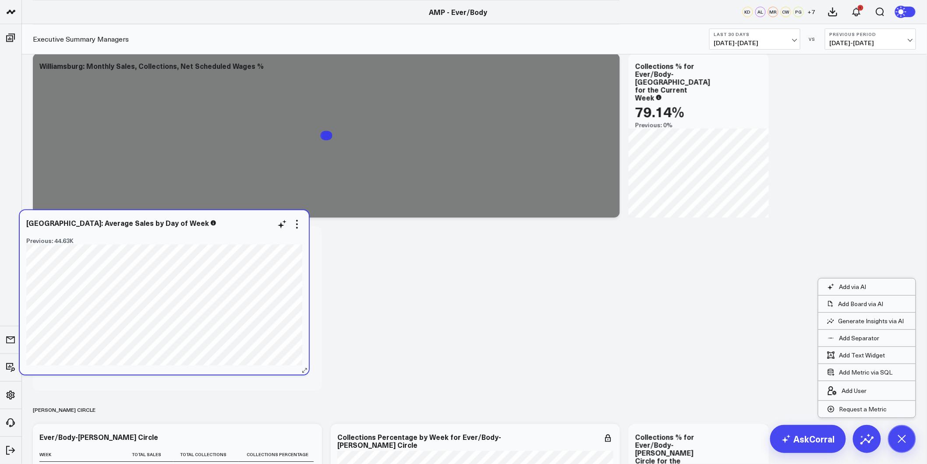
drag, startPoint x: 531, startPoint y: 260, endPoint x: 215, endPoint y: 238, distance: 316.2
click at [215, 238] on div "Williamsburg: Average Sales by Day of Week Previous: 44.63K" at bounding box center [164, 231] width 276 height 25
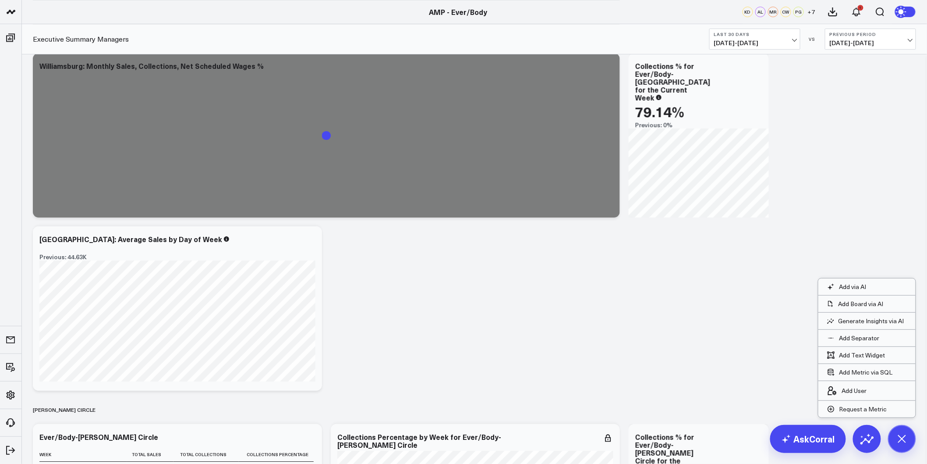
click at [382, 254] on div "Modify via AI Copy link to widget Ask support Remove Create linked copy Executi…" at bounding box center [474, 407] width 892 height 5808
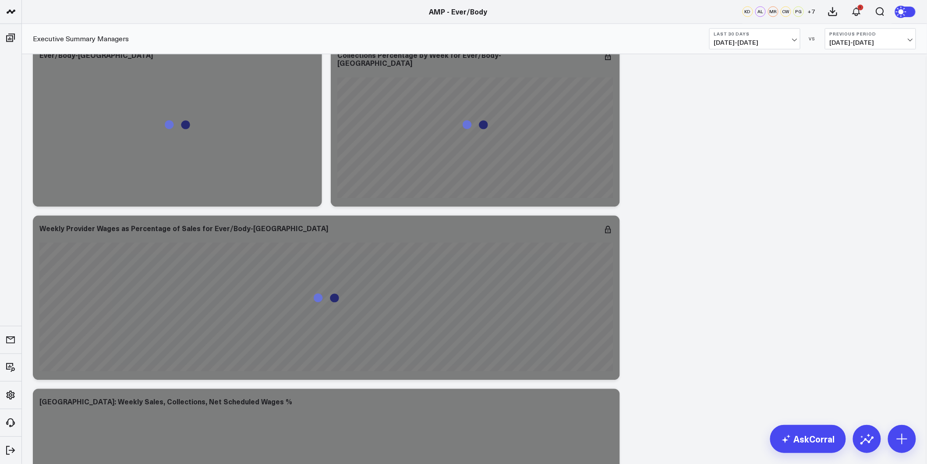
scroll to position [2036, 0]
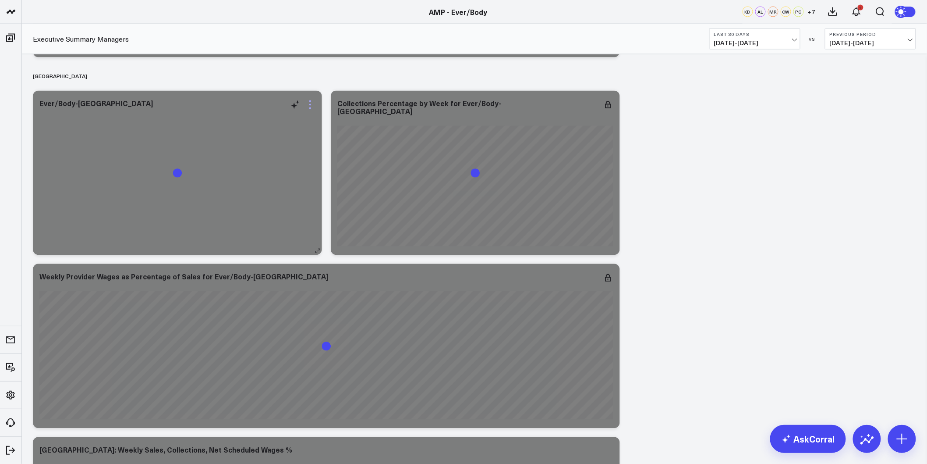
click at [310, 102] on icon at bounding box center [310, 101] width 2 height 2
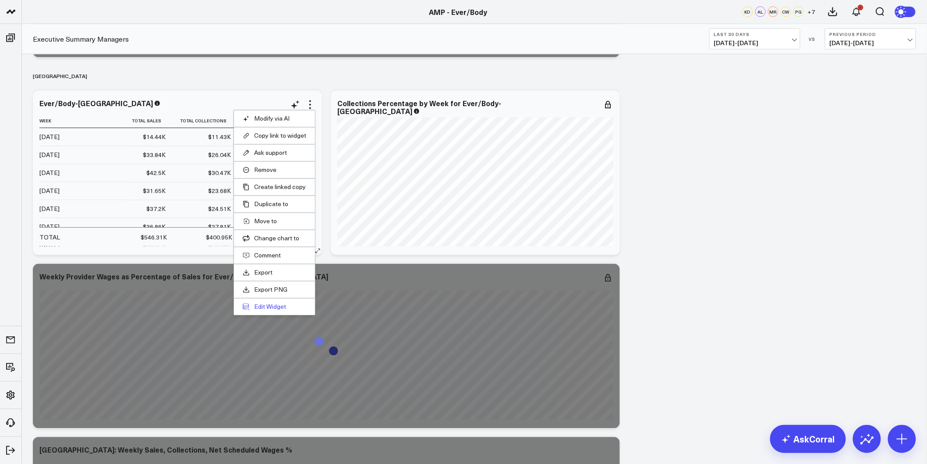
click at [265, 309] on button "Edit Widget" at bounding box center [275, 307] width 64 height 8
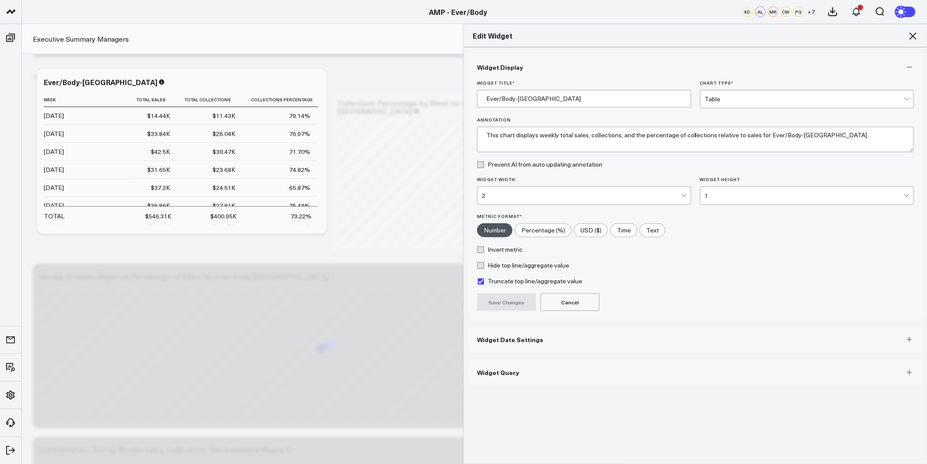
click at [527, 377] on button "Widget Query" at bounding box center [695, 372] width 454 height 26
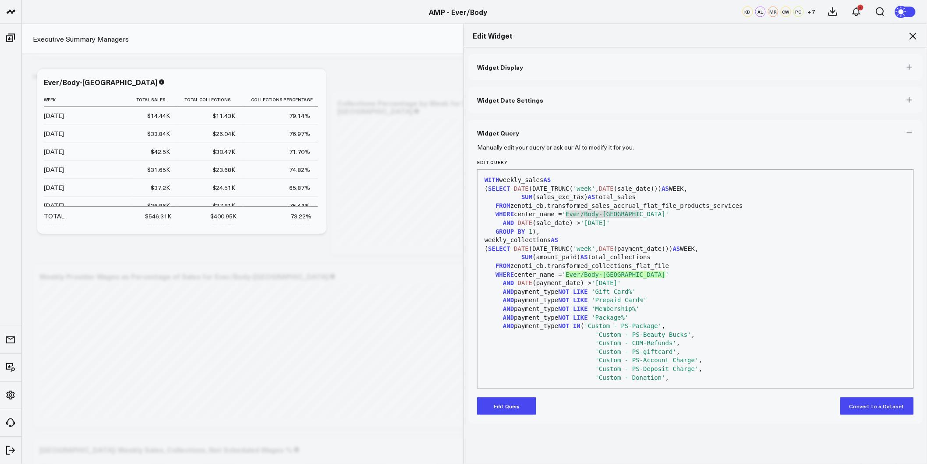
drag, startPoint x: 637, startPoint y: 215, endPoint x: 563, endPoint y: 216, distance: 74.1
click at [563, 216] on span "'Ever/Body-Williamsburg'" at bounding box center [615, 213] width 107 height 7
copy span "Ever/Body-Williamsburg"
click at [555, 208] on div "FROM zenoti_eb.transformed_sales_accrual_flat_file_products_services" at bounding box center [695, 206] width 427 height 9
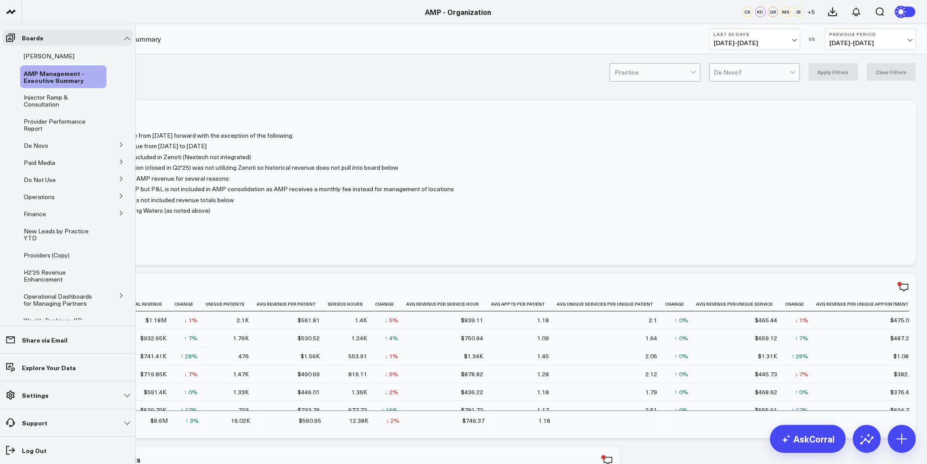
click at [119, 163] on icon at bounding box center [121, 161] width 5 height 5
click at [63, 181] on span "Weekly Digital Report" at bounding box center [59, 178] width 60 height 8
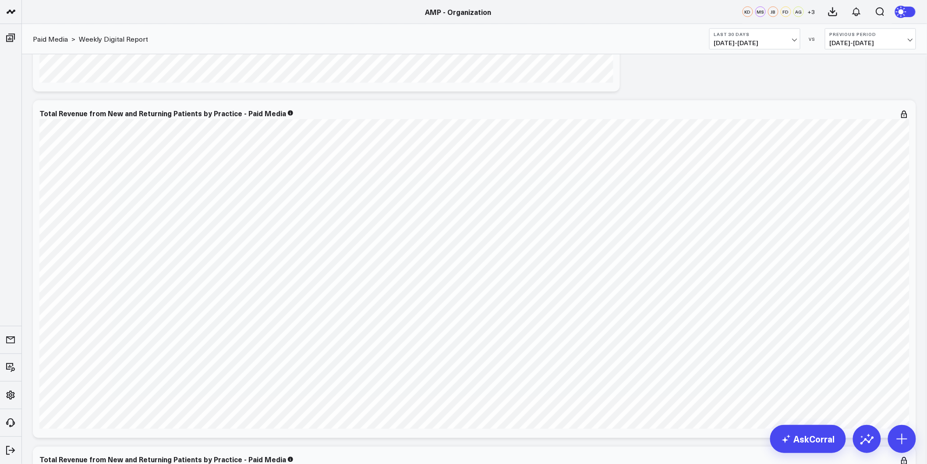
scroll to position [3253, 0]
